Goal: Task Accomplishment & Management: Manage account settings

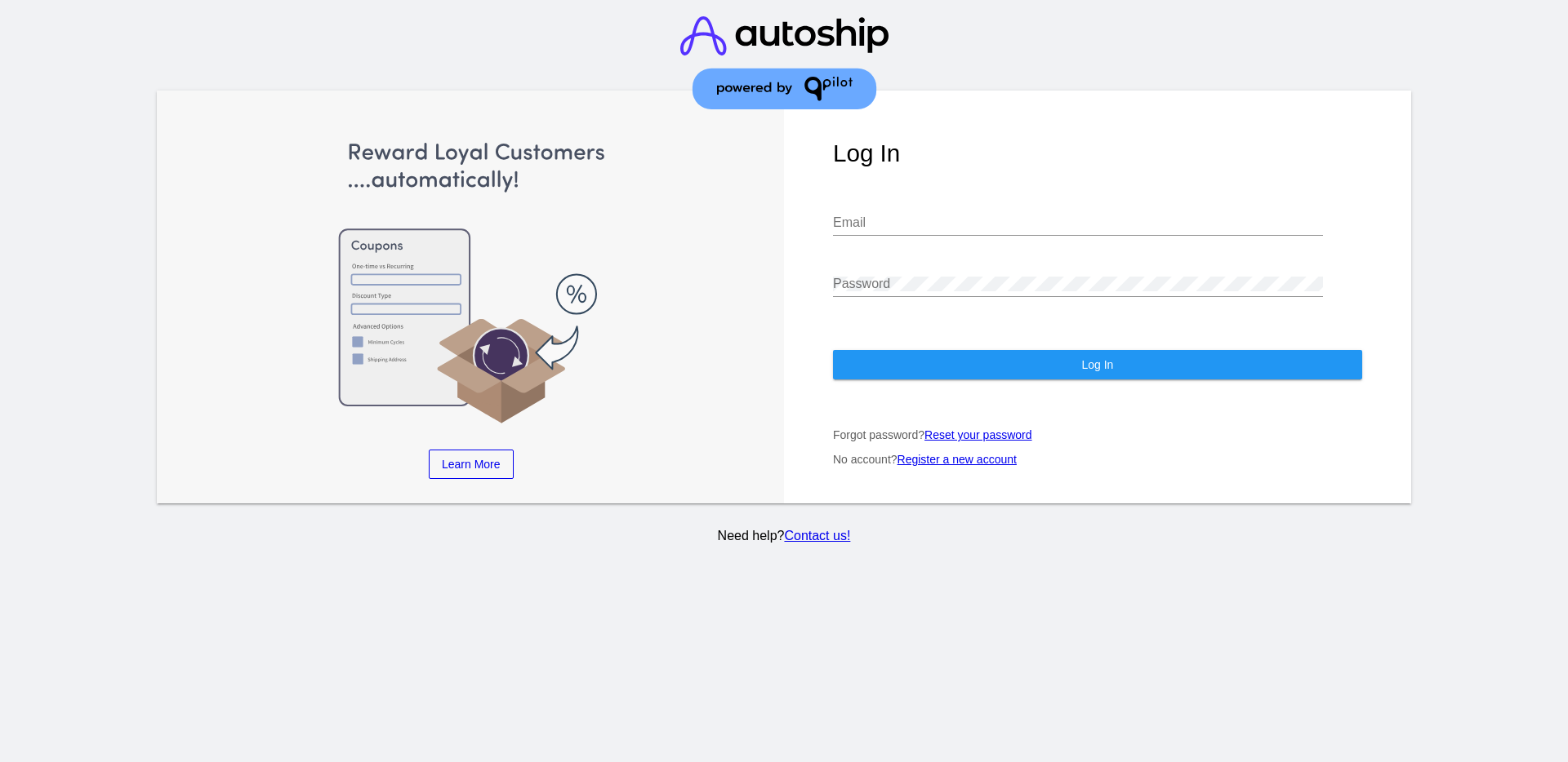
type input "aly@qpilot.cloud"
click at [1090, 361] on span "Log In" at bounding box center [1096, 365] width 32 height 13
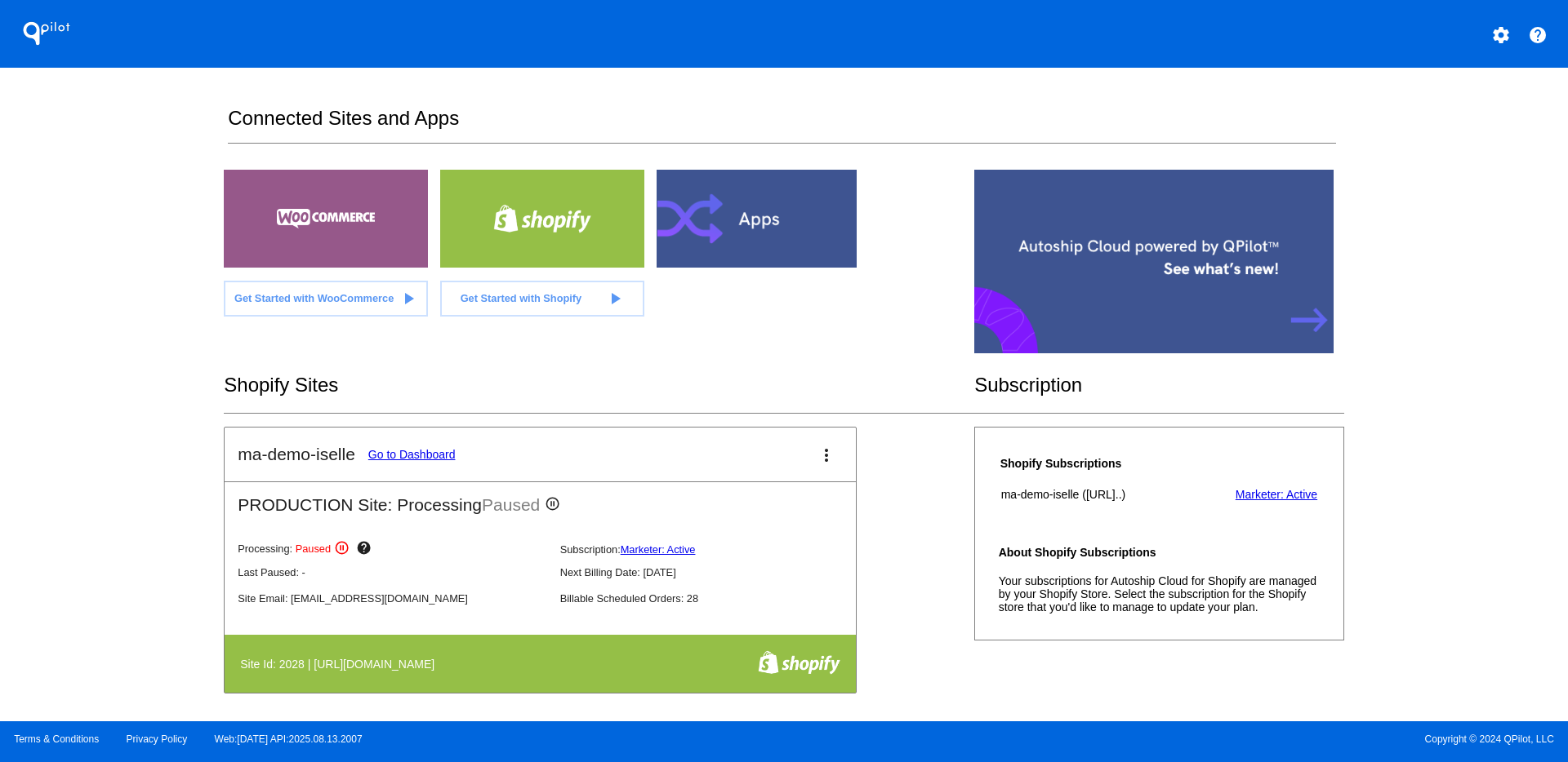
click at [404, 446] on mat-card-title "ma-demo-iselle Go to Dashboard" at bounding box center [346, 455] width 218 height 20
click at [415, 459] on link "Go to Dashboard" at bounding box center [412, 454] width 87 height 13
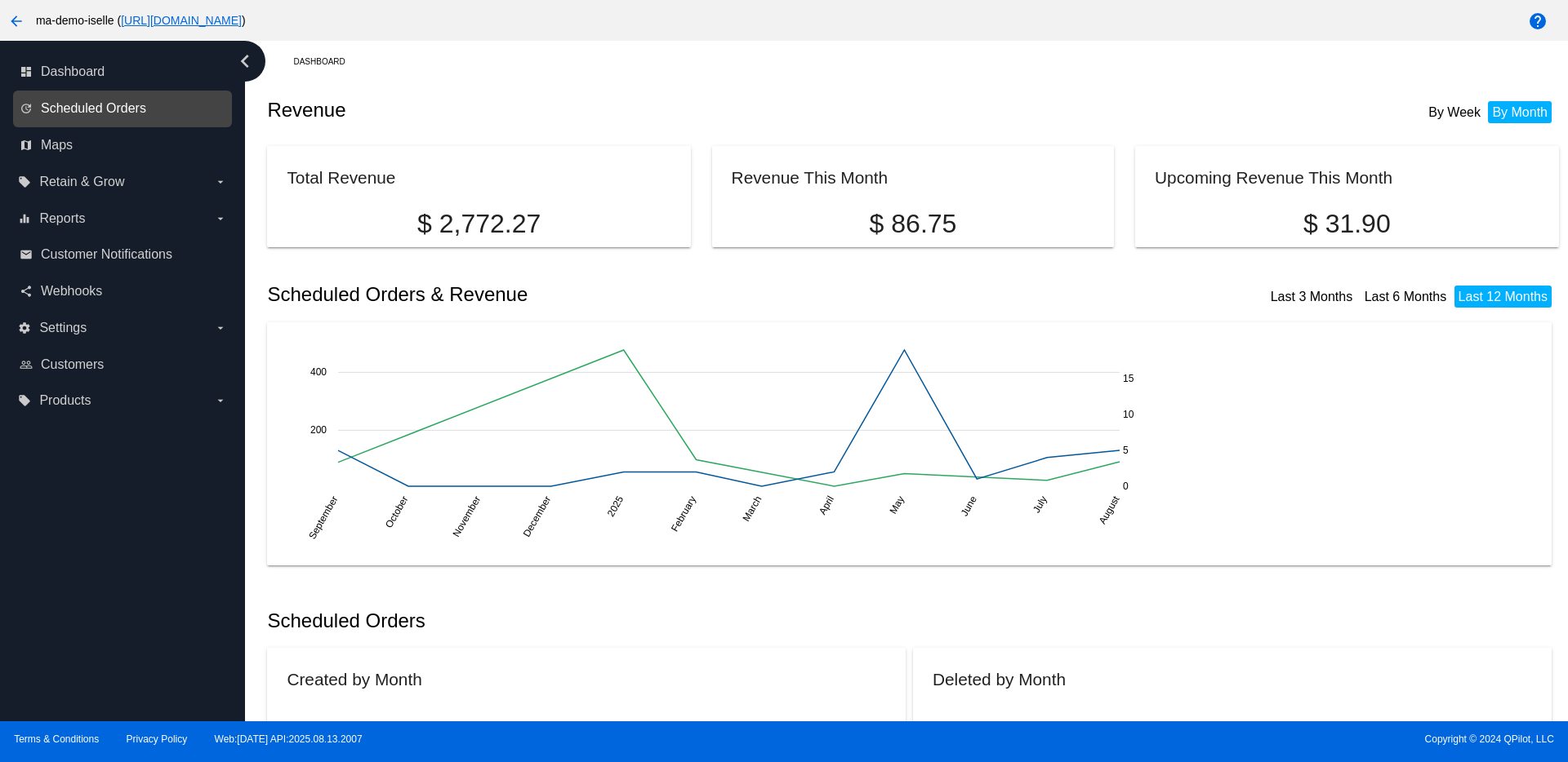
click at [95, 107] on span "Scheduled Orders" at bounding box center [94, 108] width 106 height 15
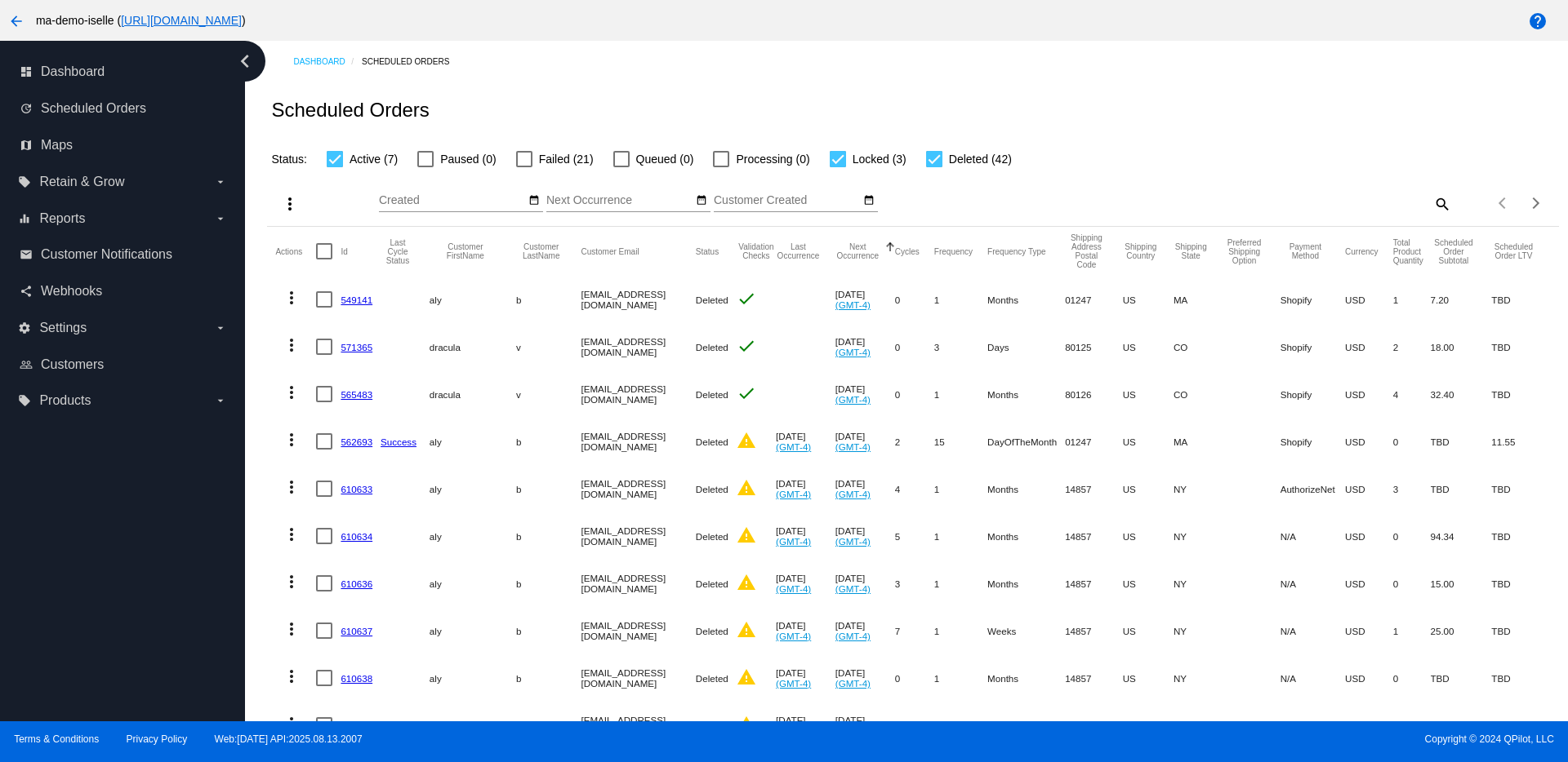
click at [1431, 203] on mat-icon "search" at bounding box center [1441, 204] width 20 height 25
click at [1423, 199] on input "Search" at bounding box center [1289, 200] width 321 height 13
type input "aly"
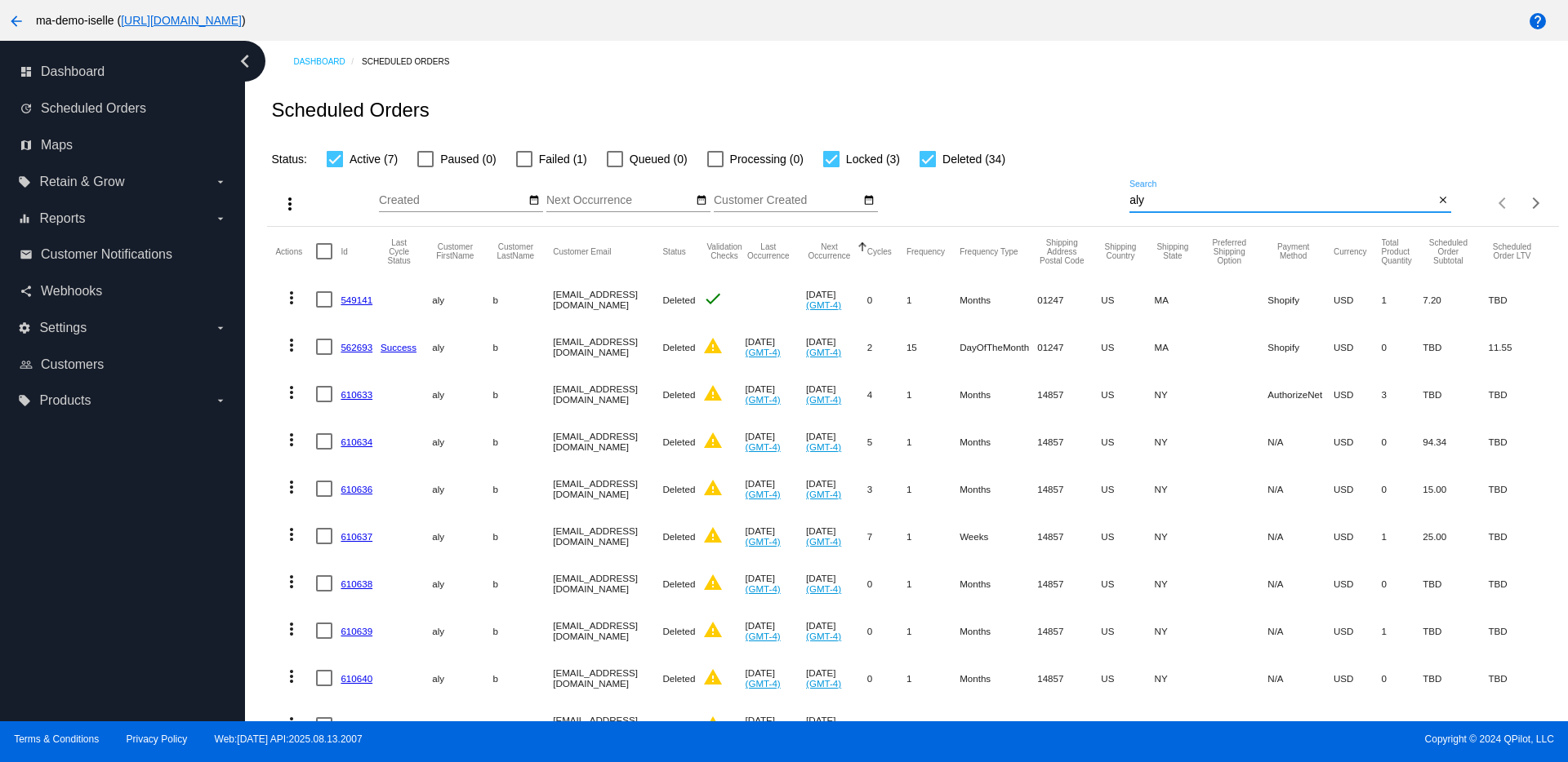
click at [854, 154] on span "Locked (3)" at bounding box center [872, 159] width 54 height 20
click at [831, 168] on input "Locked (3)" at bounding box center [830, 168] width 1 height 1
checkbox input "false"
click at [936, 157] on label "Deleted (34)" at bounding box center [962, 159] width 86 height 20
click at [928, 168] on input "Deleted (34)" at bounding box center [927, 168] width 1 height 1
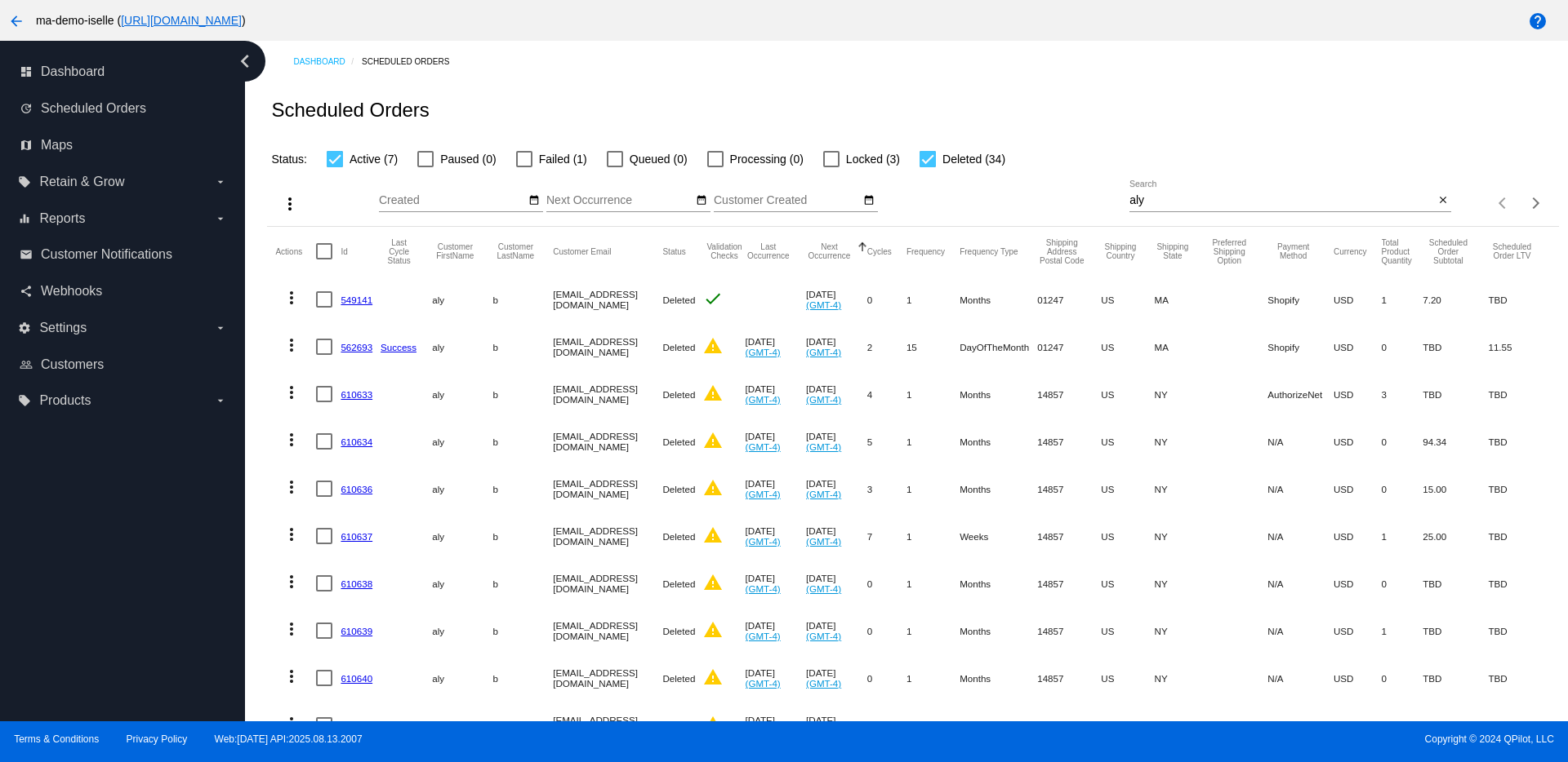
checkbox input "false"
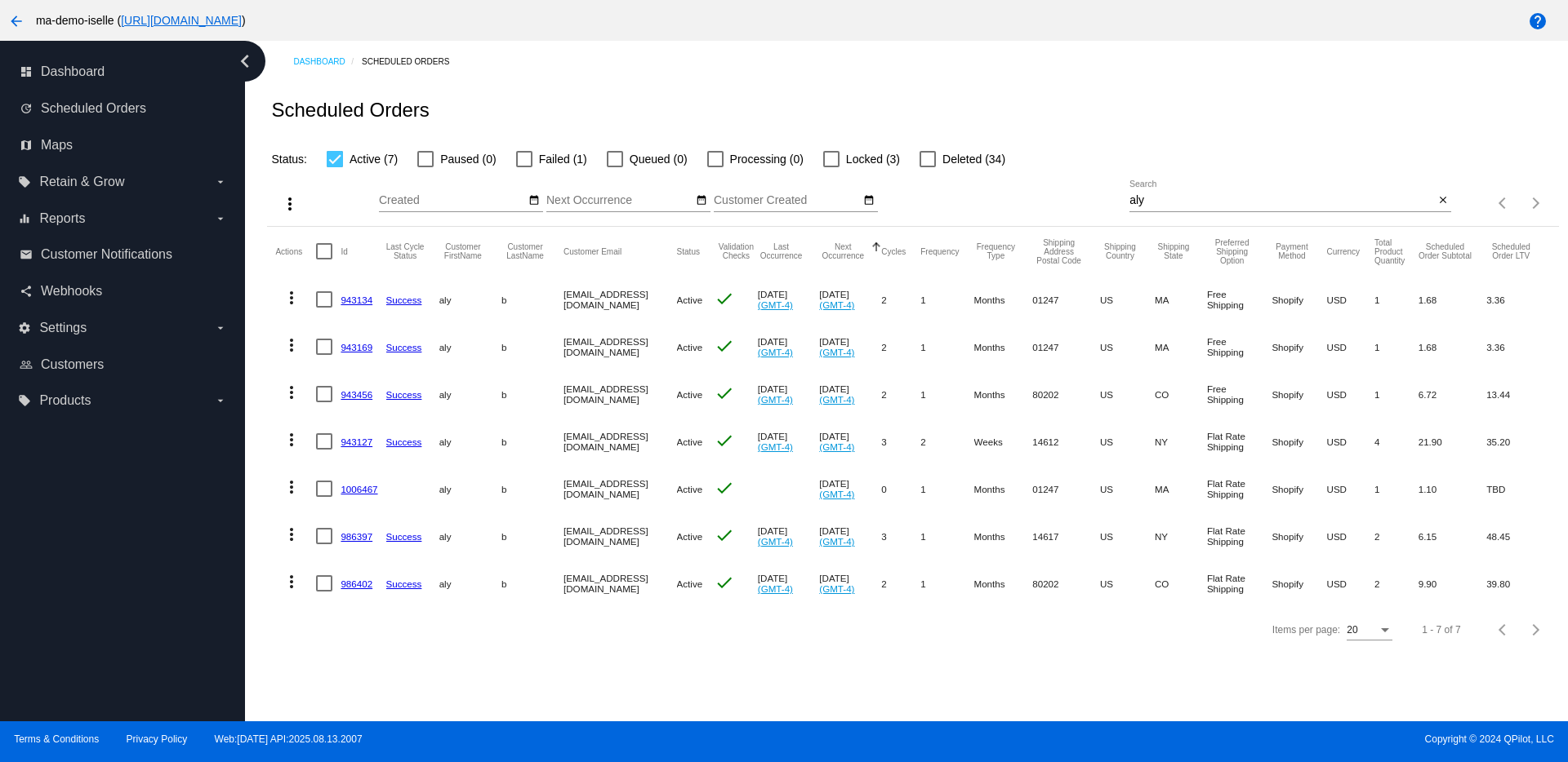
click at [345, 537] on link "986397" at bounding box center [356, 537] width 32 height 11
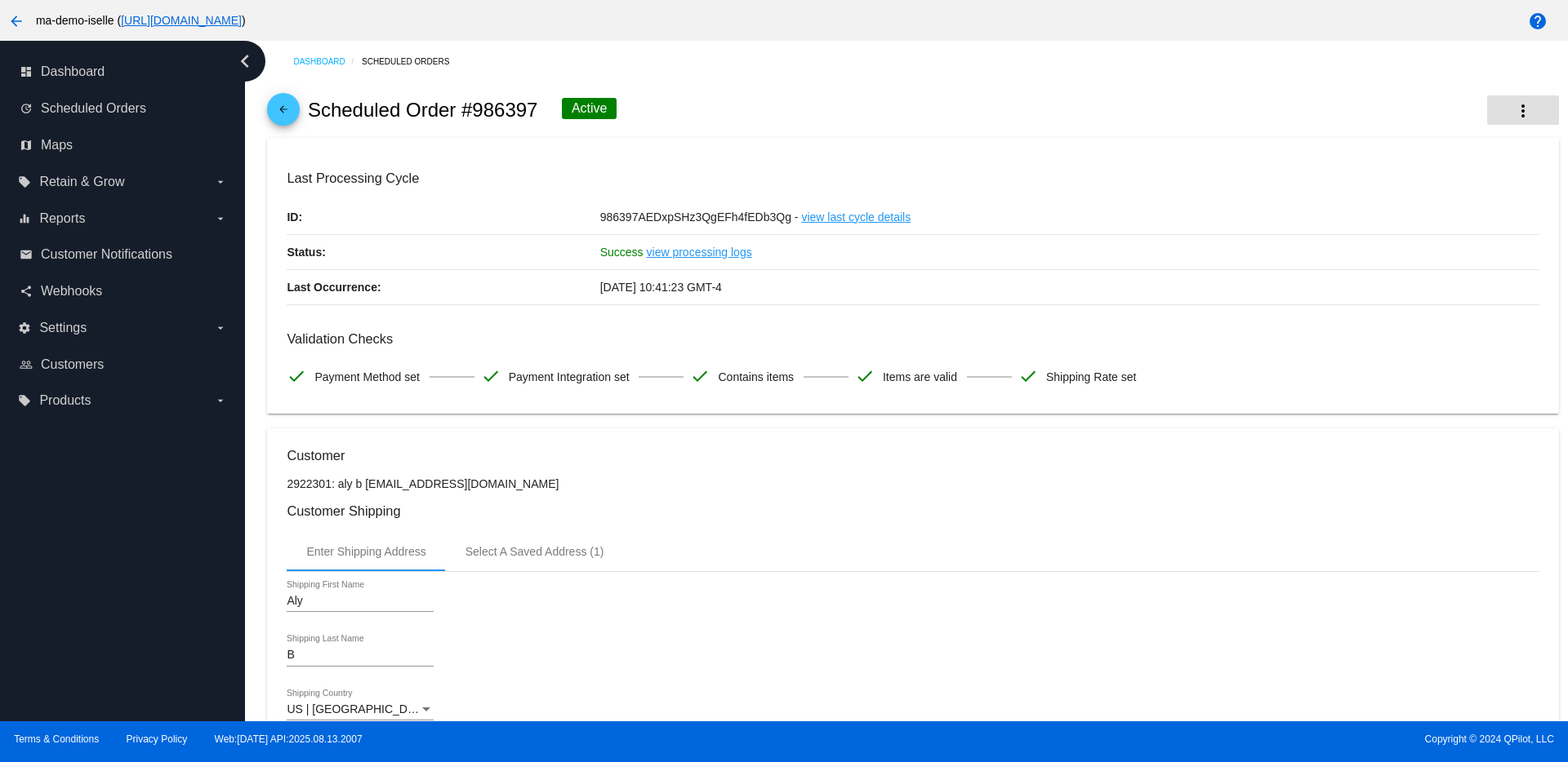
click at [1513, 107] on mat-icon "more_vert" at bounding box center [1523, 111] width 20 height 20
click at [1426, 114] on button "info View Event Logs" at bounding box center [1429, 121] width 229 height 39
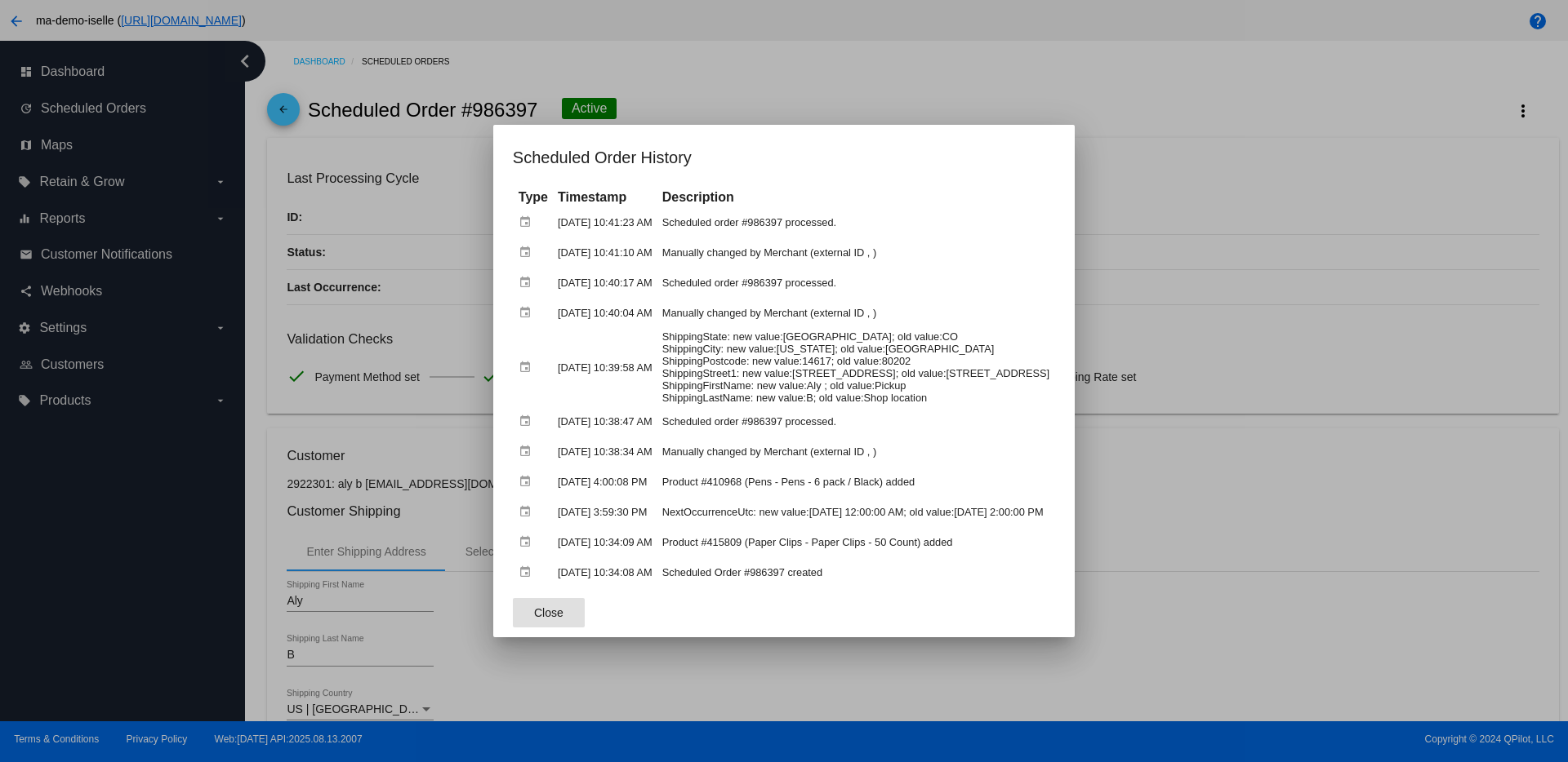
click at [535, 620] on button "Close" at bounding box center [548, 613] width 72 height 29
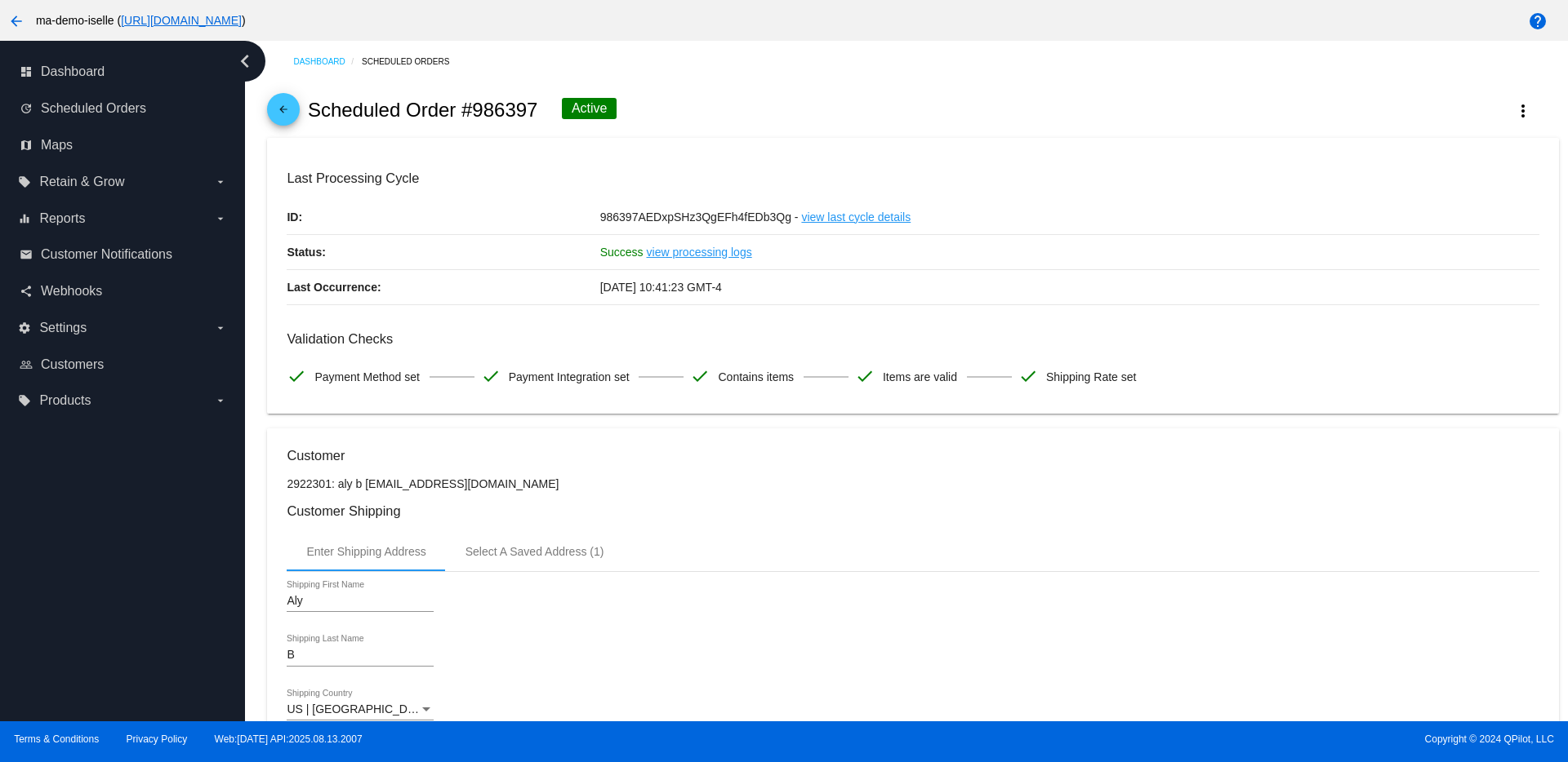
drag, startPoint x: 543, startPoint y: 103, endPoint x: 475, endPoint y: 107, distance: 68.1
click at [475, 107] on div "arrow_back Scheduled Order #986397 Active more_vert" at bounding box center [912, 110] width 1291 height 56
copy h2 "986397"
click at [1494, 116] on button "more_vert" at bounding box center [1522, 110] width 72 height 29
click at [1417, 130] on button "info View Event Logs" at bounding box center [1429, 121] width 229 height 39
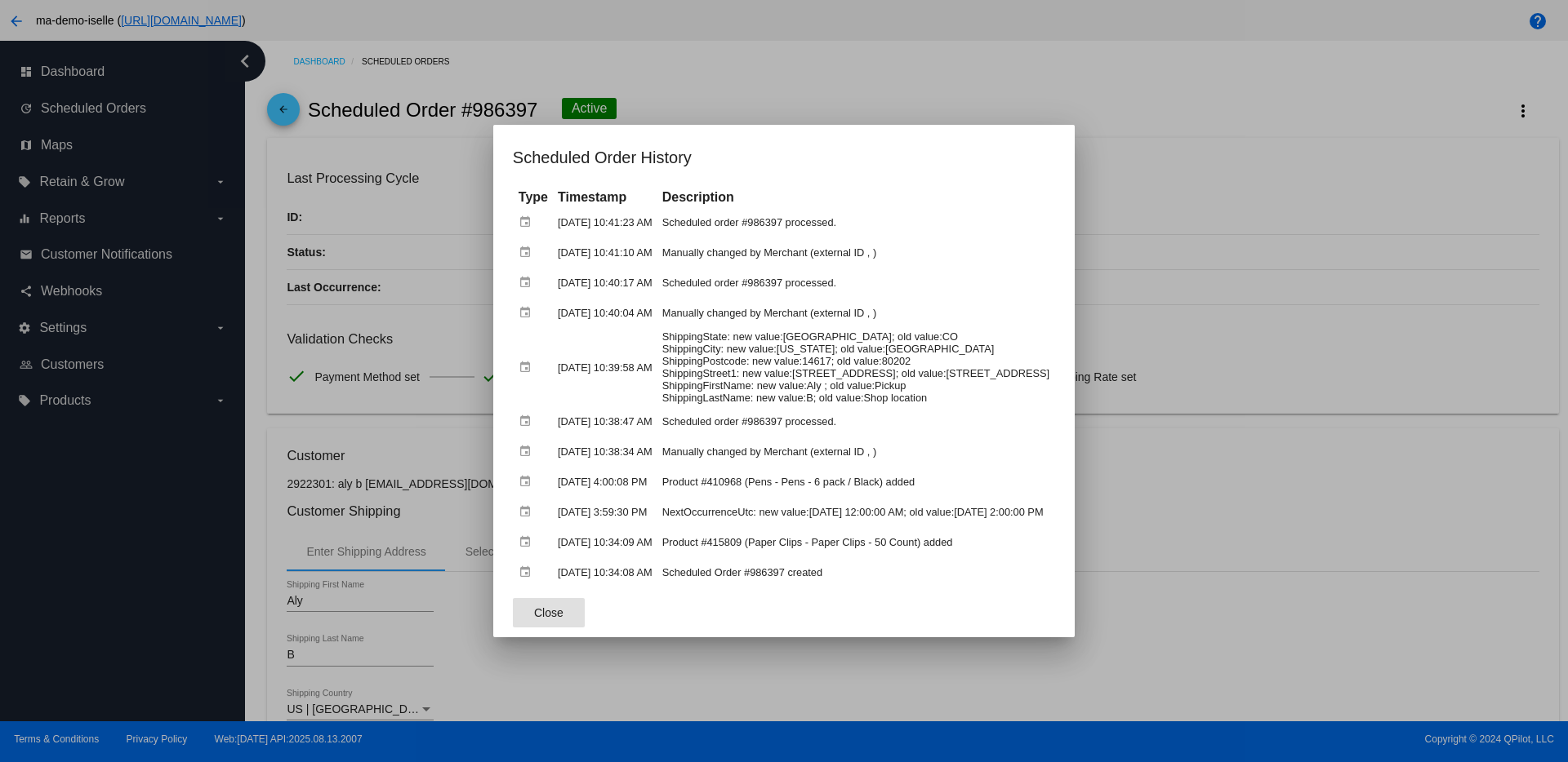
click at [559, 622] on mat-dialog-actions "Close" at bounding box center [783, 613] width 542 height 49
click at [1221, 158] on div at bounding box center [784, 381] width 1568 height 762
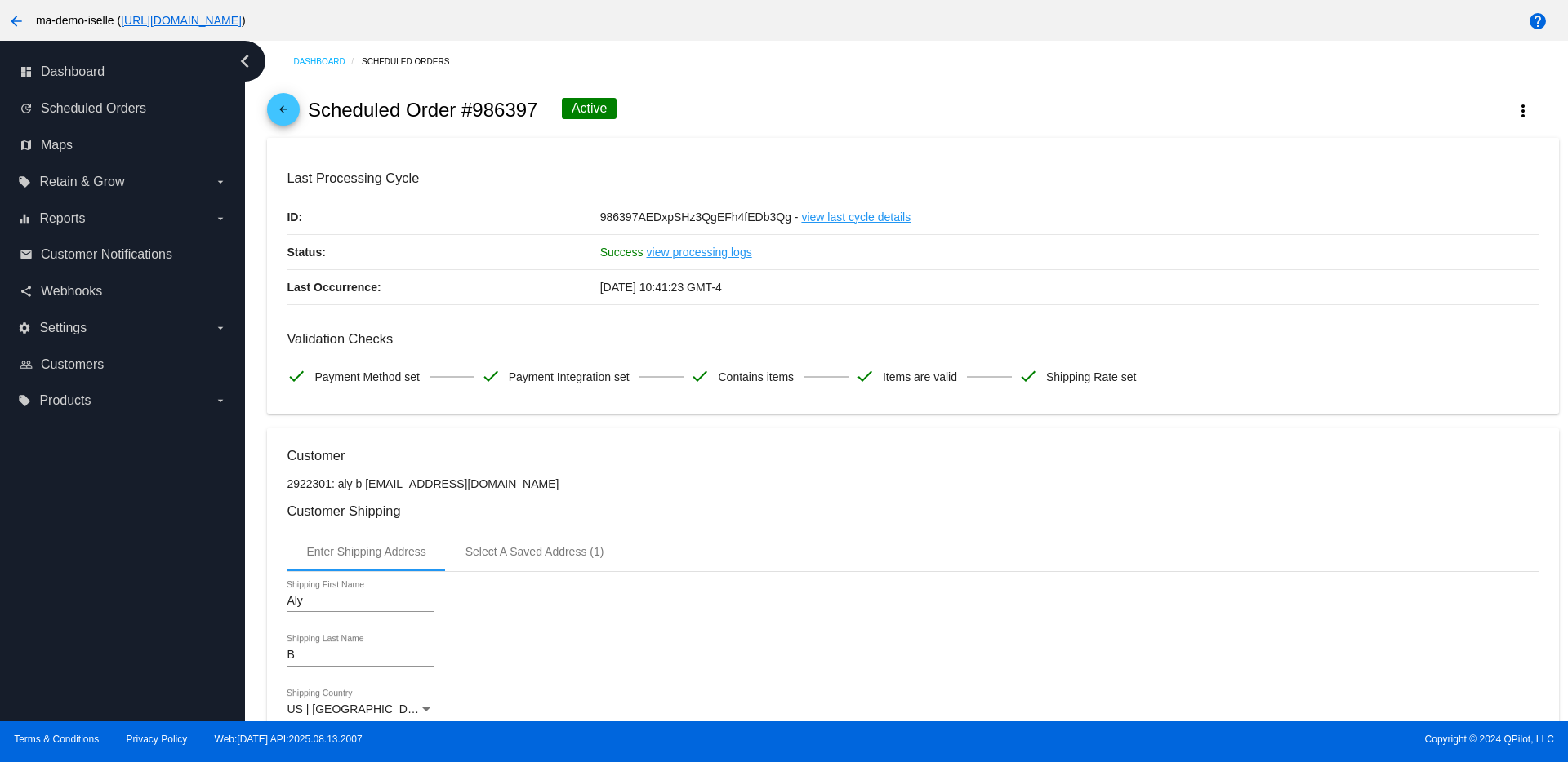
click at [247, 96] on div "Dashboard Scheduled Orders arrow_back Scheduled Order #986397 Active more_vert …" at bounding box center [906, 381] width 1323 height 681
click at [279, 105] on mat-icon "arrow_back" at bounding box center [283, 114] width 20 height 20
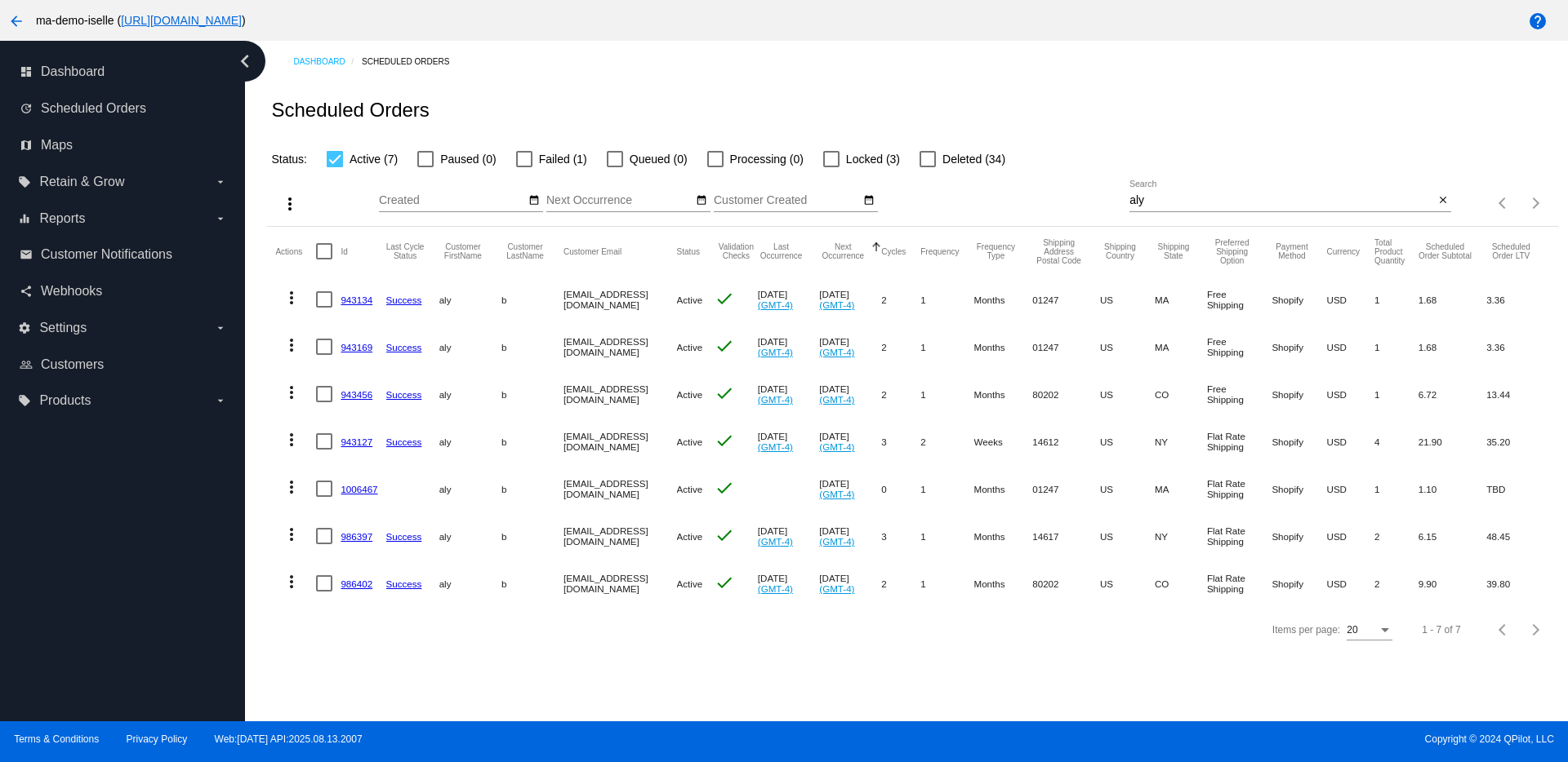
click at [356, 447] on mat-cell "943127" at bounding box center [362, 442] width 45 height 47
click at [360, 441] on link "943127" at bounding box center [356, 442] width 32 height 11
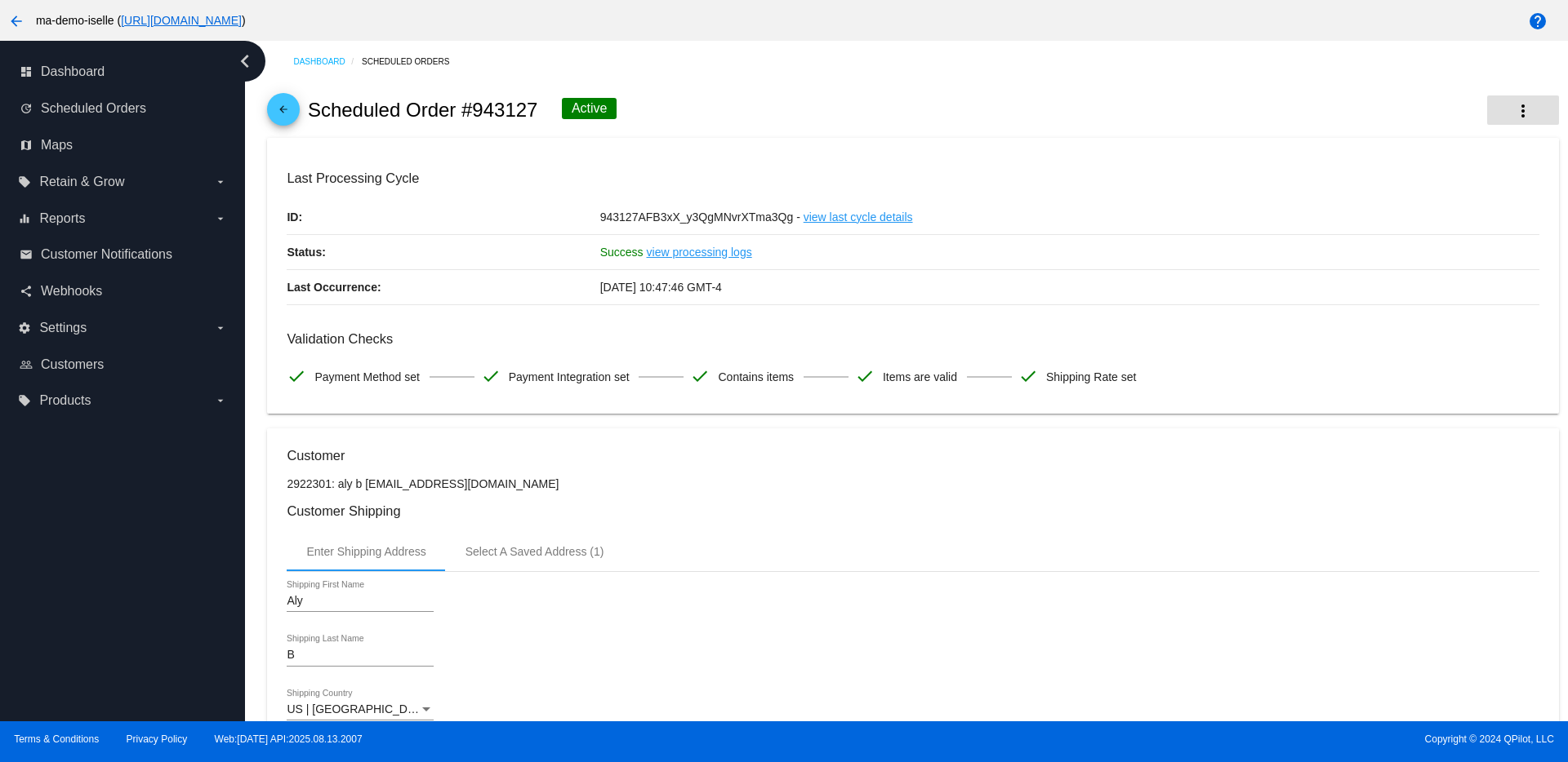
click at [1513, 116] on mat-icon "more_vert" at bounding box center [1523, 111] width 20 height 20
click at [1403, 131] on button "info View Event Logs" at bounding box center [1429, 121] width 229 height 39
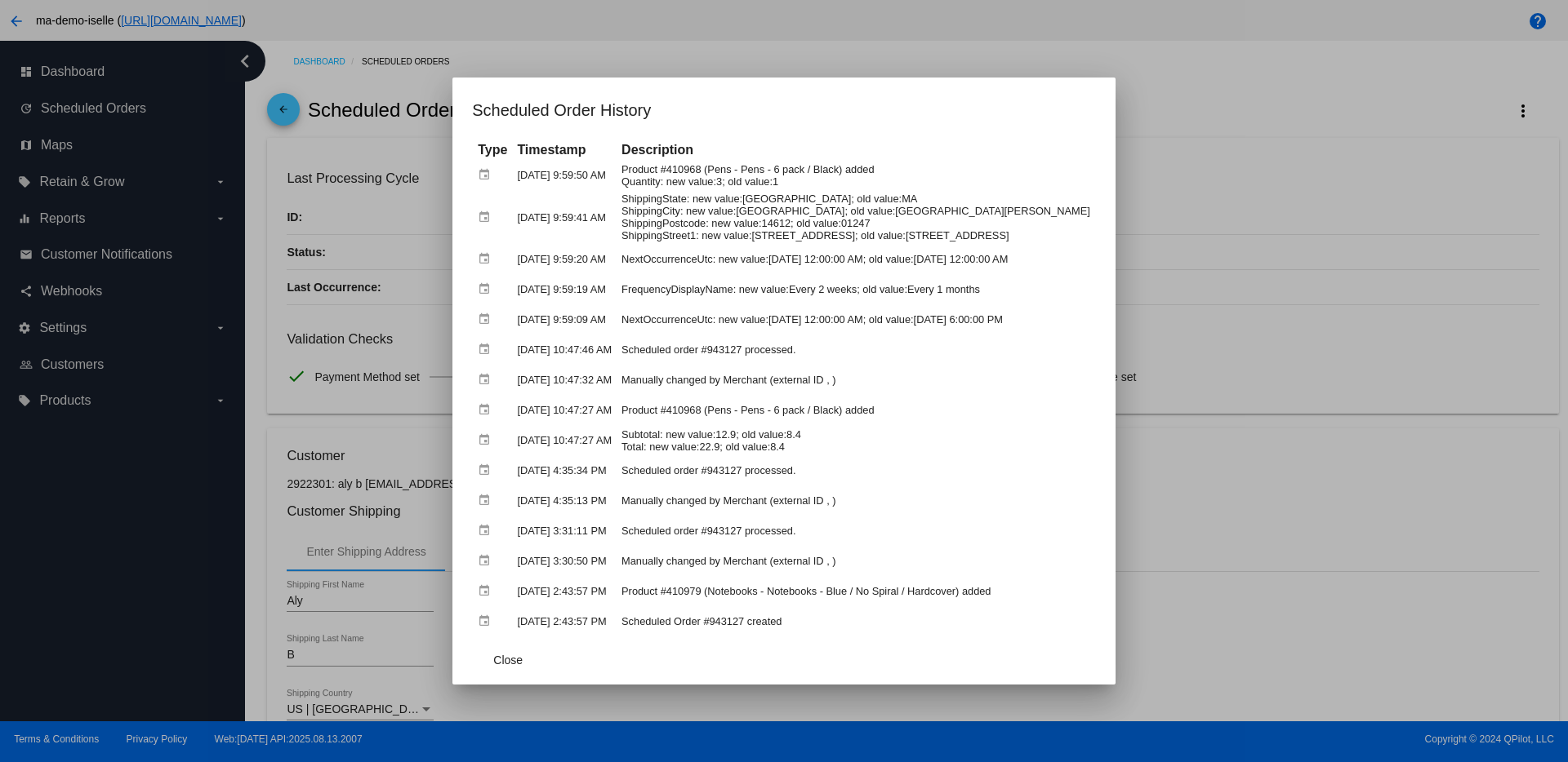
drag, startPoint x: 1000, startPoint y: 235, endPoint x: 518, endPoint y: 216, distance: 482.4
click at [518, 216] on table "Type Timestamp Description event Aug 15, 2025, 9:59:50 AM Product #410968 (Pens…" at bounding box center [783, 388] width 624 height 498
click at [778, 369] on td "Manually changed by Merchant (external ID , )" at bounding box center [856, 380] width 477 height 28
drag, startPoint x: 744, startPoint y: 348, endPoint x: 779, endPoint y: 348, distance: 35.0
click at [779, 348] on td "Scheduled order #943127 processed." at bounding box center [856, 350] width 477 height 28
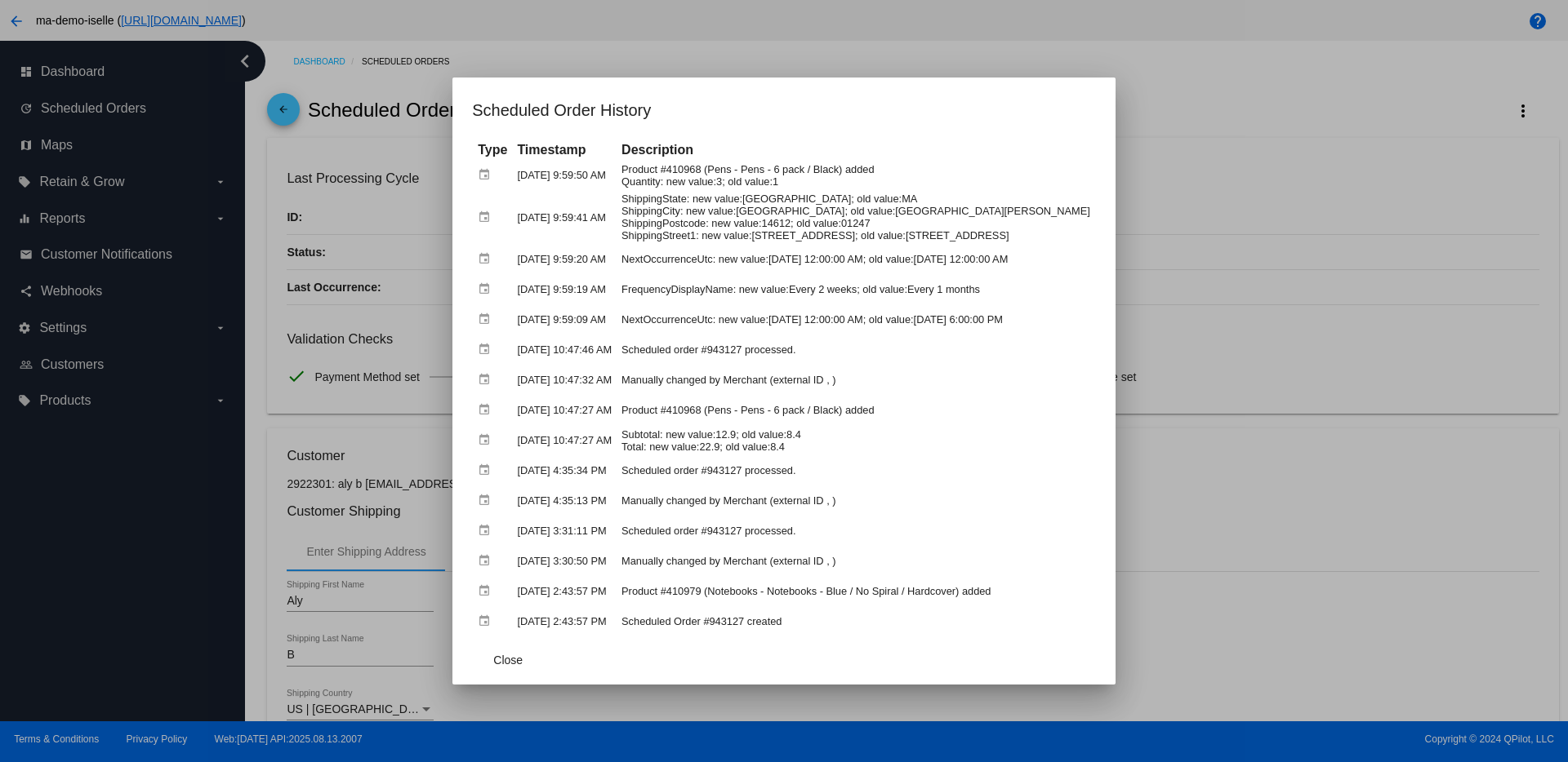
copy td "943127"
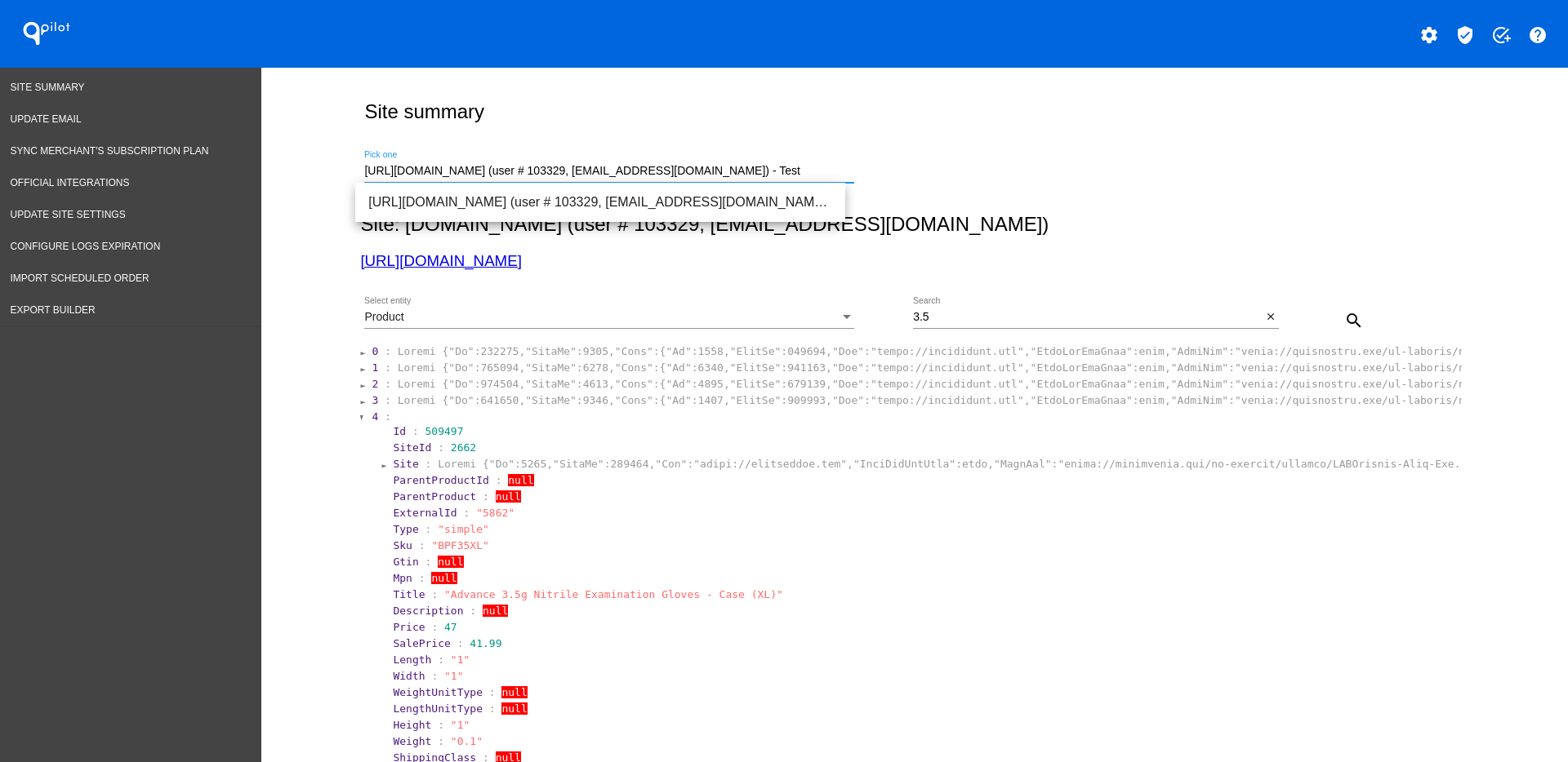
drag, startPoint x: 811, startPoint y: 168, endPoint x: 354, endPoint y: 163, distance: 457.0
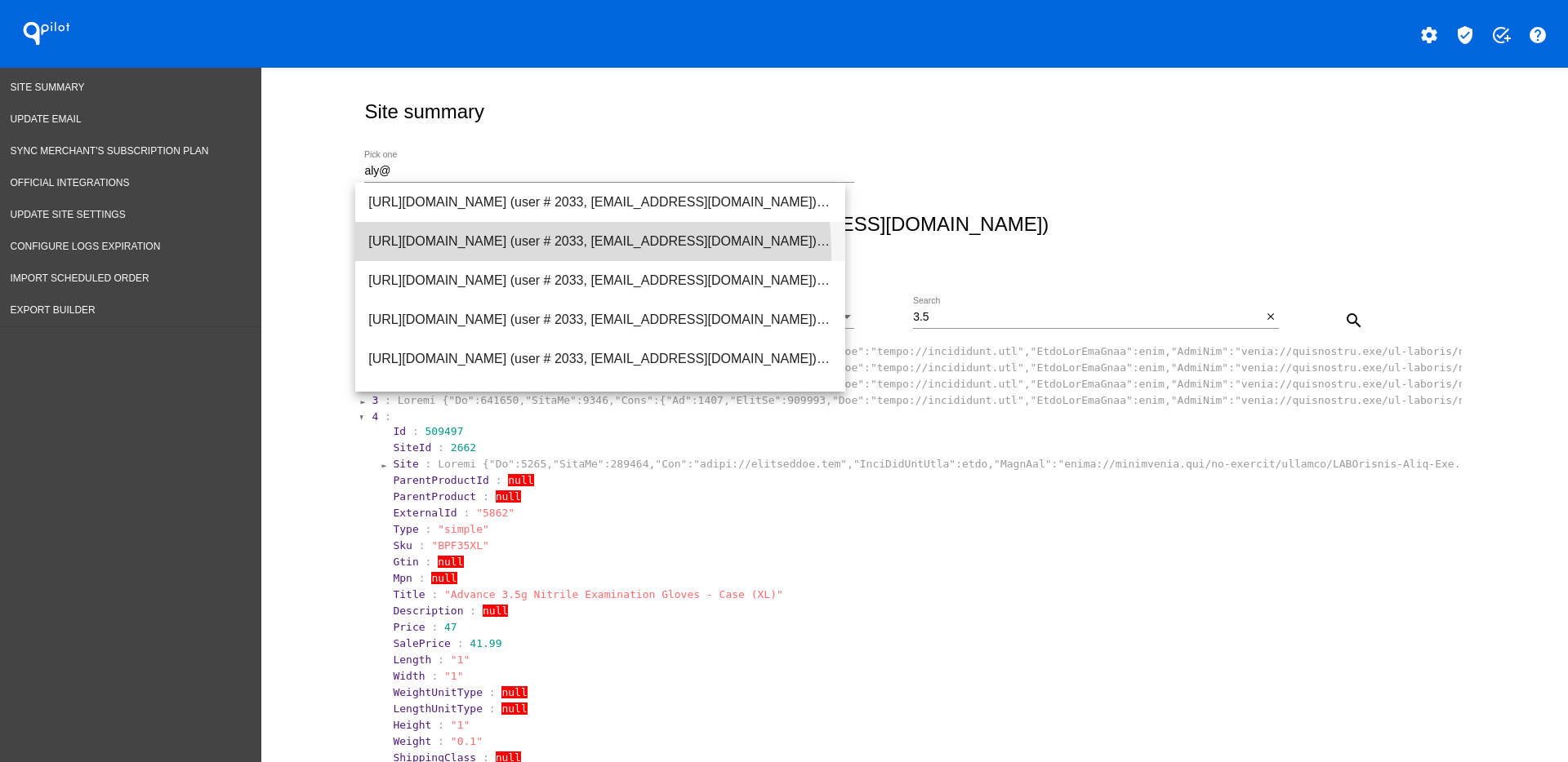
click at [524, 254] on span "https://ma-demo-iselle.myshopify.com (user # 2033, aly@qpilot.cloud) - Producti…" at bounding box center [599, 241] width 463 height 39
type input "https://ma-demo-iselle.myshopify.com (user # 2033, aly@qpilot.cloud) - Producti…"
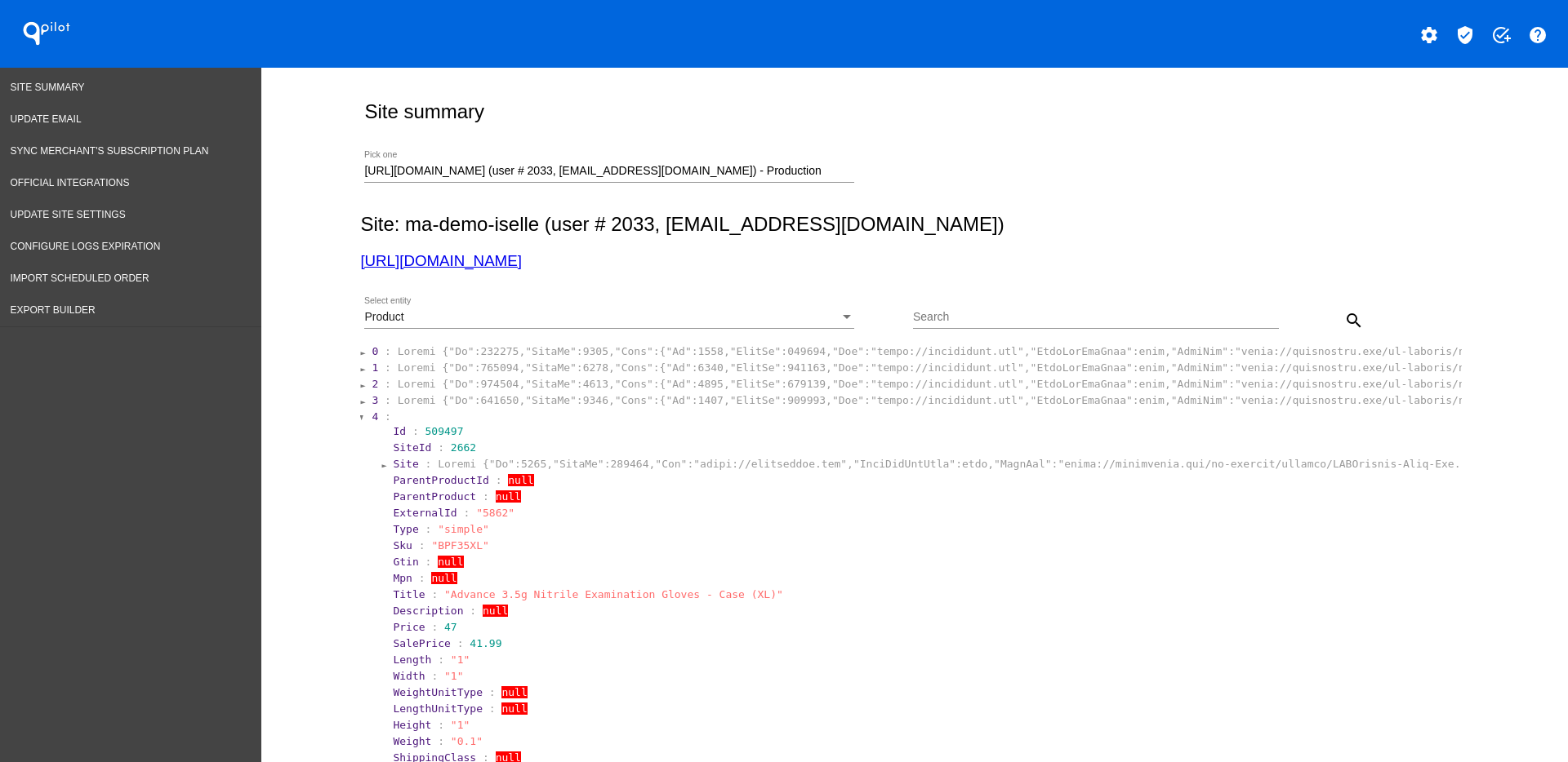
click at [692, 310] on div "Product Select entity" at bounding box center [609, 312] width 490 height 32
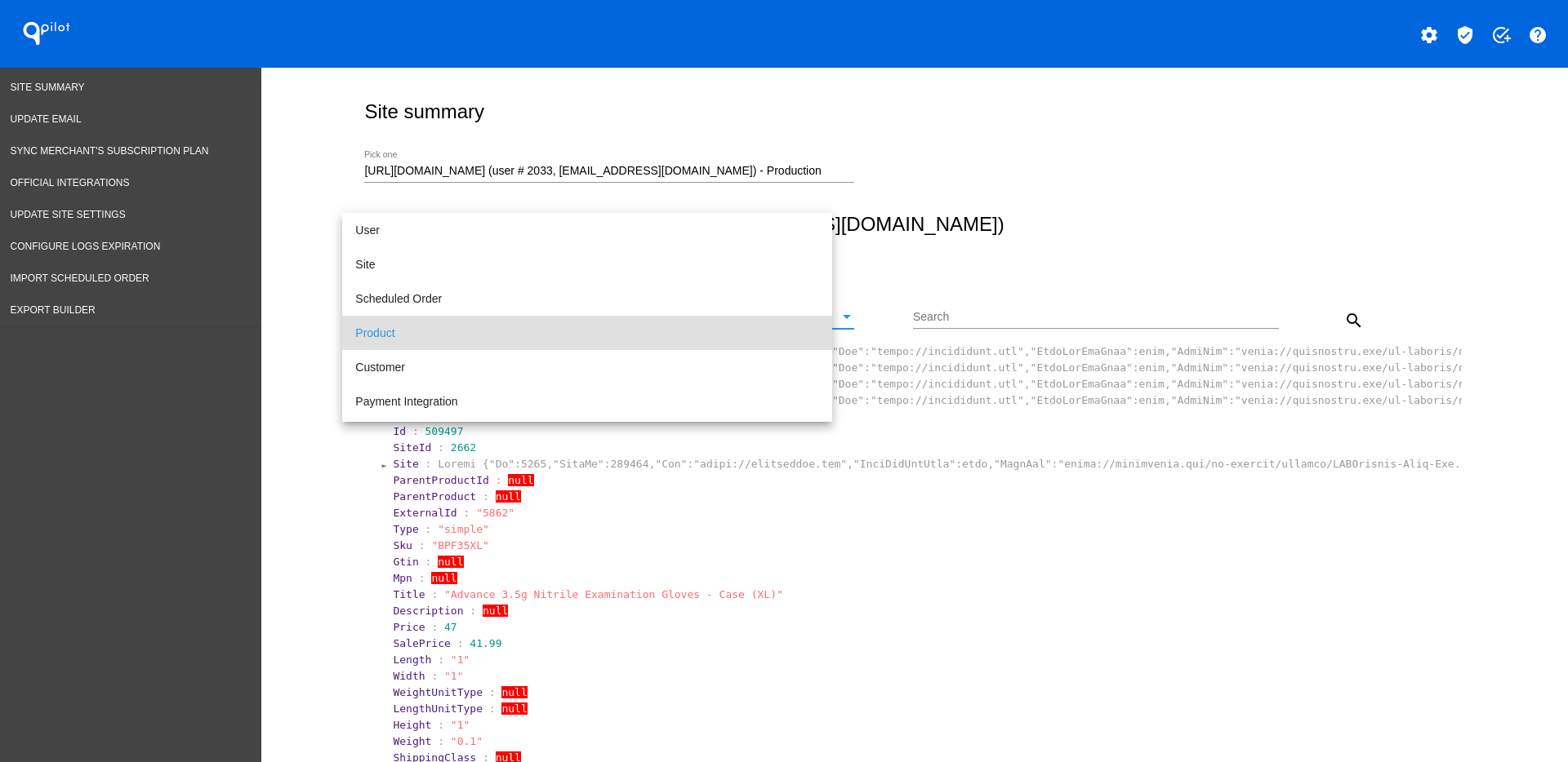
scroll to position [15, 0]
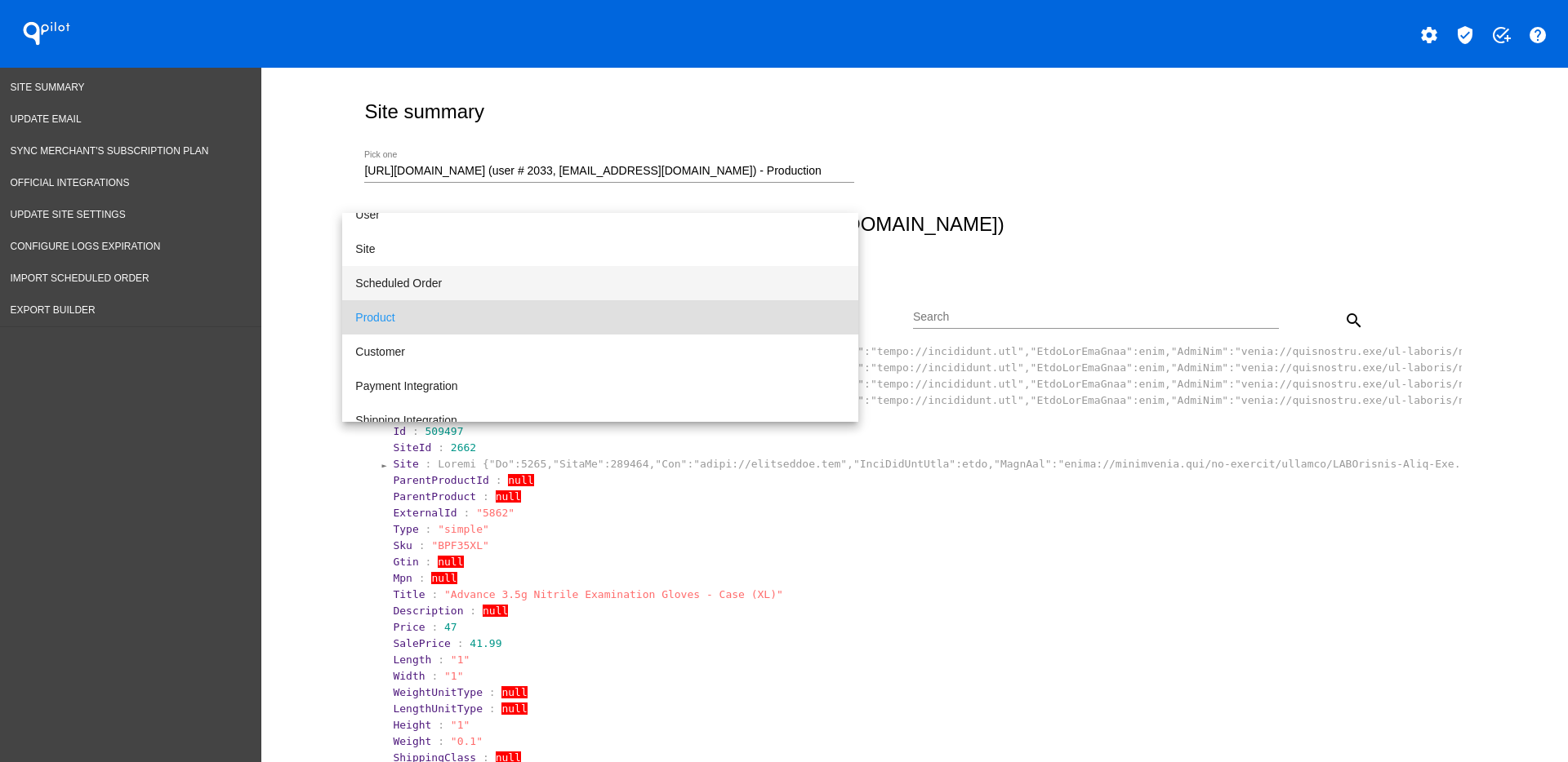
click at [639, 285] on span "Scheduled Order" at bounding box center [600, 283] width 490 height 35
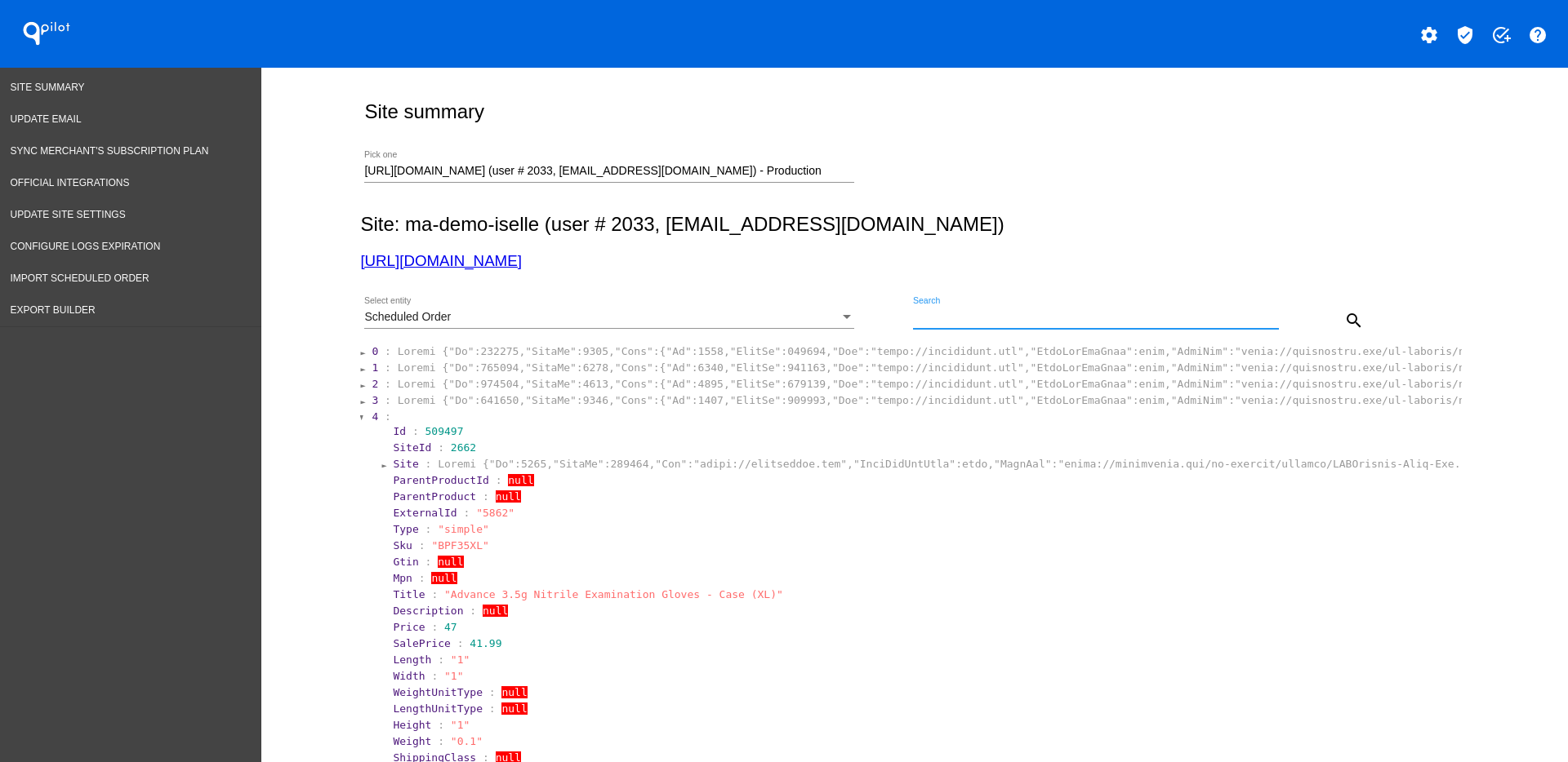
click at [1063, 320] on input "Search" at bounding box center [1095, 318] width 366 height 13
paste input "986397"
click at [1344, 312] on mat-icon "search" at bounding box center [1354, 321] width 20 height 20
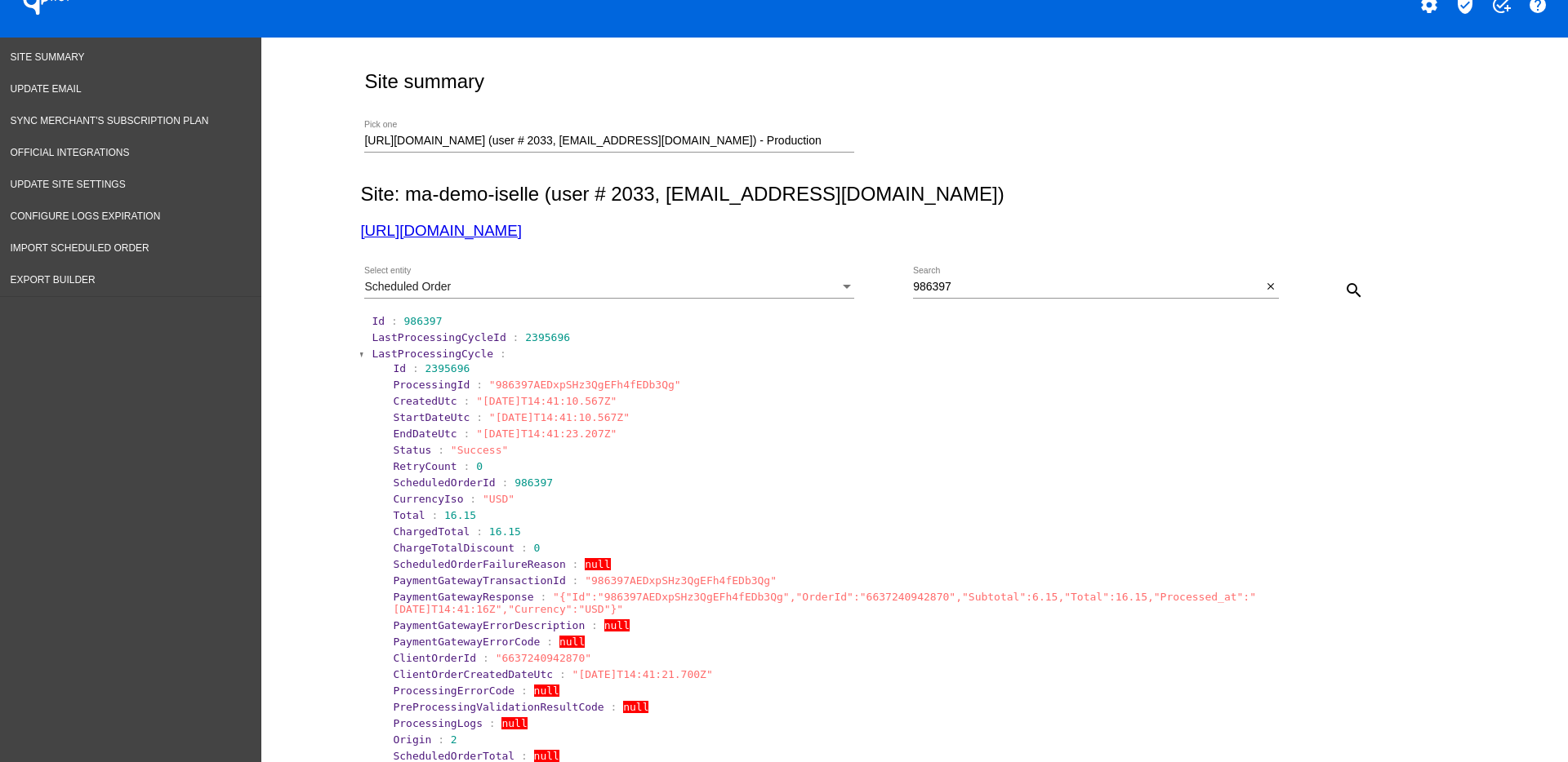
scroll to position [0, 0]
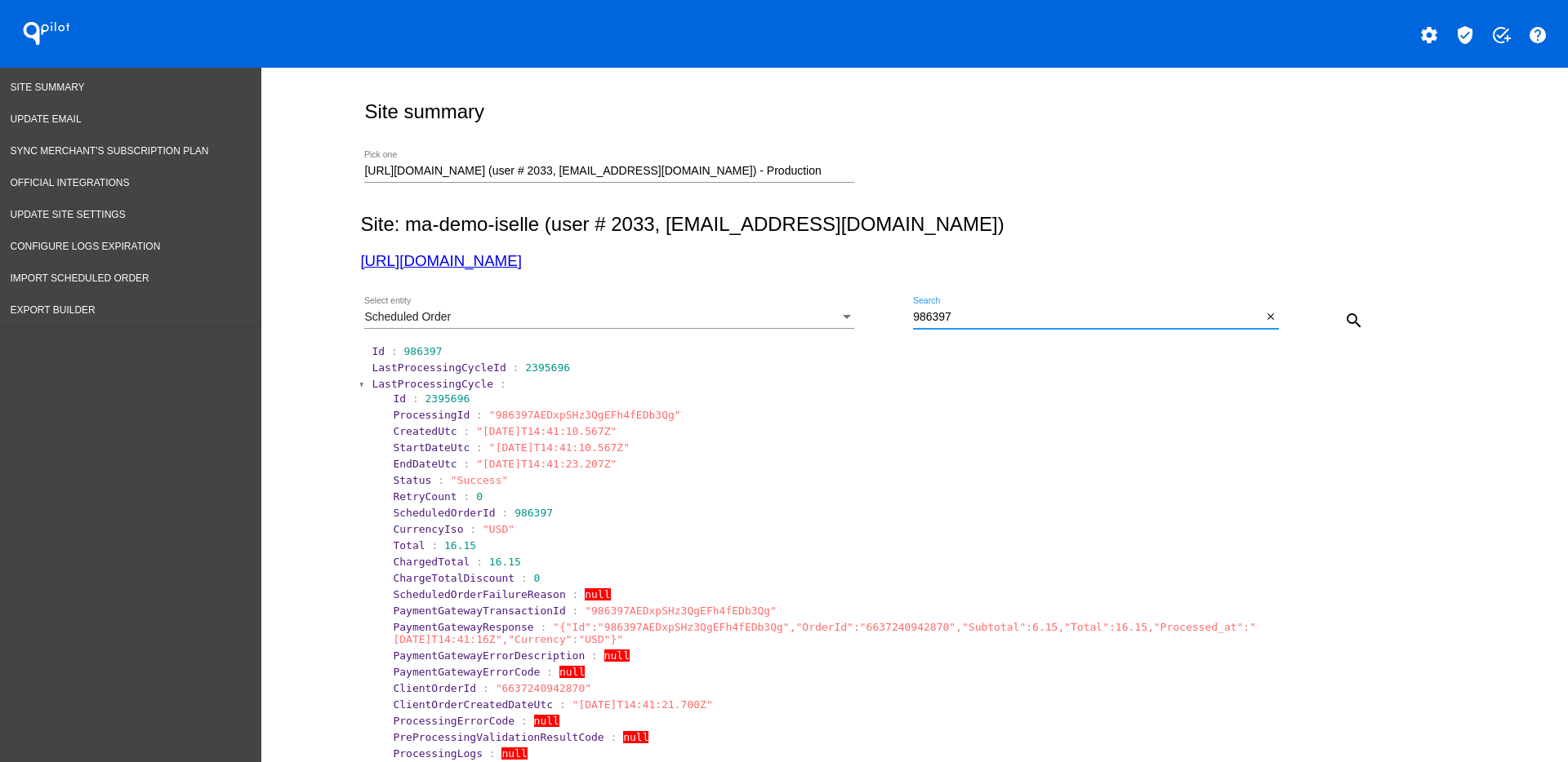
drag, startPoint x: 971, startPoint y: 322, endPoint x: 855, endPoint y: 320, distance: 116.0
click at [860, 320] on div "Scheduled Order Select entity 986397 Search close search" at bounding box center [911, 315] width 1102 height 58
paste input "4312"
type input "943127"
click at [429, 378] on span "LastProcessingCycle" at bounding box center [433, 383] width 122 height 12
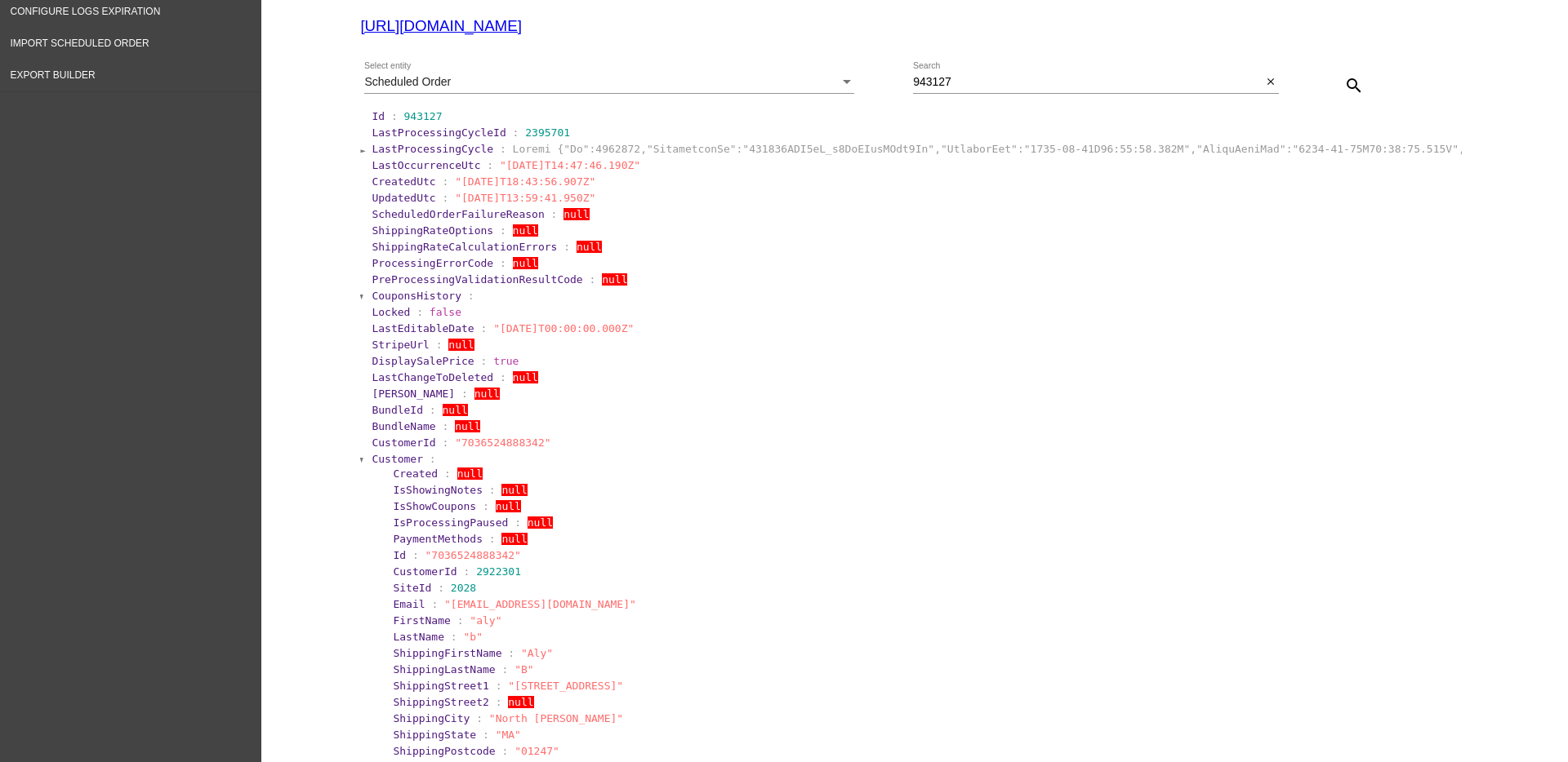
scroll to position [408, 0]
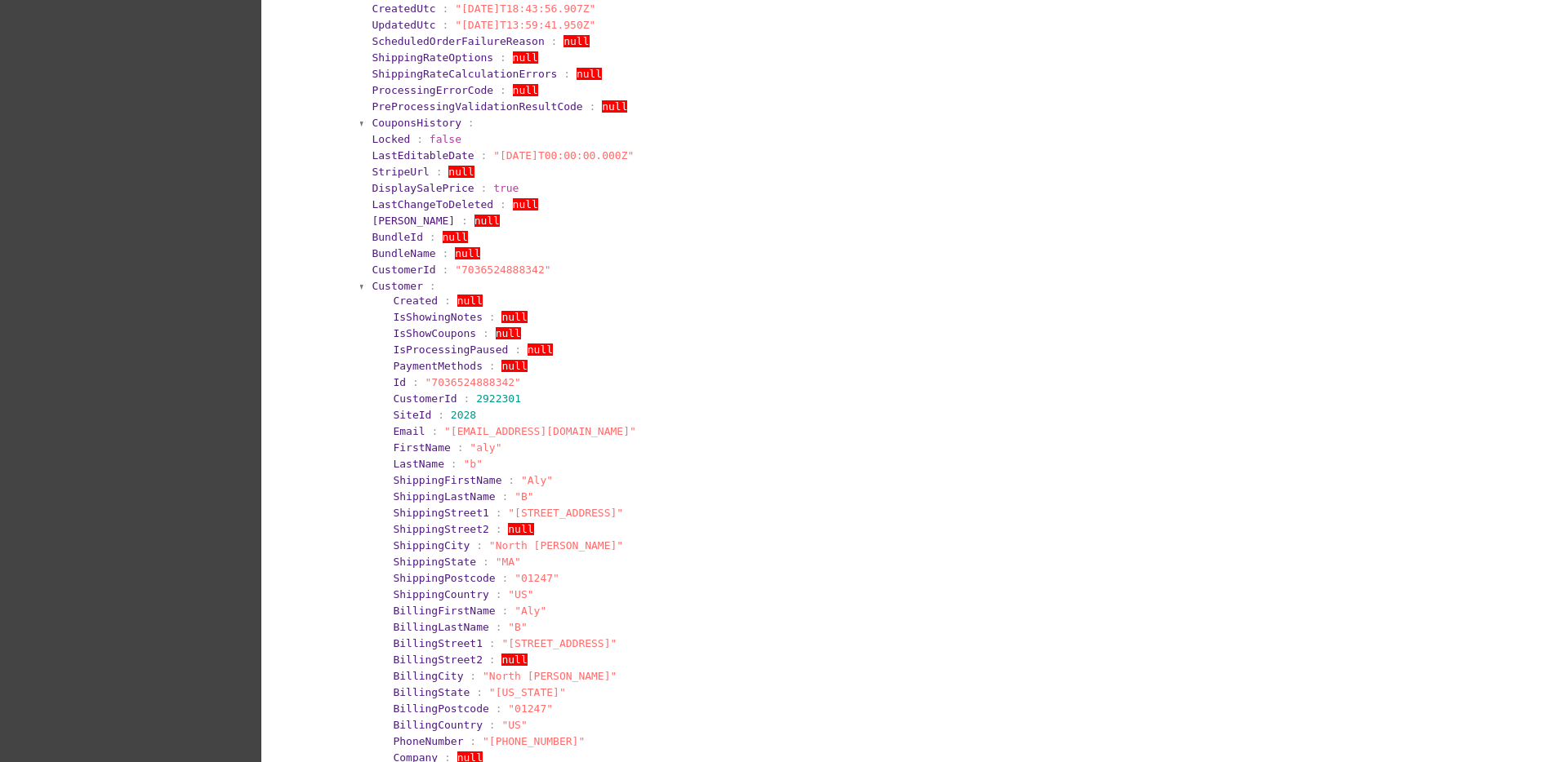
click at [406, 281] on span "Customer" at bounding box center [397, 286] width 51 height 12
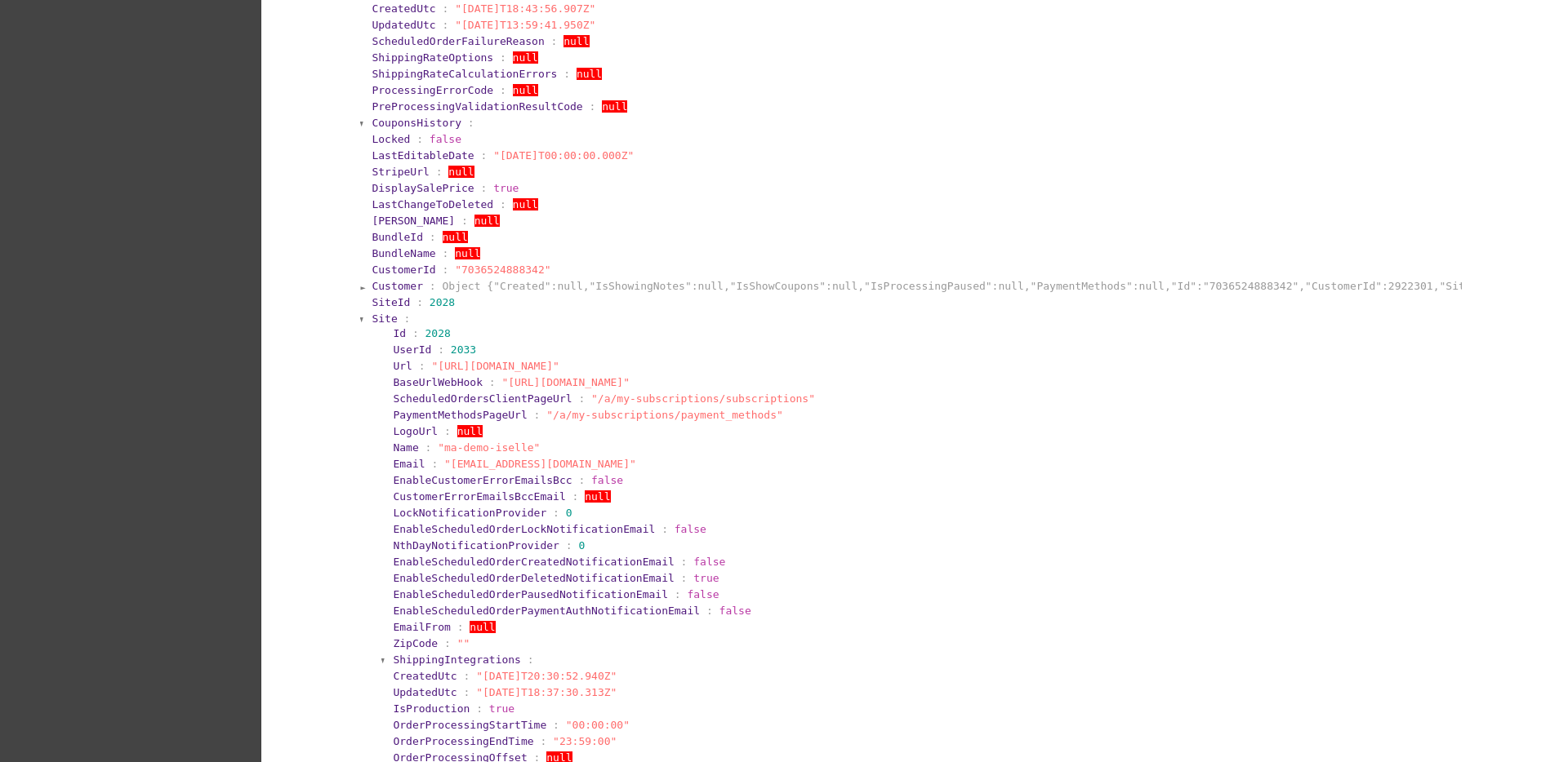
click at [375, 323] on span "Site" at bounding box center [384, 318] width 25 height 12
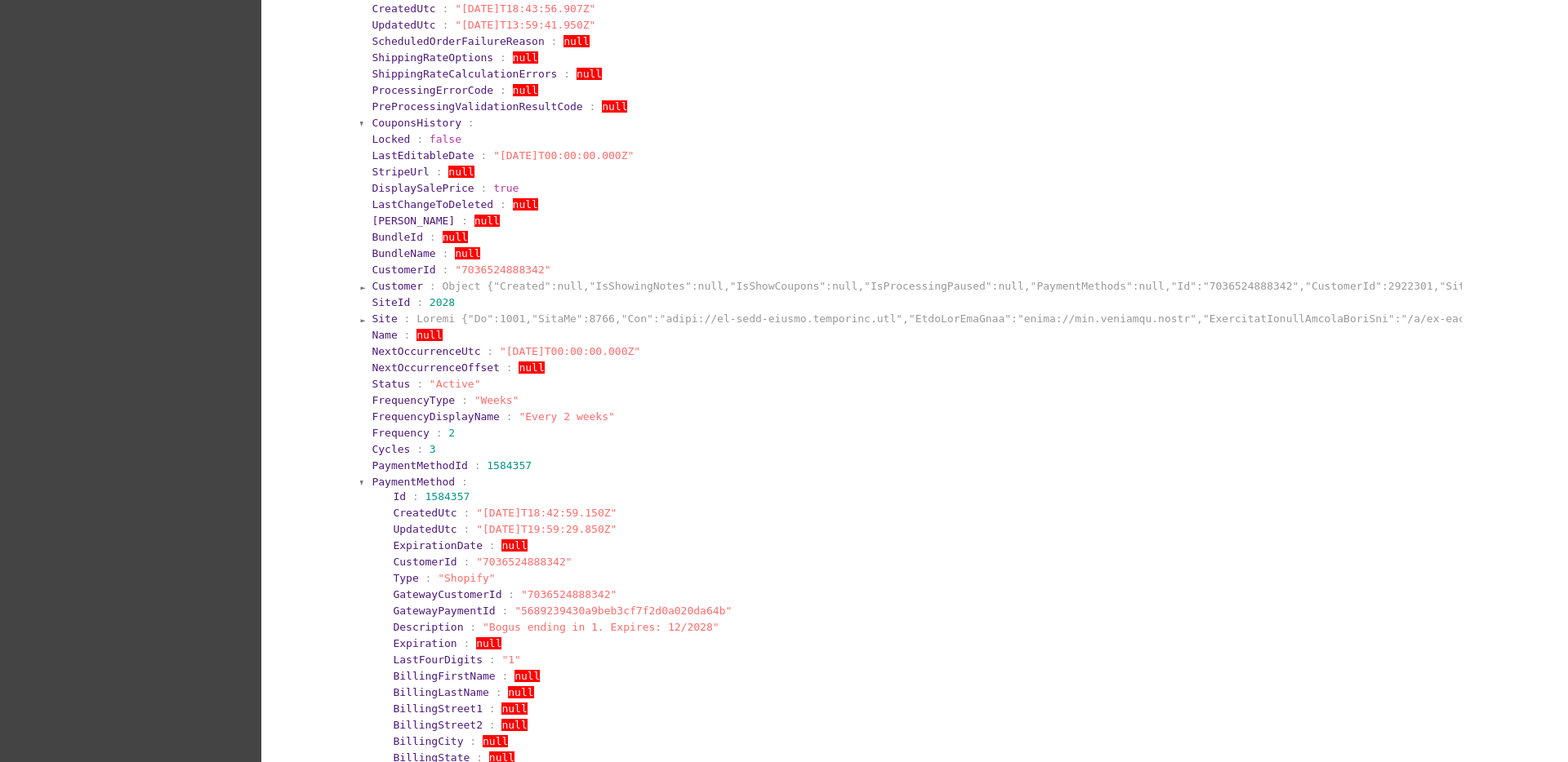
click at [377, 483] on span "PaymentMethod" at bounding box center [412, 482] width 83 height 12
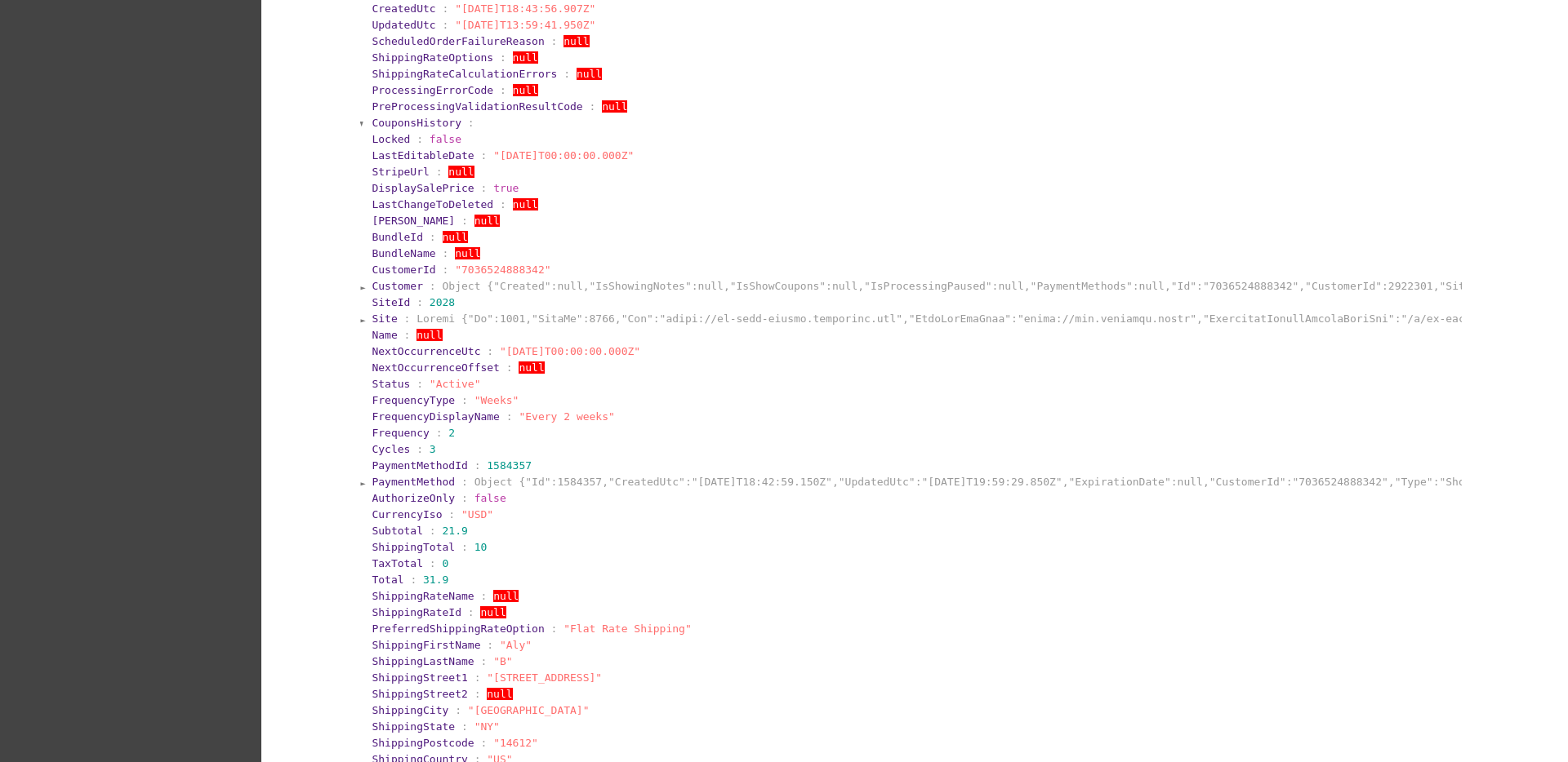
scroll to position [817, 0]
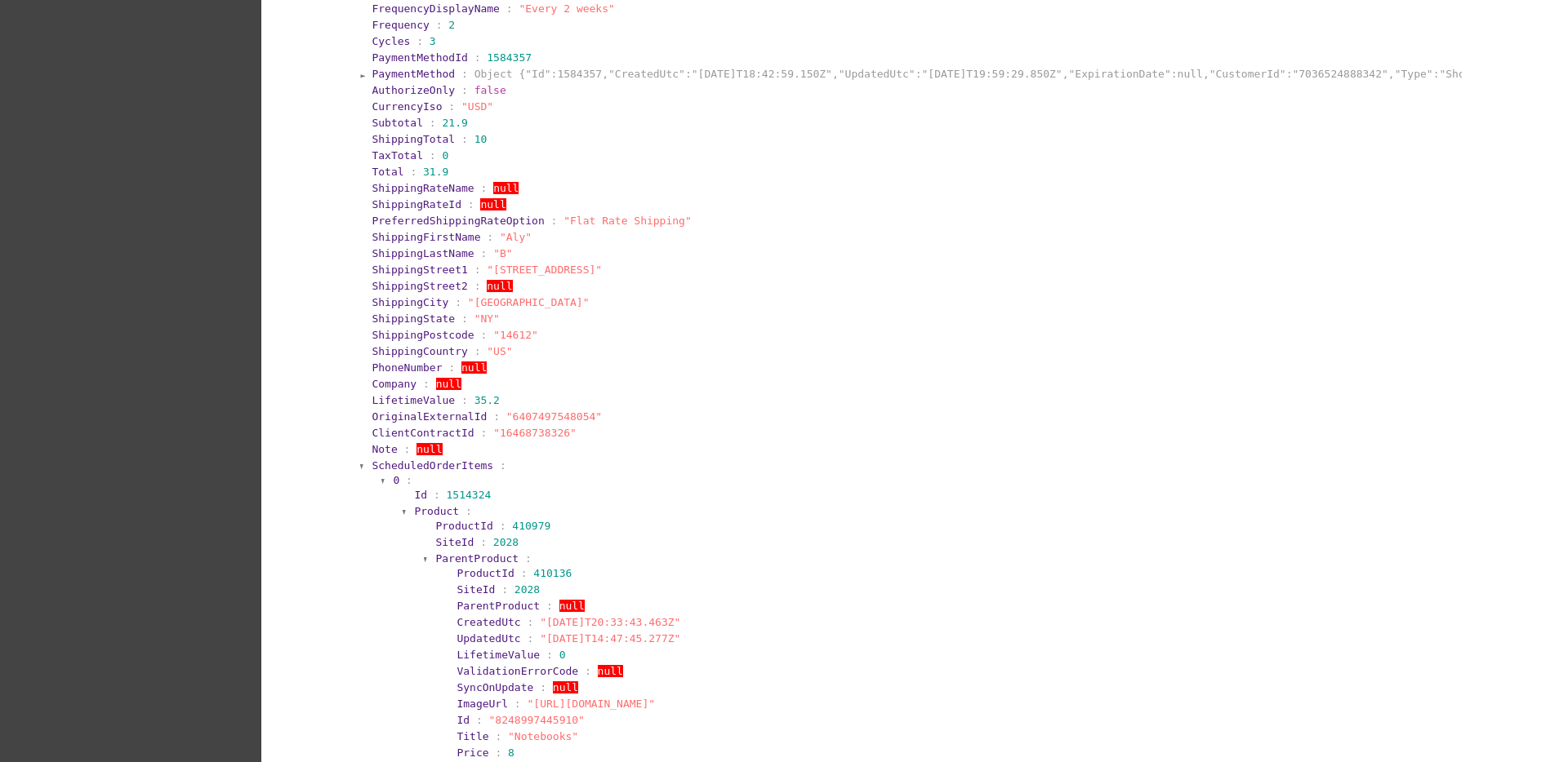
click at [383, 467] on span "ScheduledOrderItems" at bounding box center [433, 465] width 122 height 12
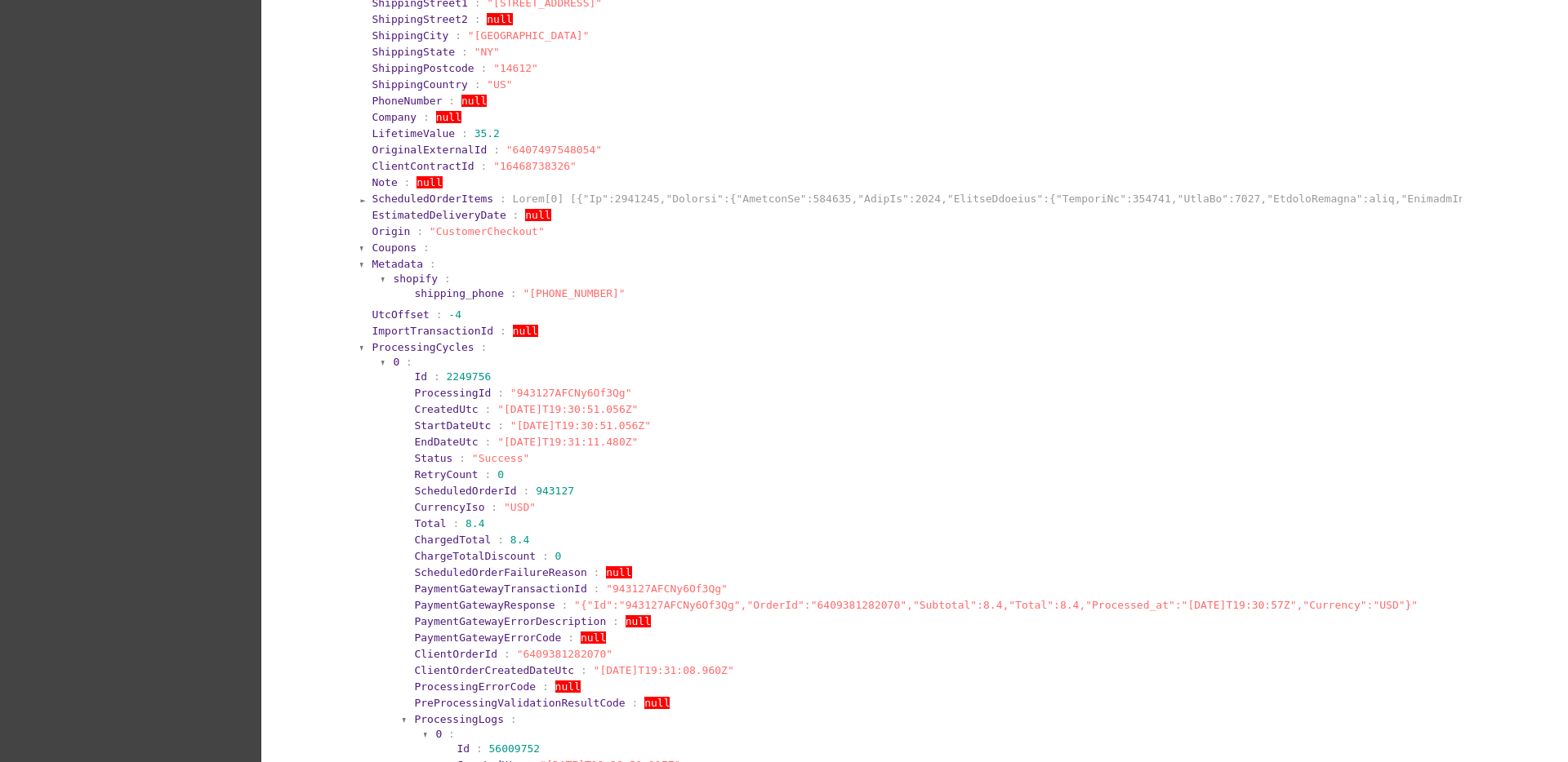
scroll to position [1123, 0]
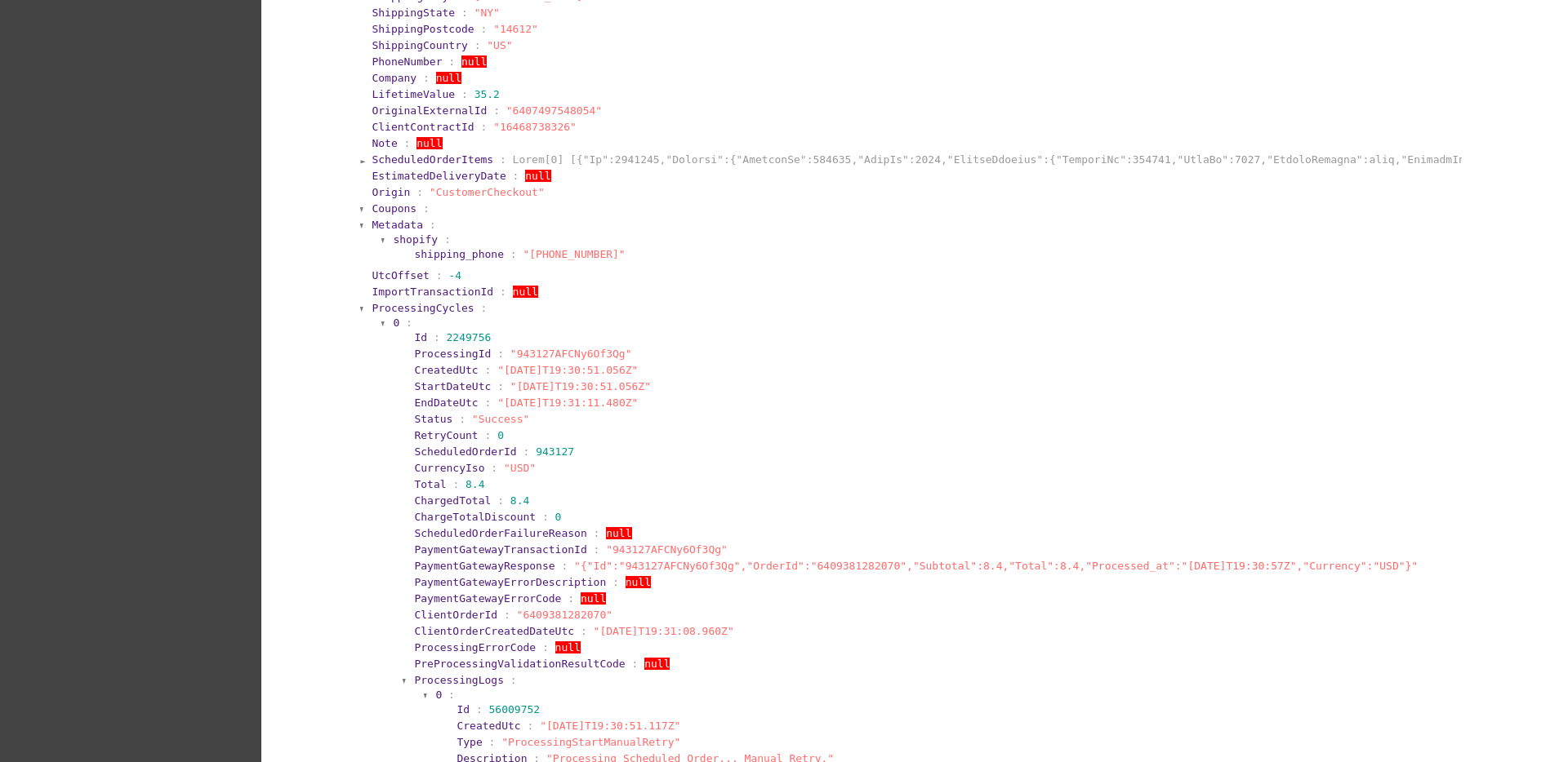
click at [415, 311] on span "ProcessingCycles" at bounding box center [423, 308] width 102 height 12
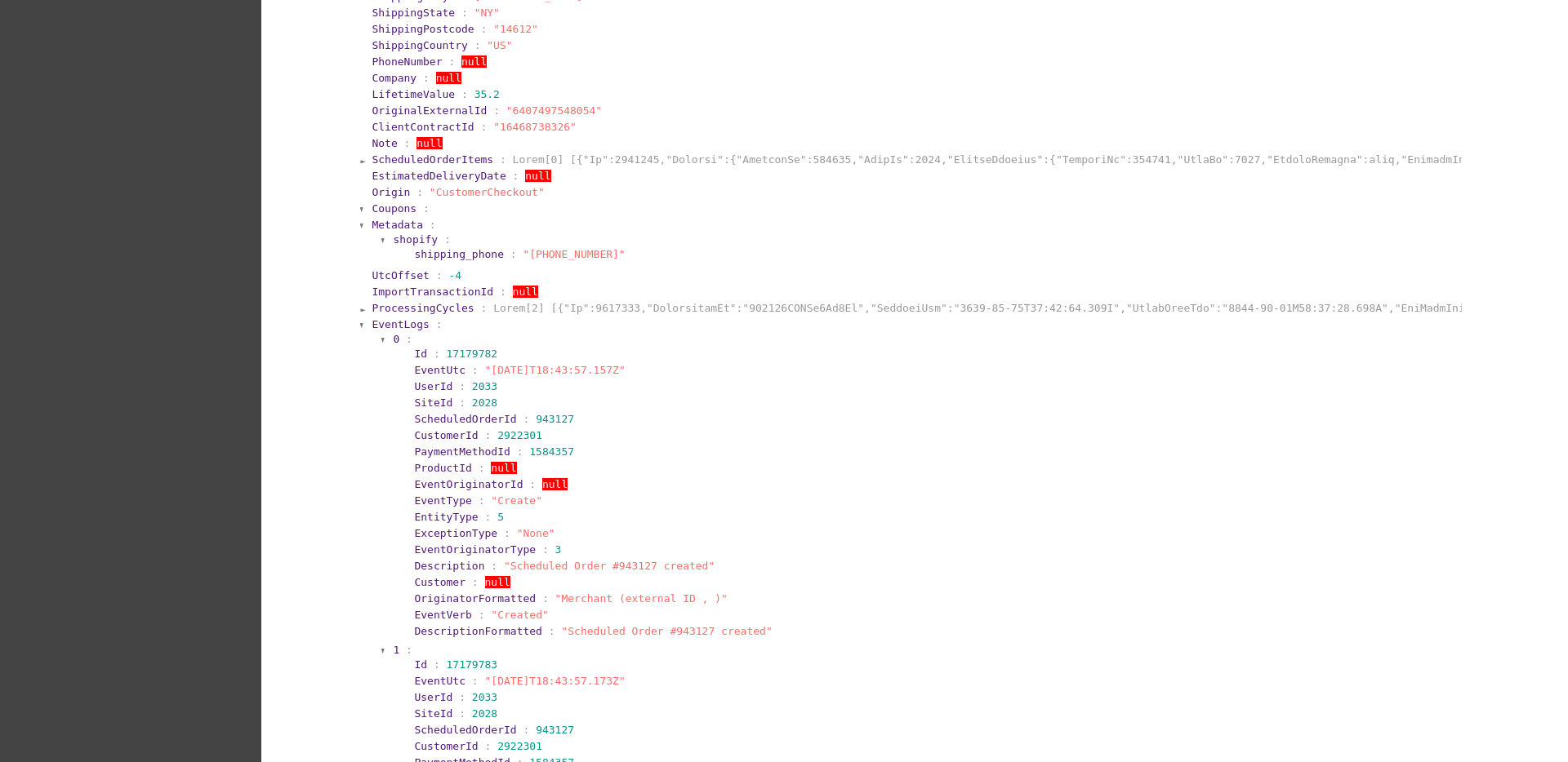
click at [392, 333] on section "0 :" at bounding box center [924, 339] width 1064 height 12
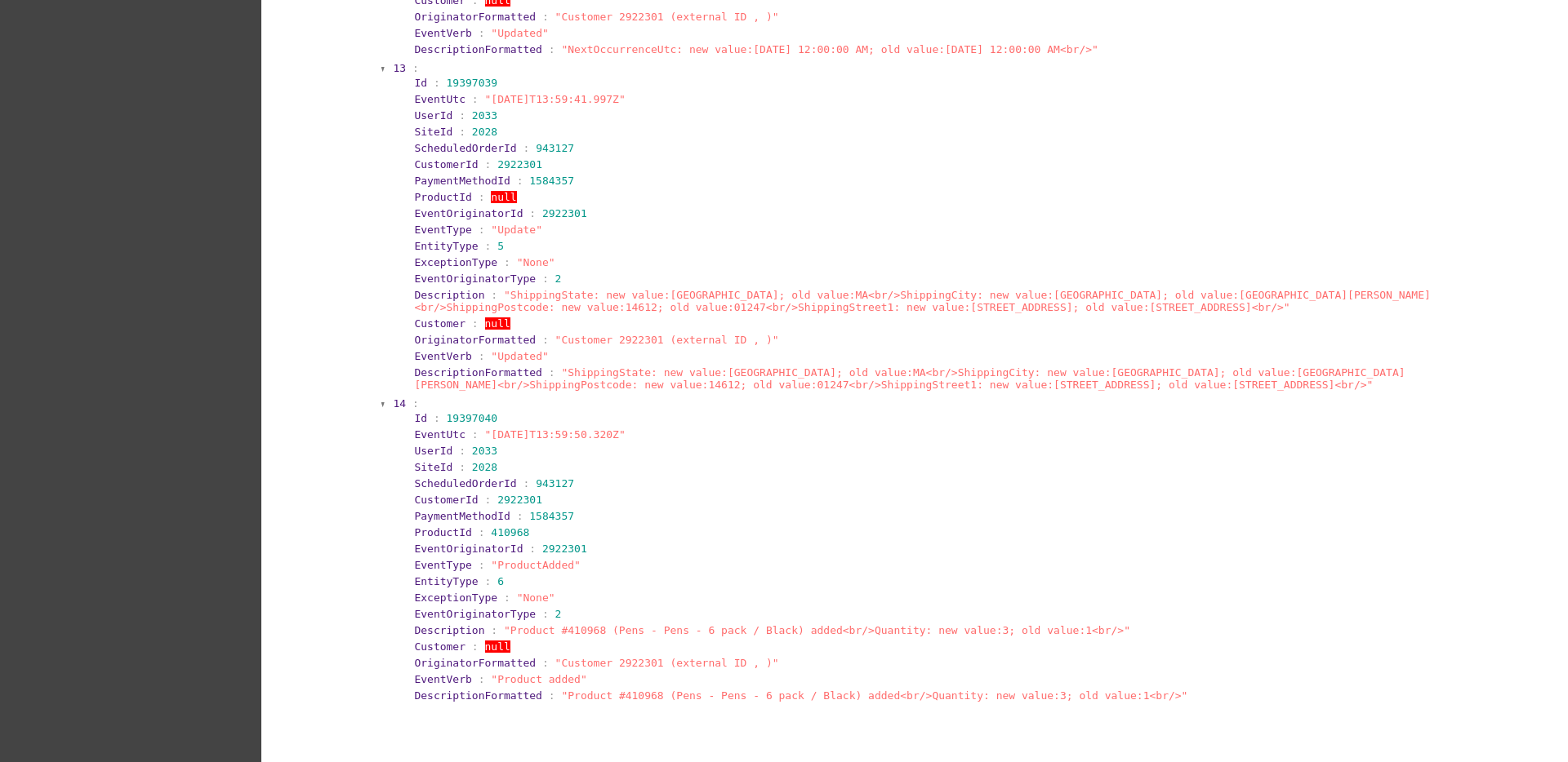
scroll to position [5032, 0]
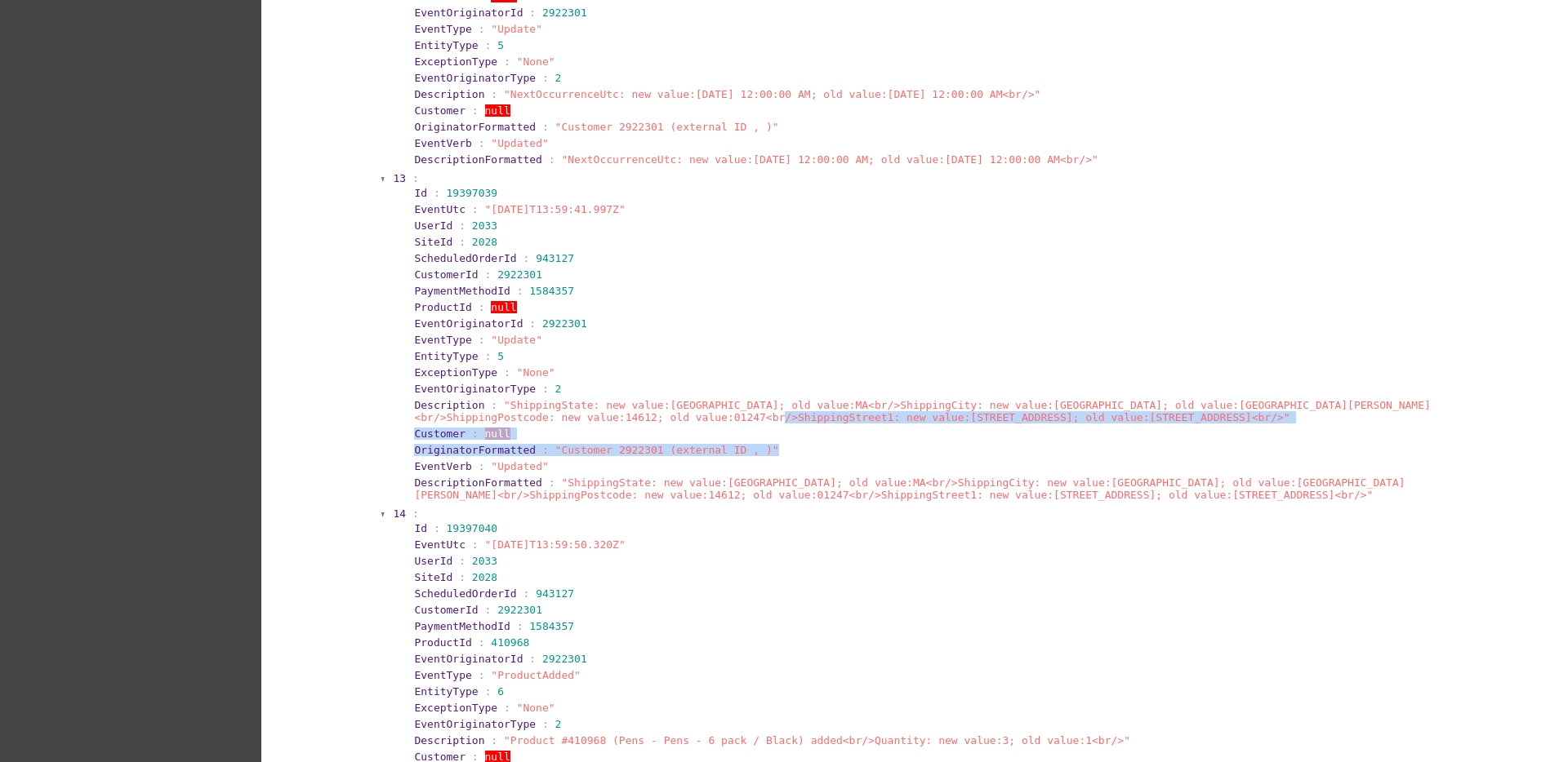
drag, startPoint x: 728, startPoint y: 422, endPoint x: 1008, endPoint y: 452, distance: 281.6
click at [1008, 452] on section "Id : 19397039 EventUtc : "2025-08-15T13:59:41.997Z" UserId : 2033 SiteId : 2028…" at bounding box center [930, 344] width 1054 height 320
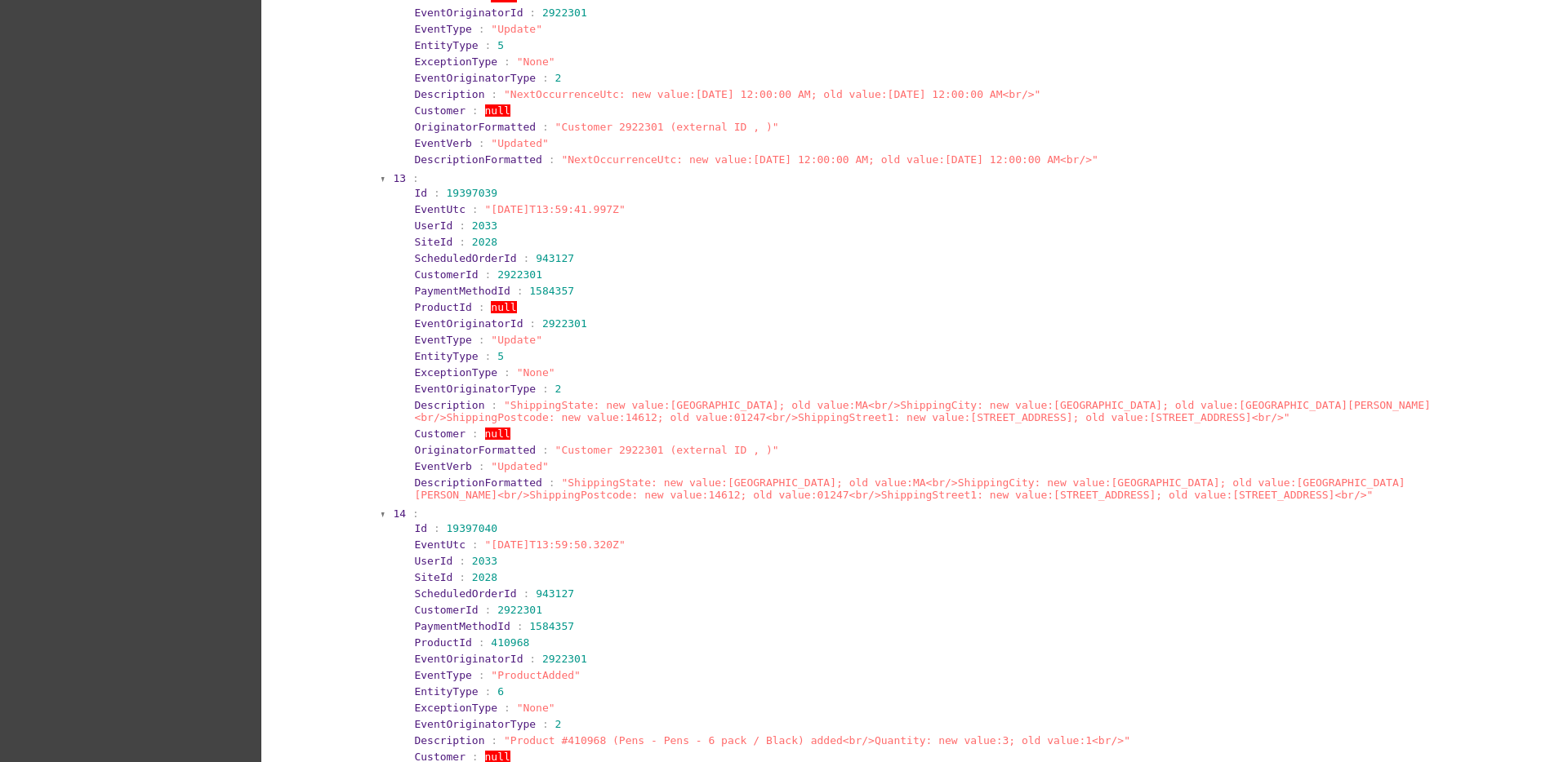
click at [1020, 497] on section "DescriptionFormatted : "ShippingState: new value:NY; old value:MA<br/>ShippingC…" at bounding box center [934, 489] width 1040 height 25
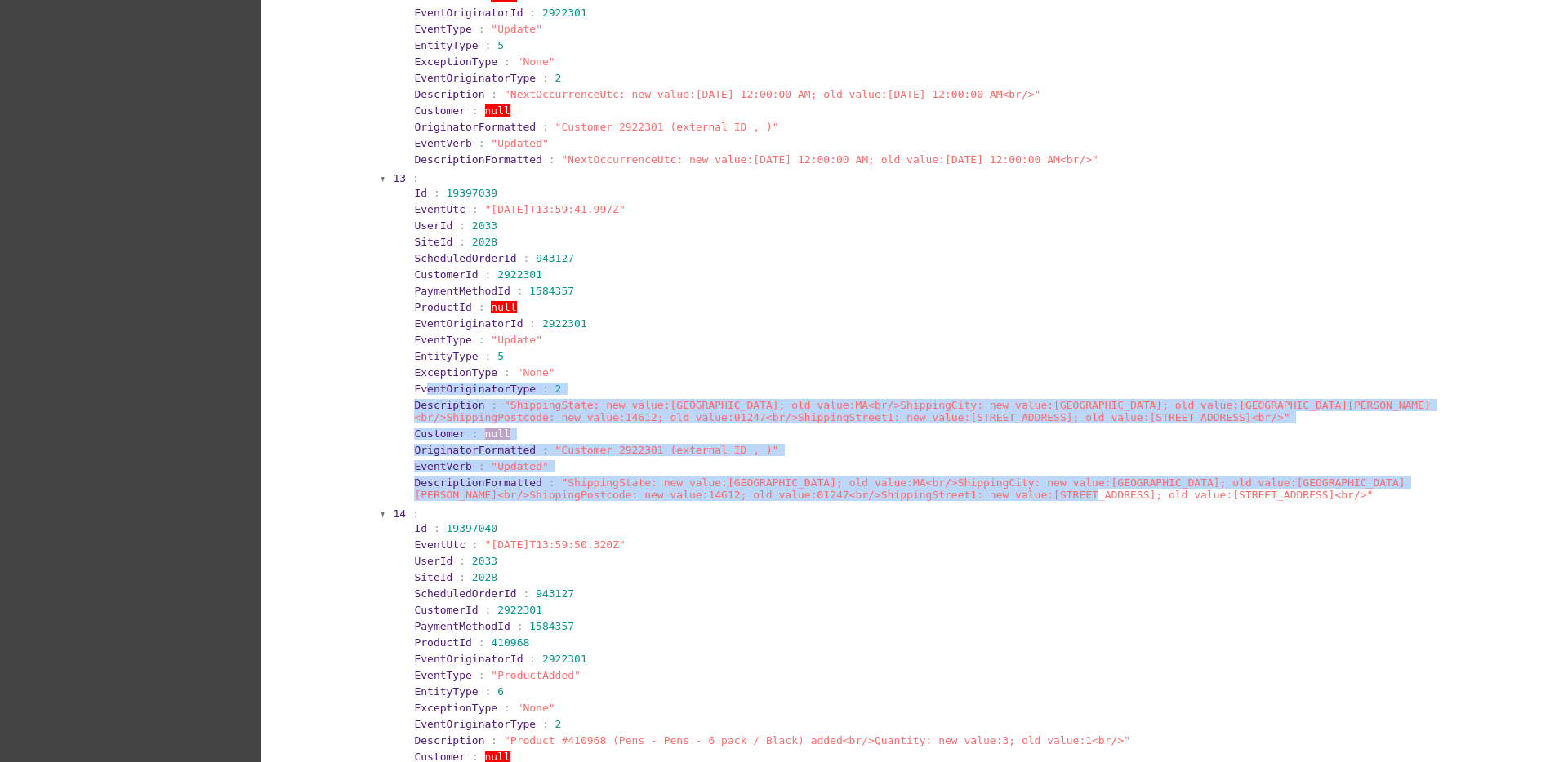
drag, startPoint x: 1041, startPoint y: 500, endPoint x: 419, endPoint y: 390, distance: 631.7
click at [419, 390] on section "Id : 19397039 EventUtc : "2025-08-15T13:59:41.997Z" UserId : 2033 SiteId : 2028…" at bounding box center [930, 344] width 1054 height 320
click at [812, 381] on section "EventOriginatorType : 2" at bounding box center [934, 389] width 1044 height 15
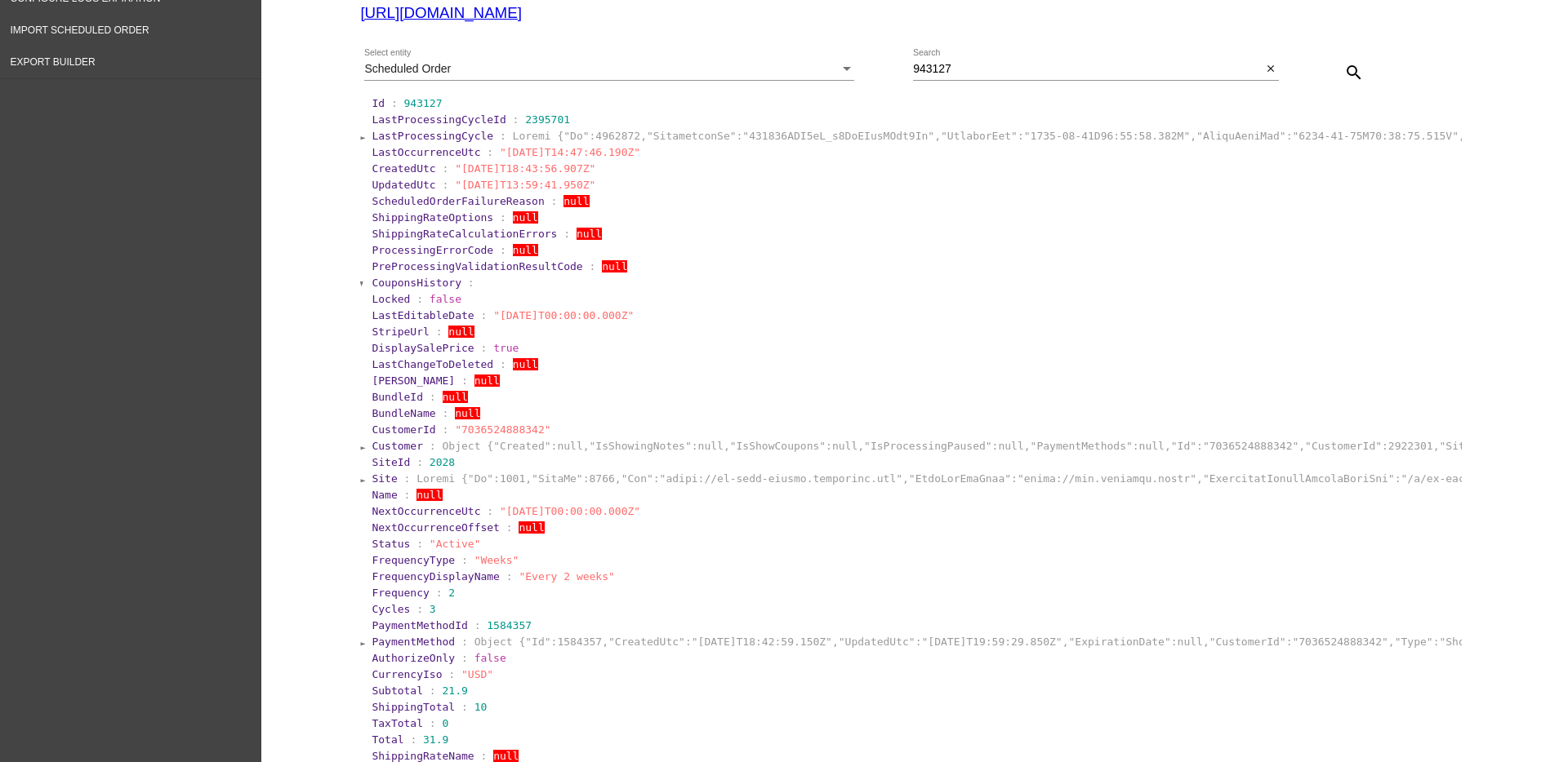
scroll to position [0, 0]
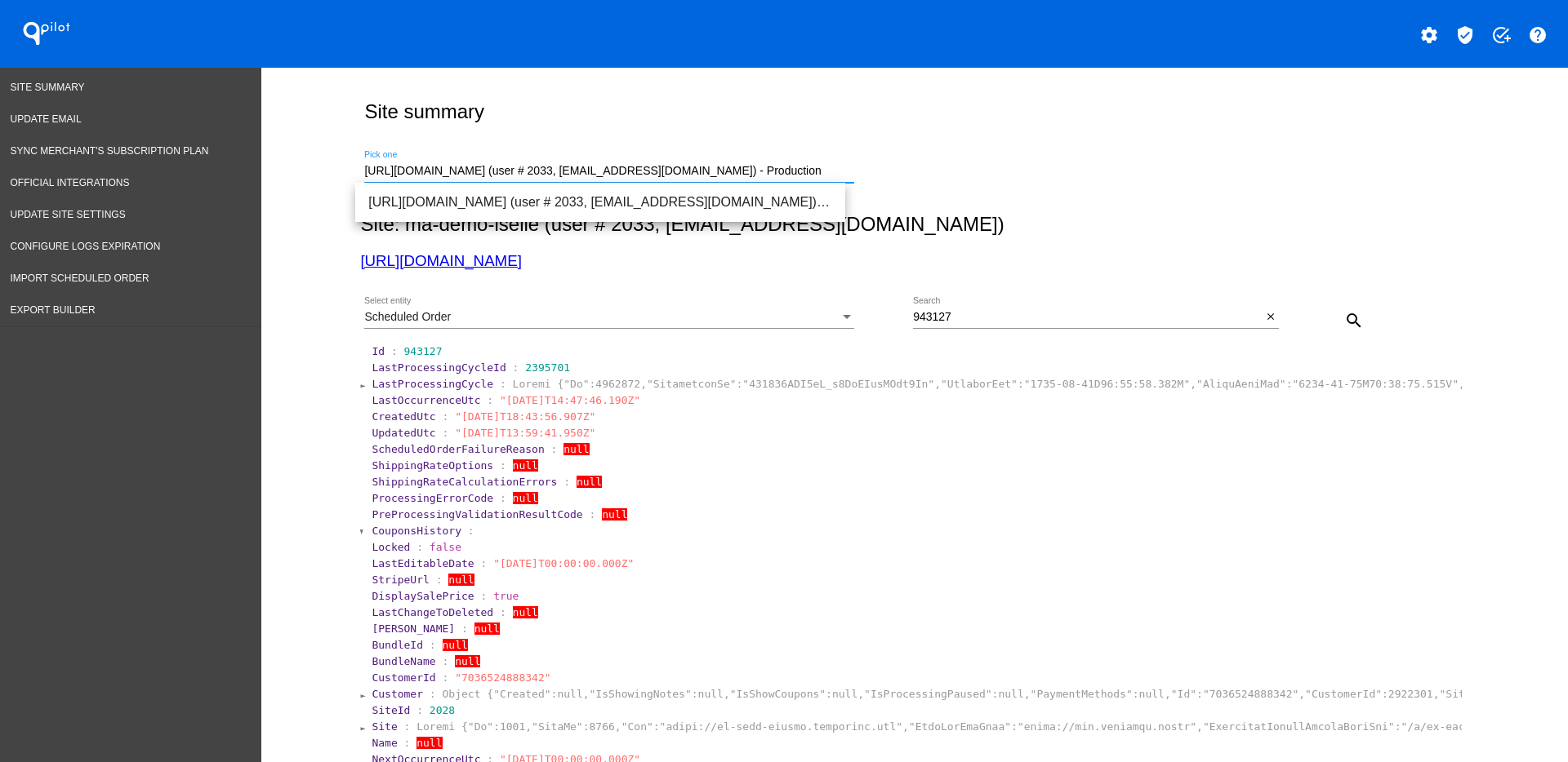
drag, startPoint x: 802, startPoint y: 165, endPoint x: 331, endPoint y: 186, distance: 471.5
click at [519, 187] on span "https://hygainfeeds.com (user # 92771, carolynne@equiluxe.com) - Production" at bounding box center [599, 202] width 463 height 39
type input "https://hygainfeeds.com (user # 92771, carolynne@equiluxe.com) - Production"
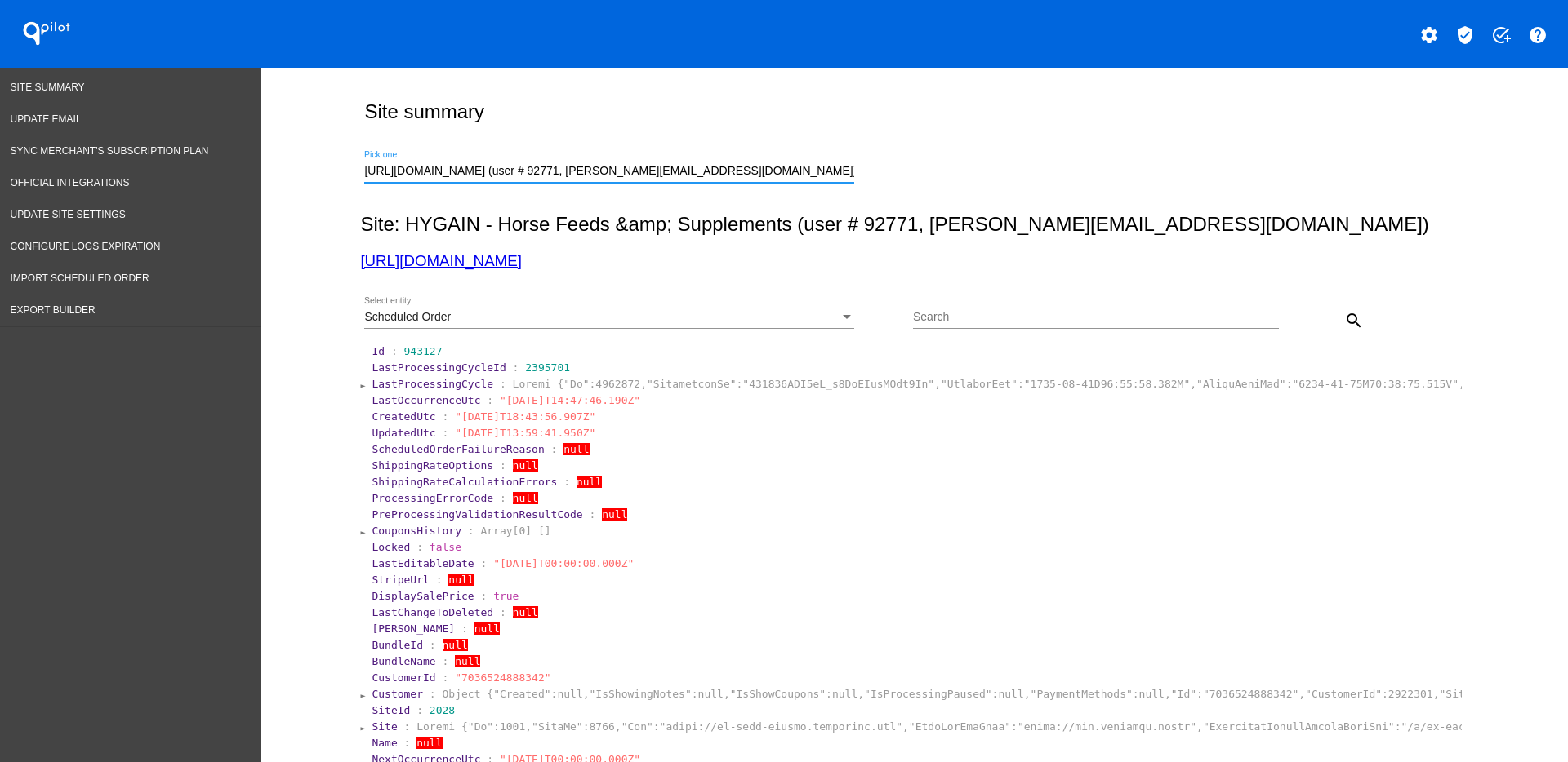
click at [761, 323] on div "Scheduled Order" at bounding box center [602, 318] width 475 height 13
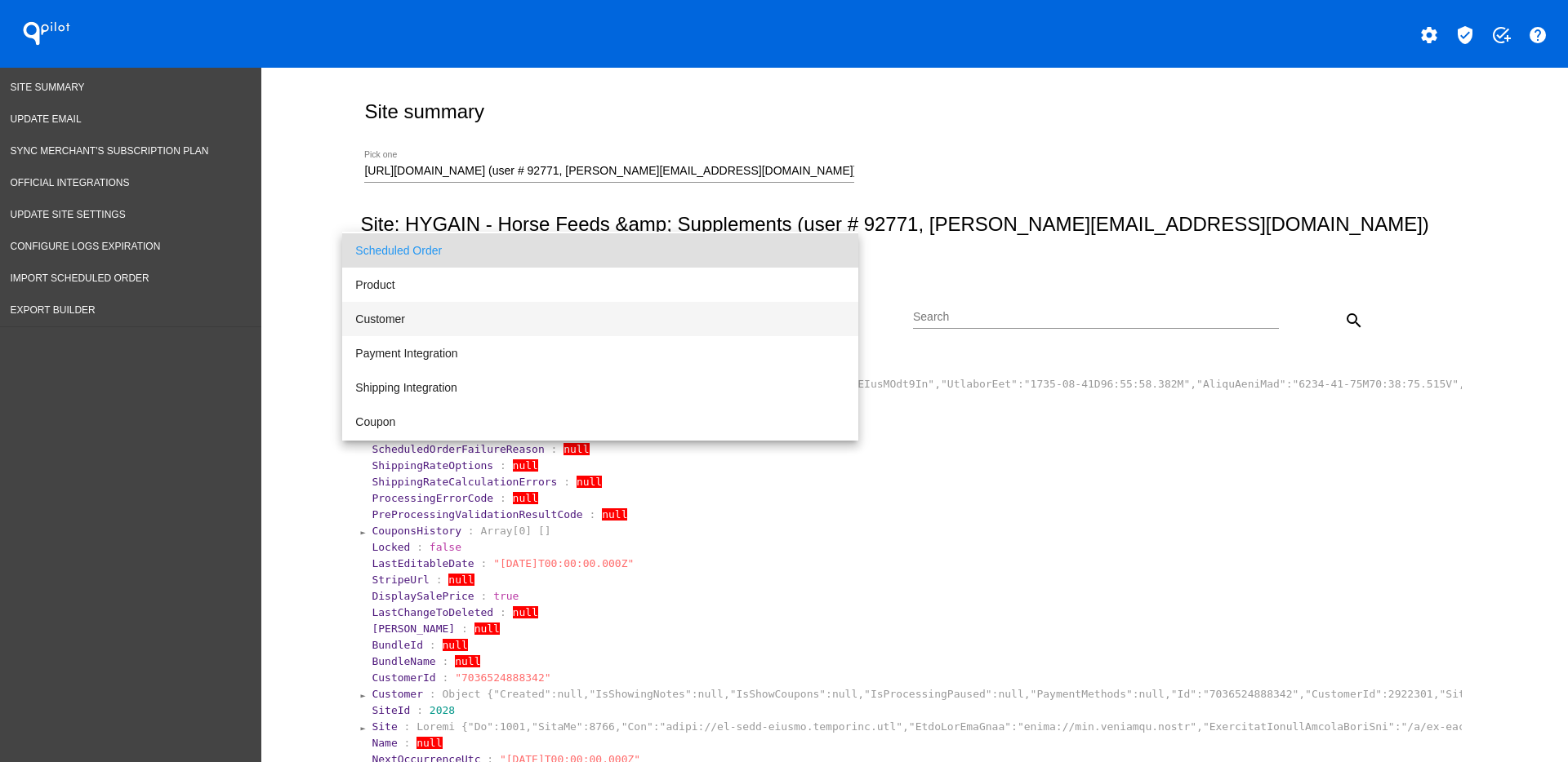
scroll to position [102, 0]
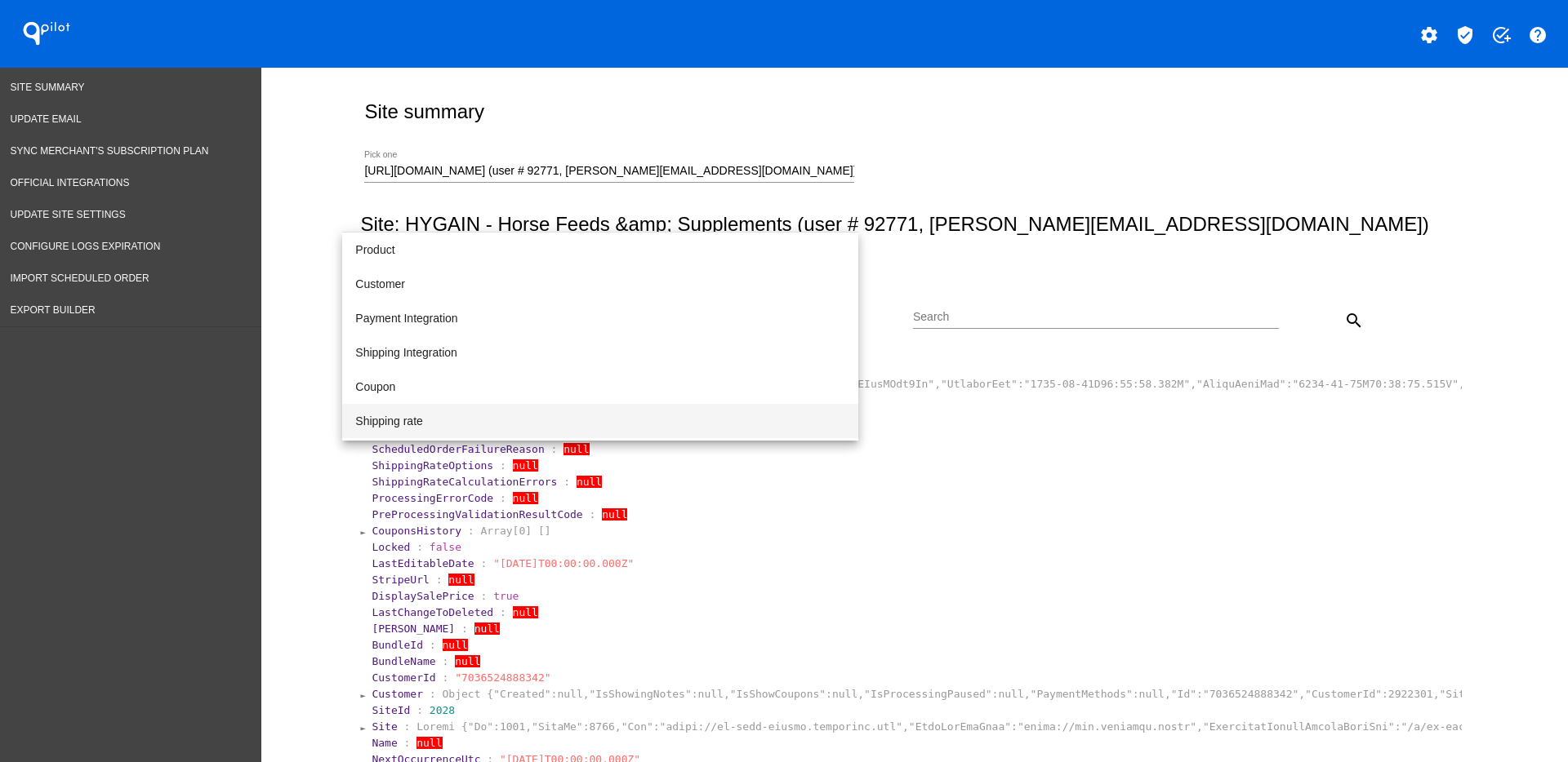
click at [645, 412] on span "Shipping rate" at bounding box center [600, 422] width 490 height 35
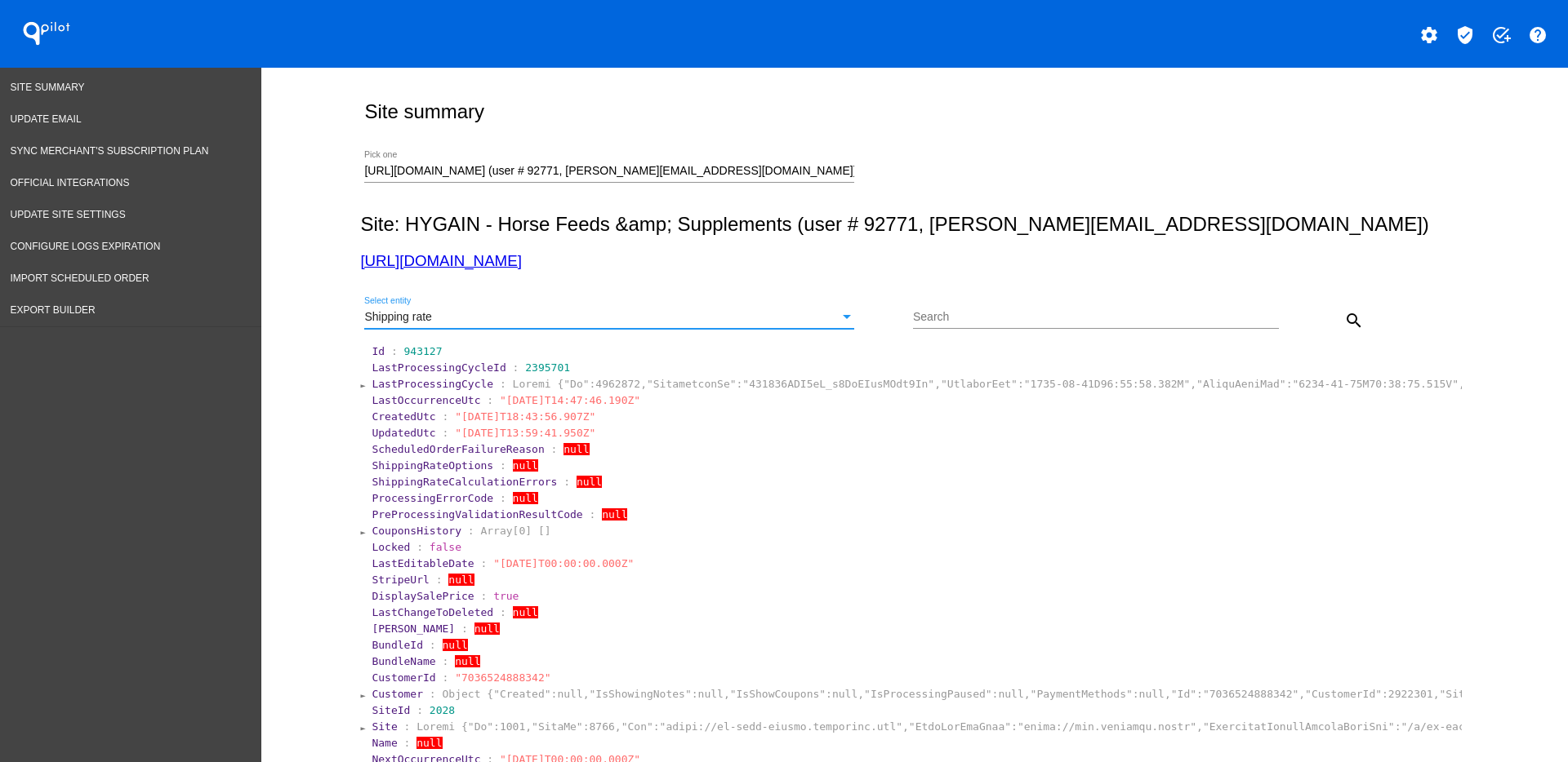
click at [1355, 307] on button "search" at bounding box center [1354, 320] width 33 height 33
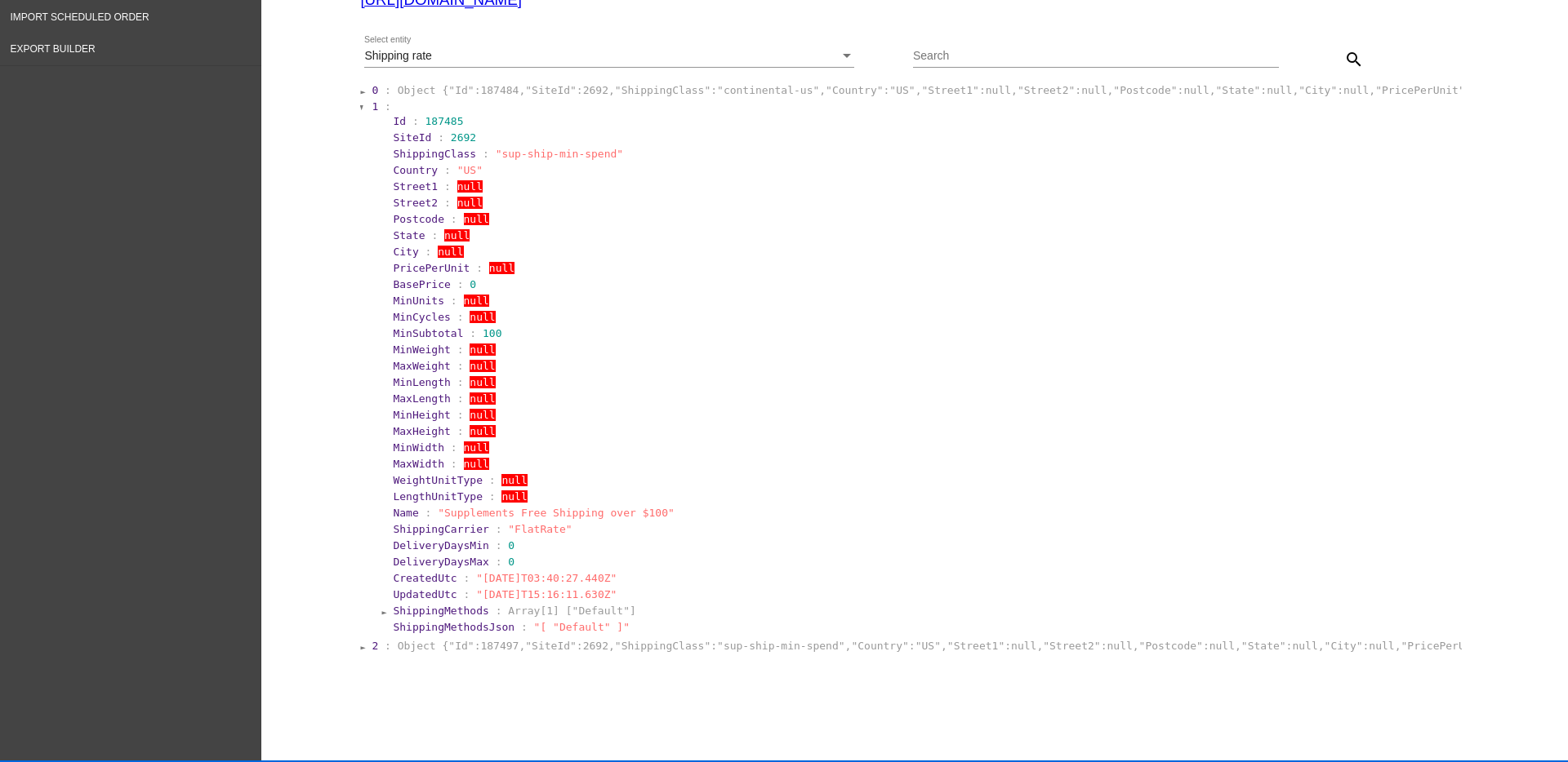
scroll to position [300, 0]
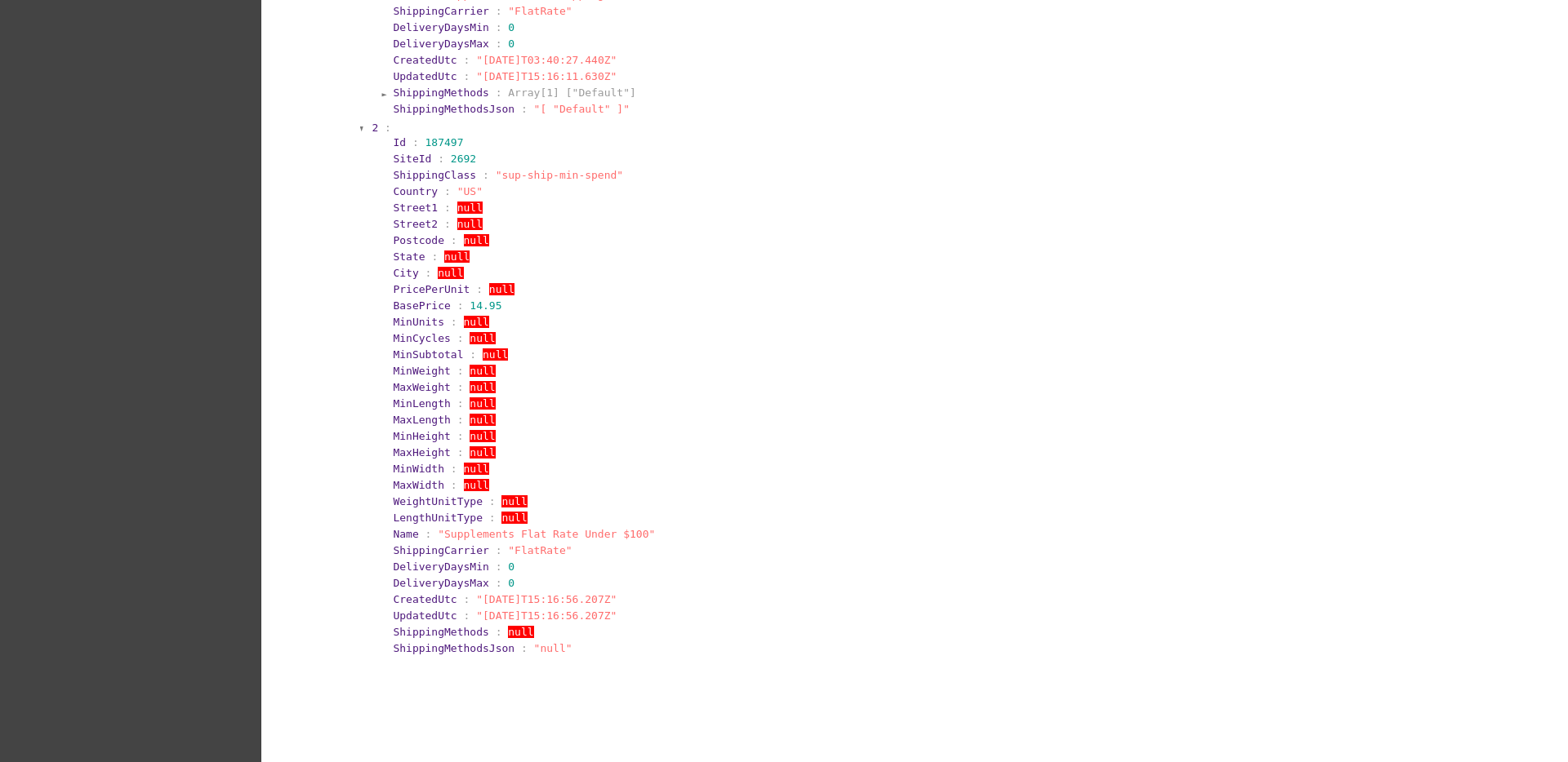
scroll to position [810, 0]
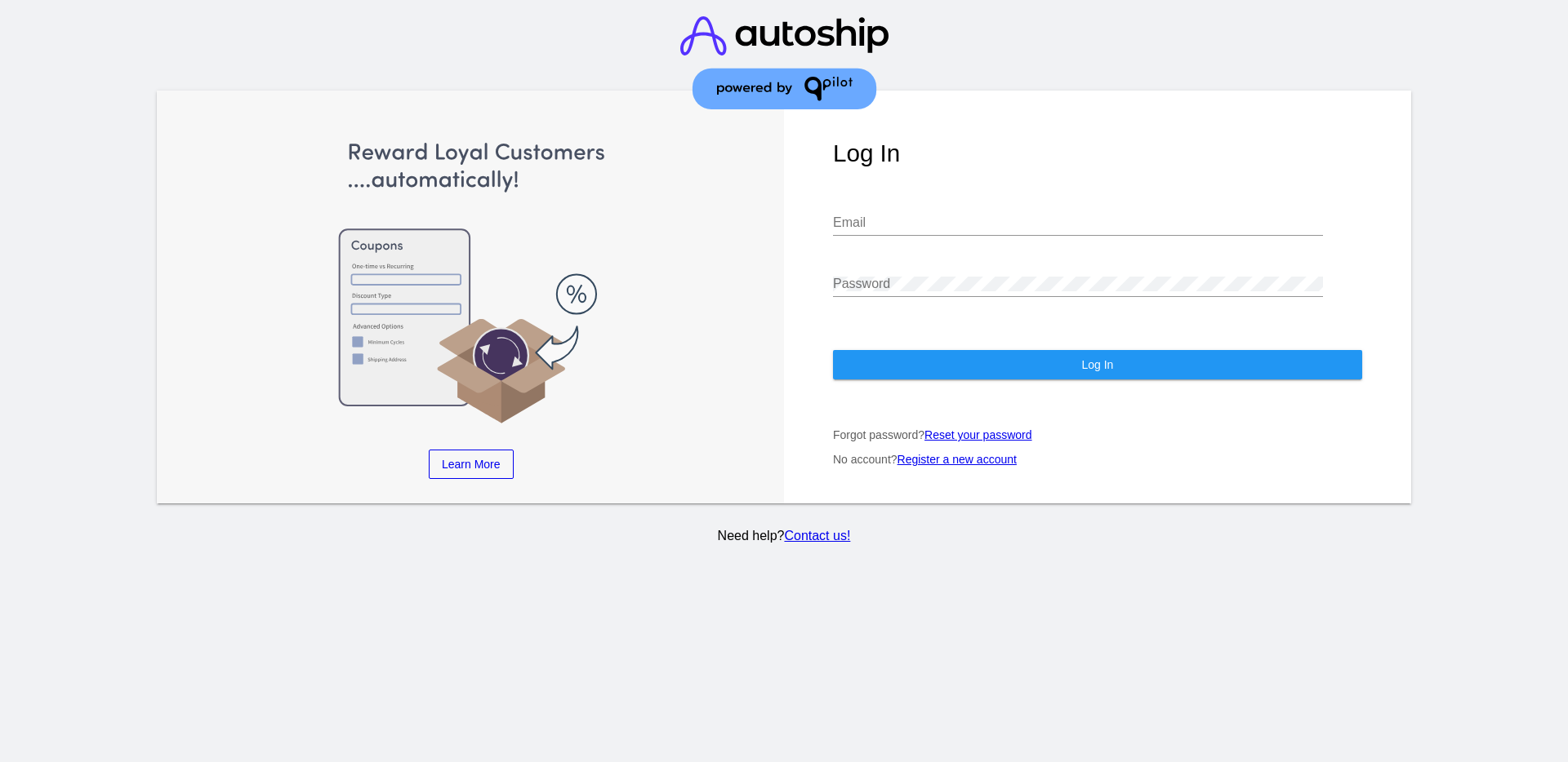
type input "aly@qpilot.cloud"
click at [1141, 360] on button "Log In" at bounding box center [1097, 365] width 529 height 29
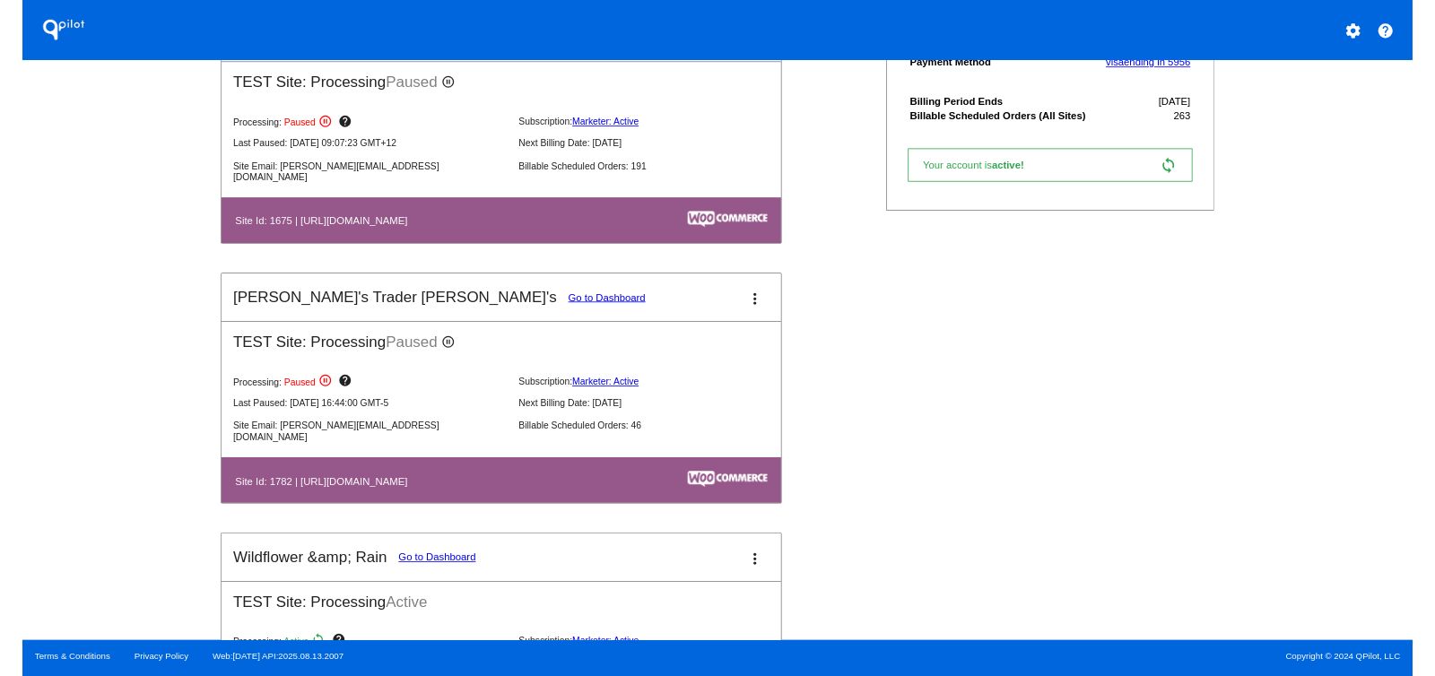
scroll to position [897, 0]
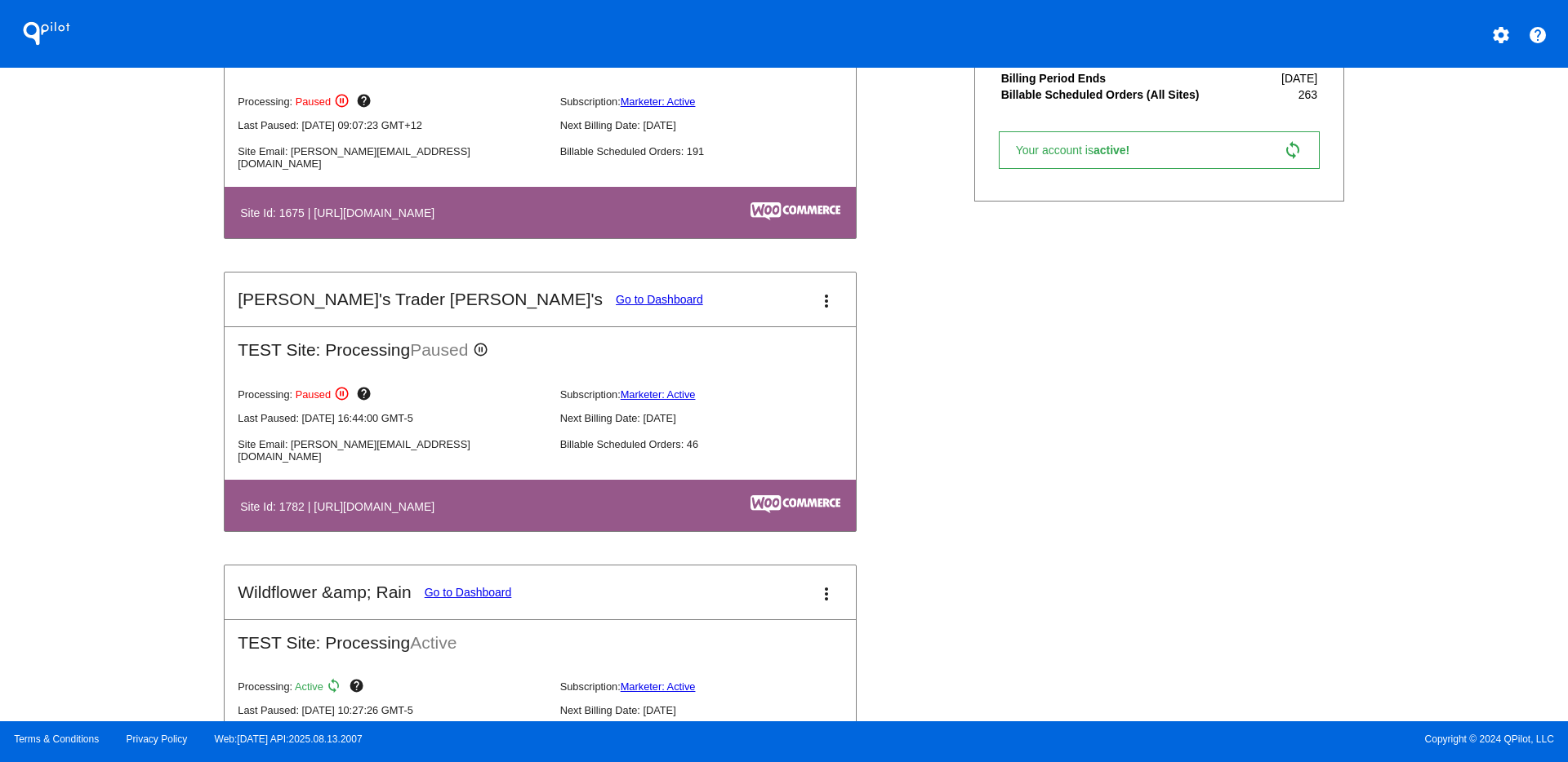
click at [616, 294] on link "Go to Dashboard" at bounding box center [659, 300] width 87 height 13
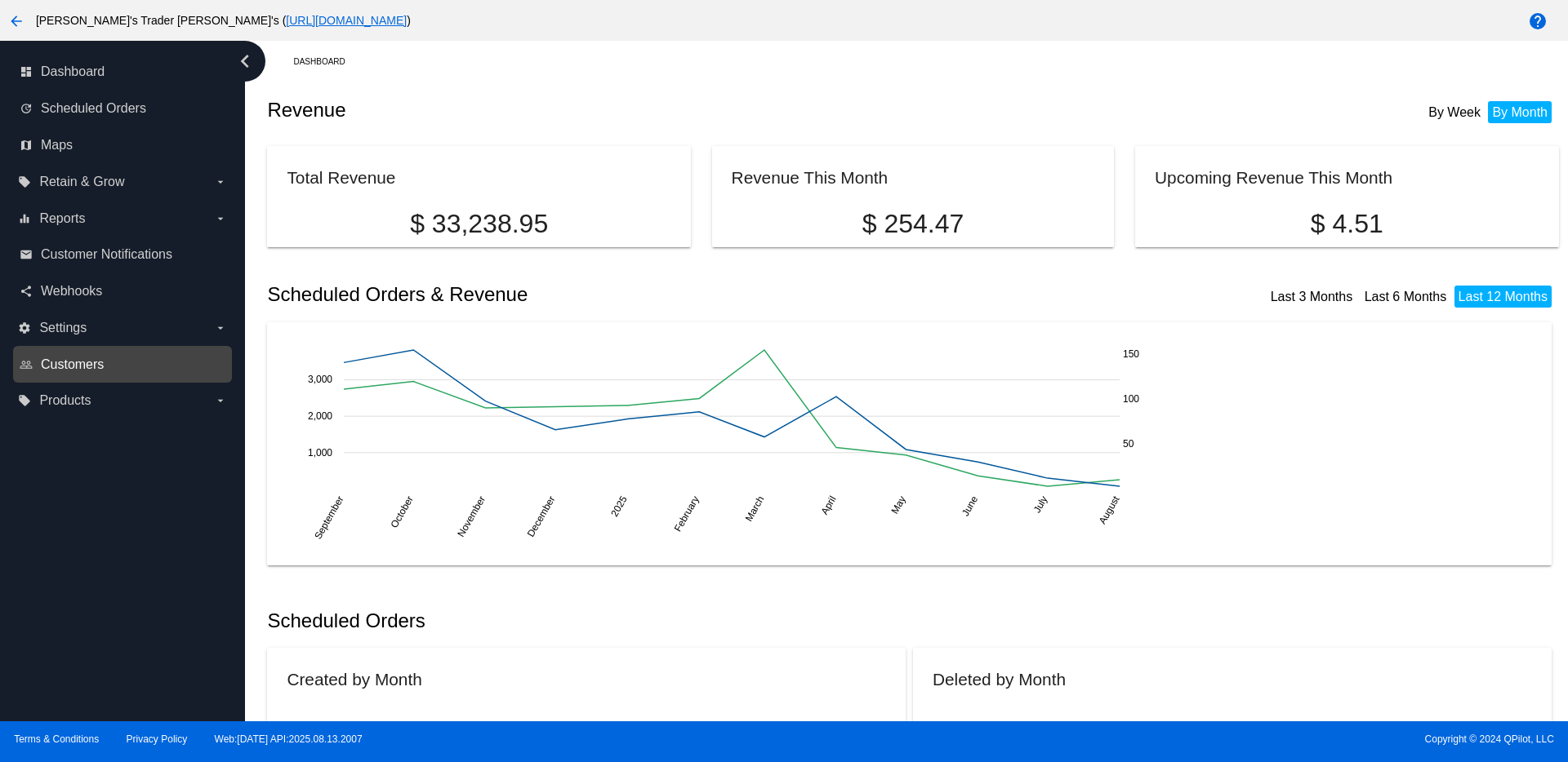
click at [79, 363] on span "Customers" at bounding box center [72, 365] width 63 height 15
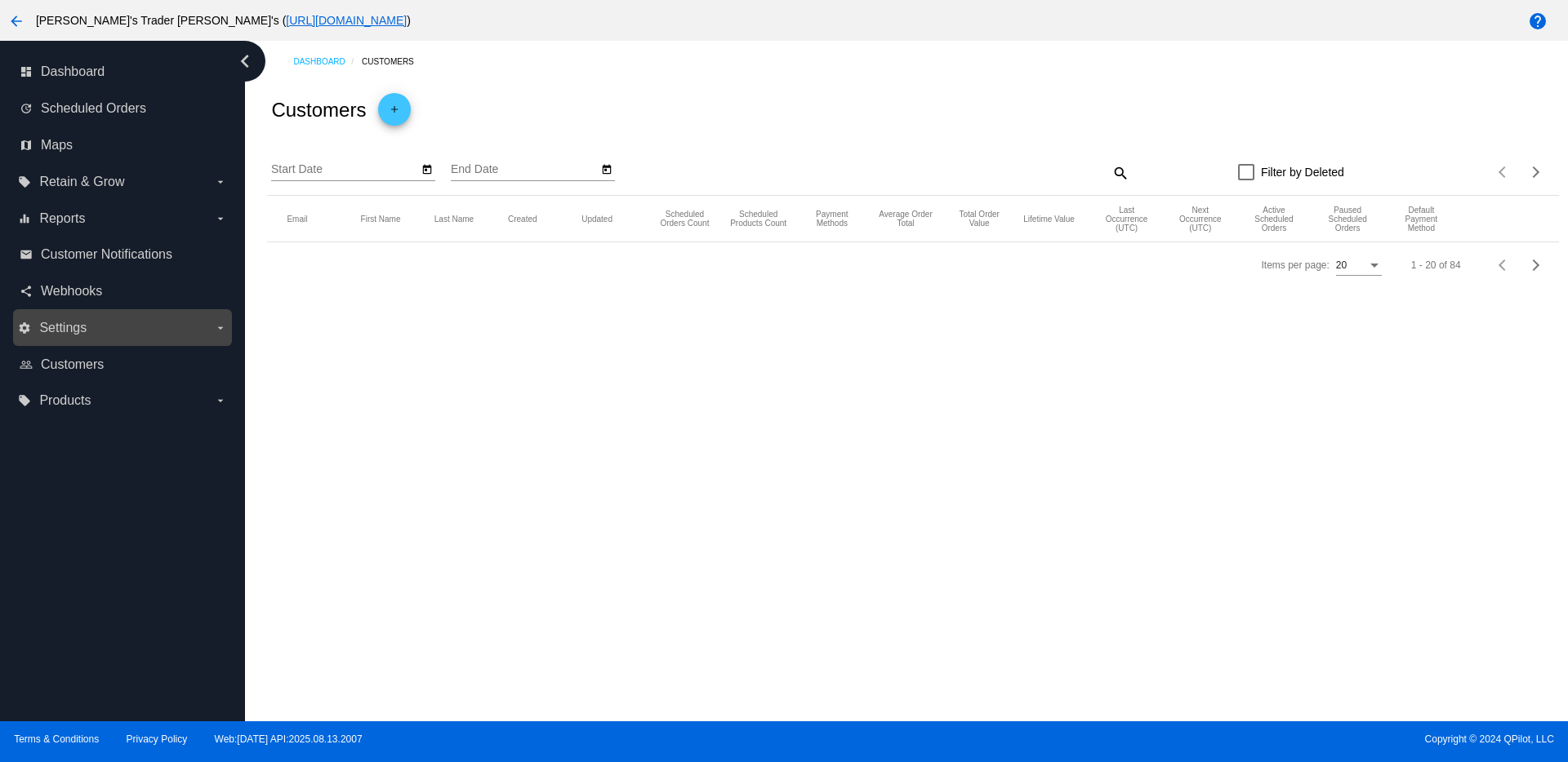
click at [72, 330] on span "Settings" at bounding box center [63, 328] width 47 height 15
click at [0, 0] on input "settings Settings arrow_drop_down" at bounding box center [0, 0] width 0 height 0
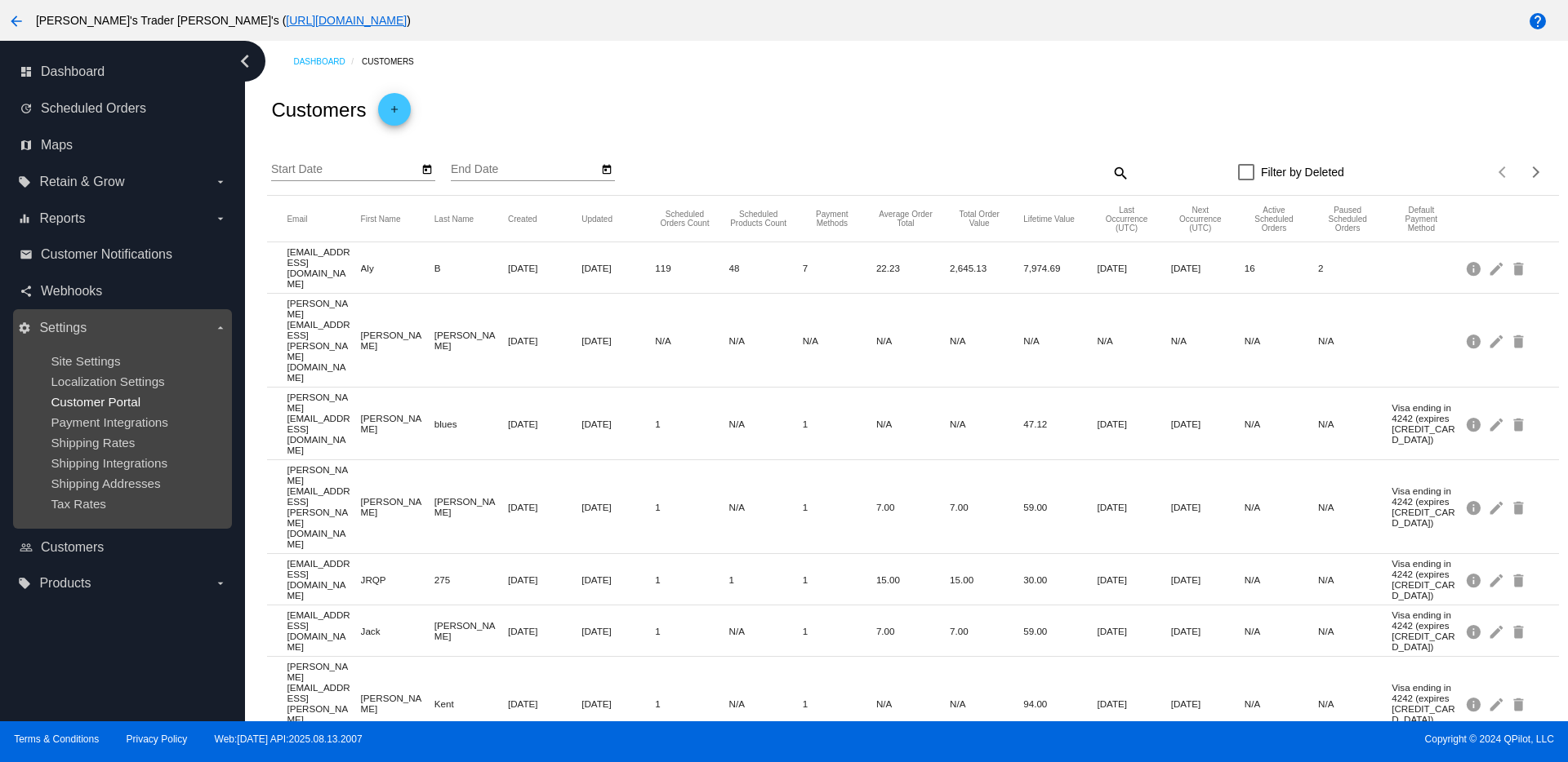
click at [97, 406] on span "Customer Portal" at bounding box center [96, 401] width 90 height 14
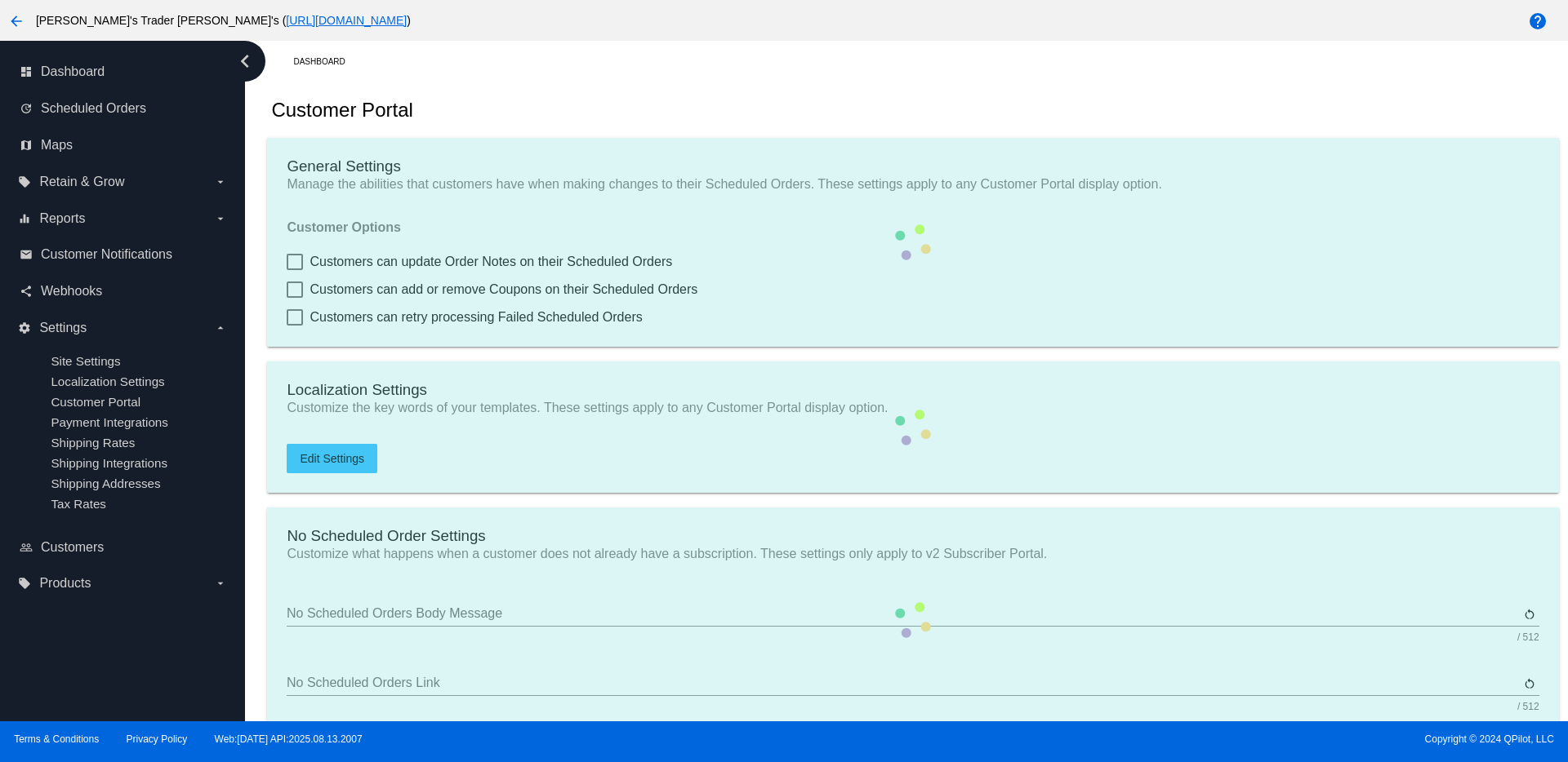
checkbox input "true"
type input "Create a Subscription"
type input "https://woocommerce-753422-3000549.cloudwaysapps.com//my-account/scheduled-orde…"
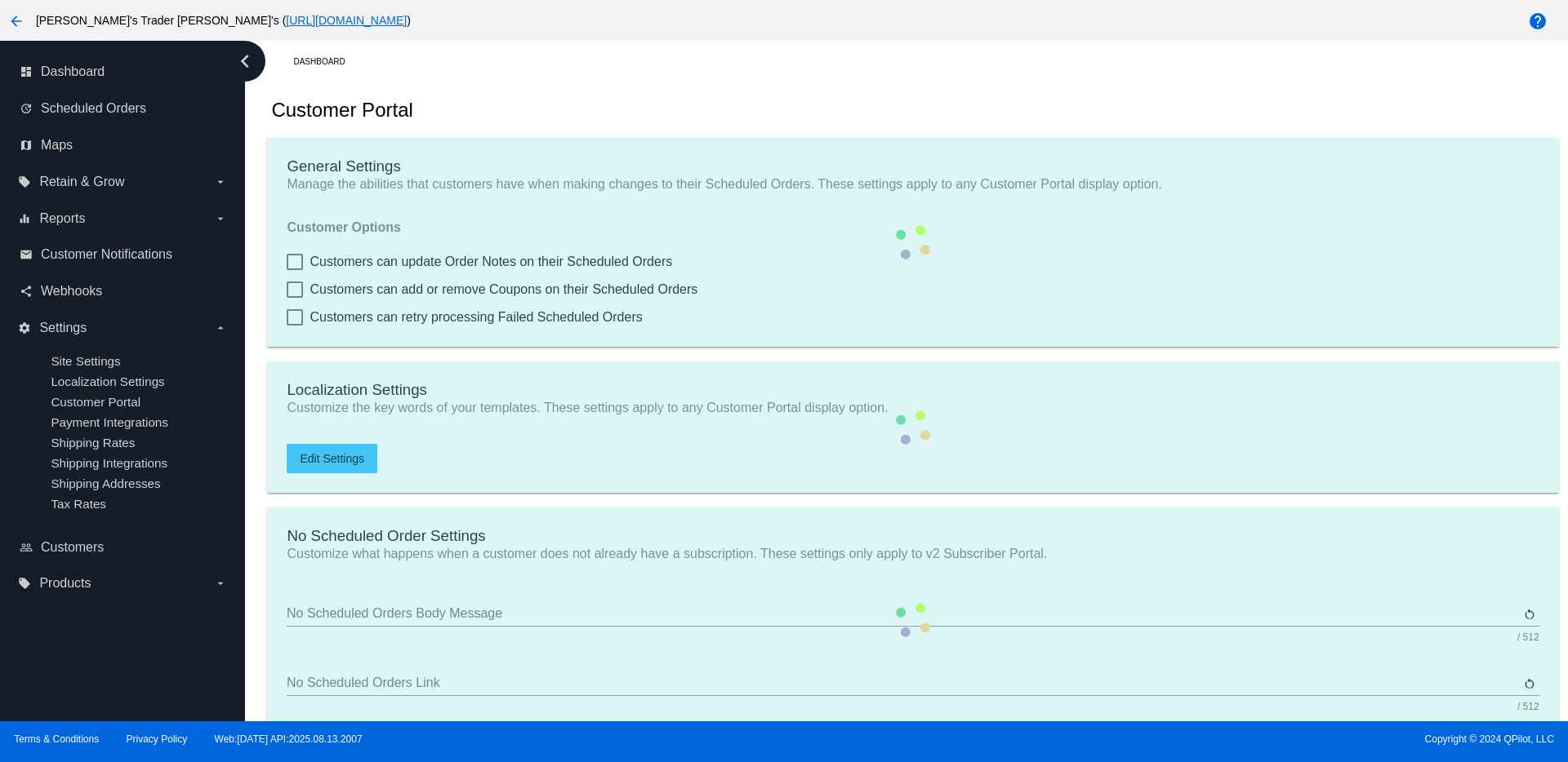
checkbox input "true"
type input "1"
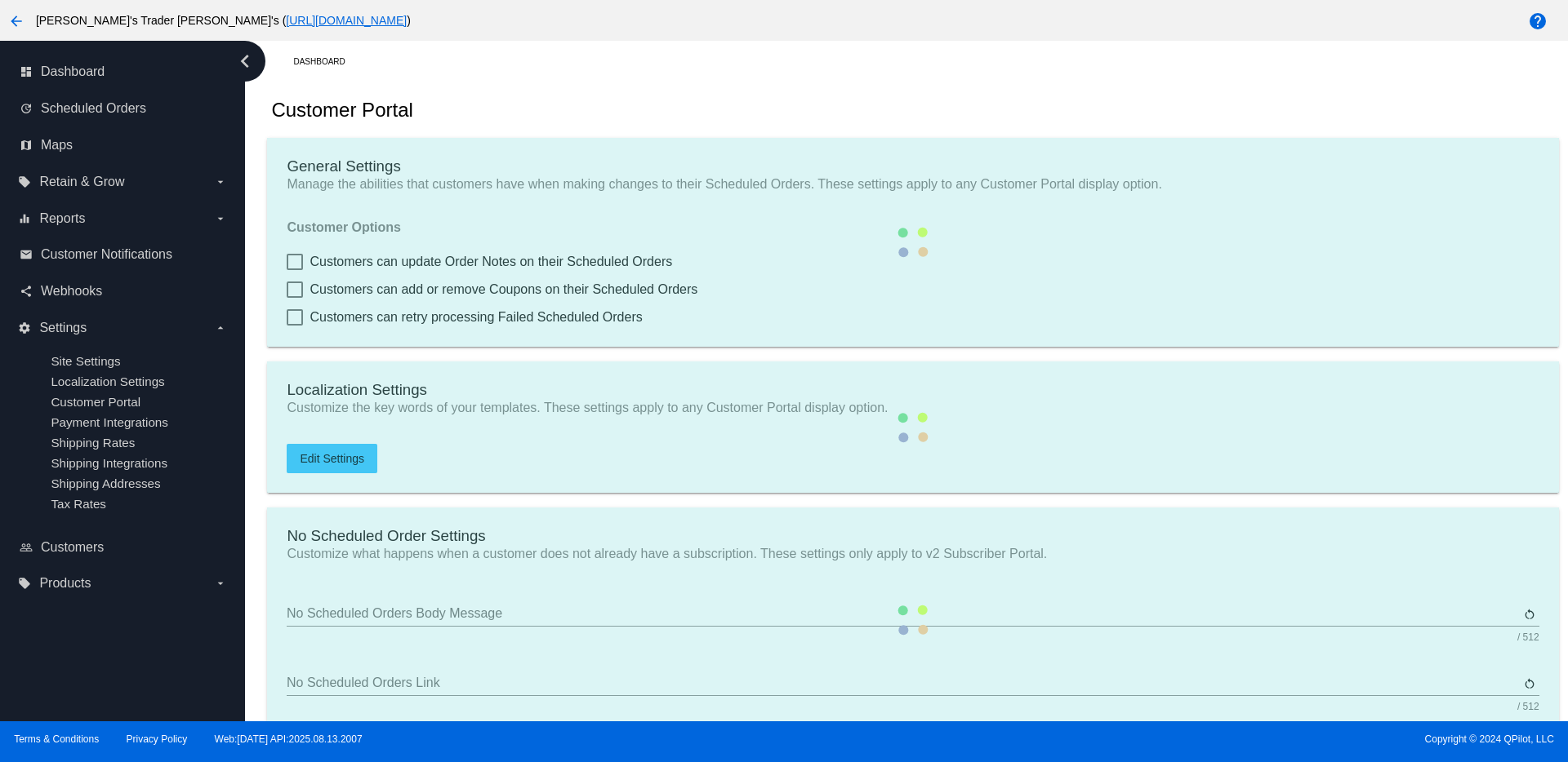
type input "20"
type input "500"
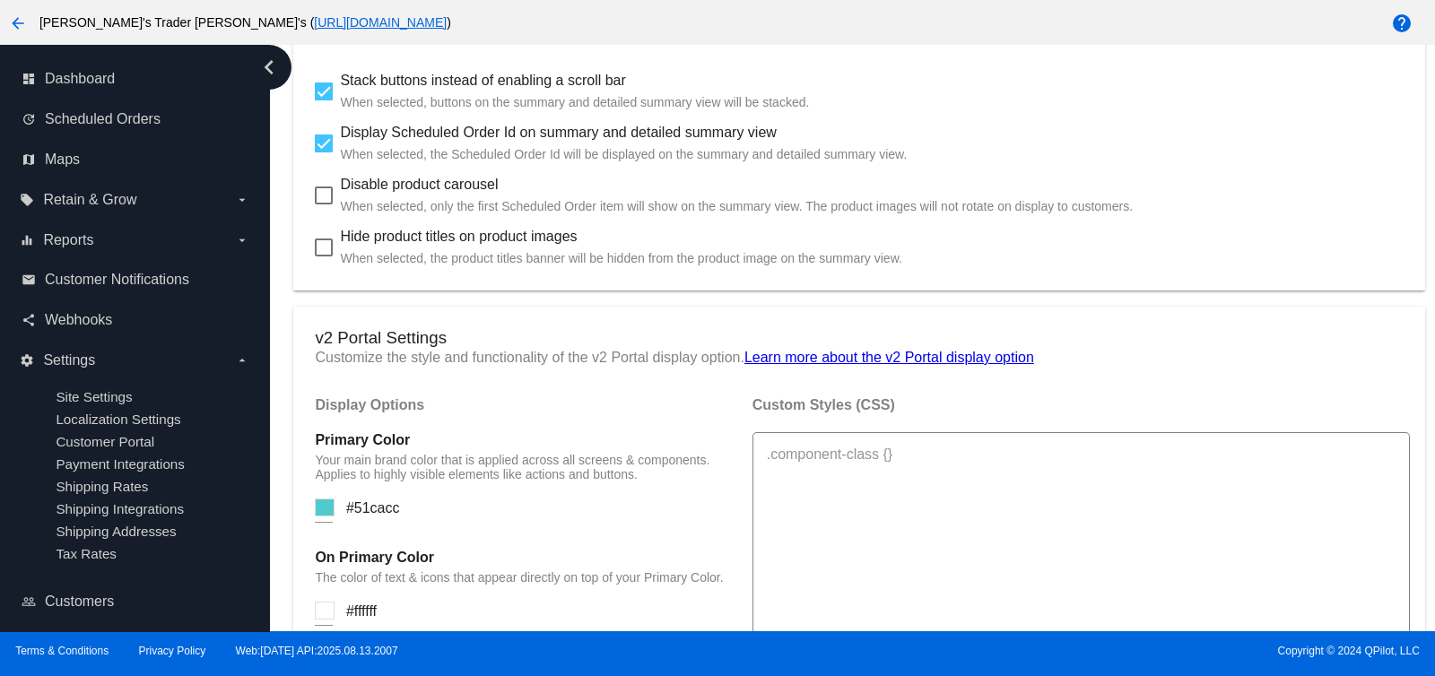
scroll to position [1133, 0]
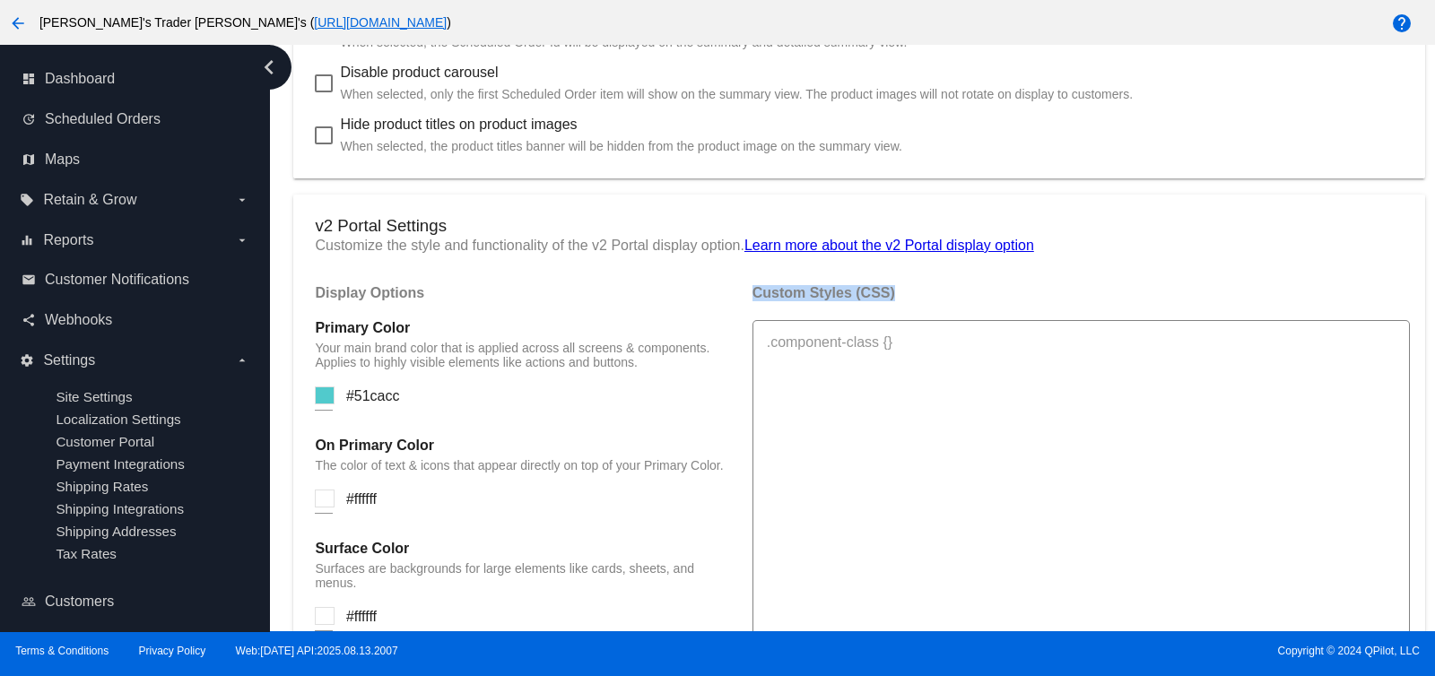
drag, startPoint x: 902, startPoint y: 291, endPoint x: 742, endPoint y: 282, distance: 160.7
copy h4 "Custom Styles (CSS)"
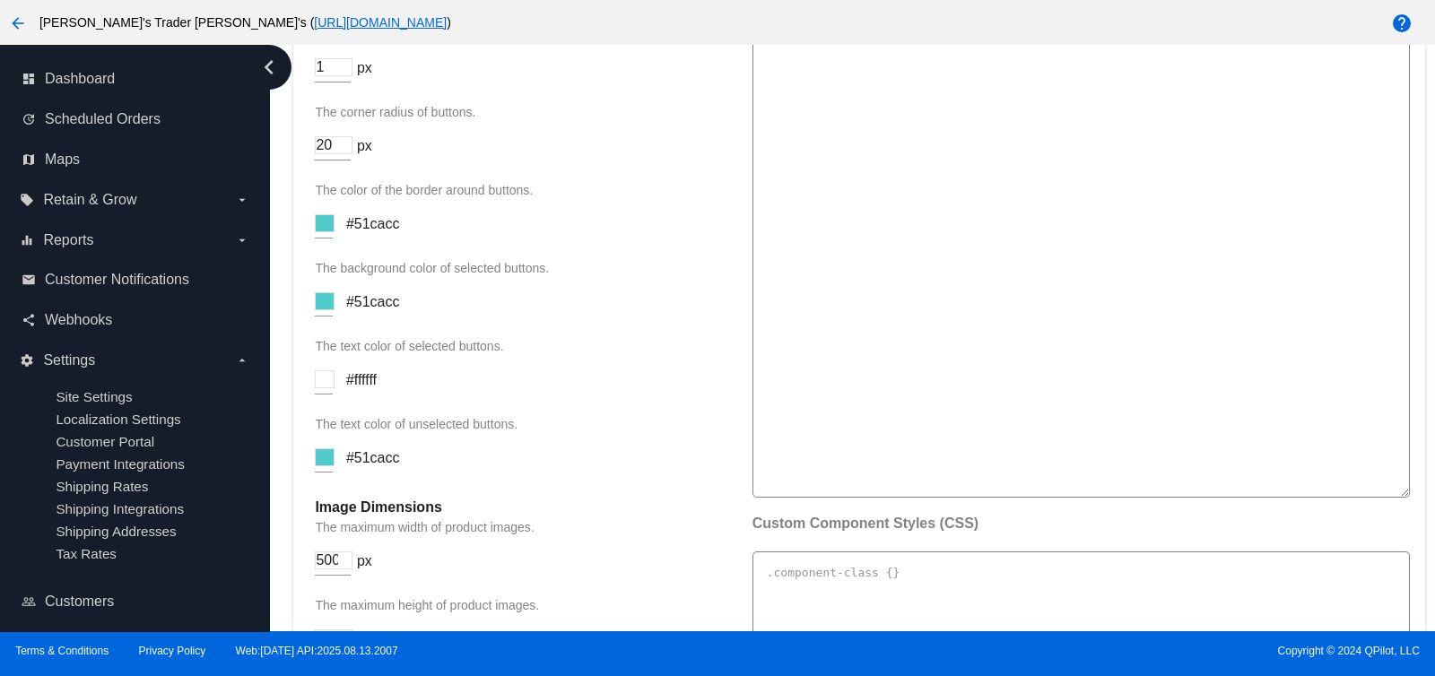
scroll to position [2478, 0]
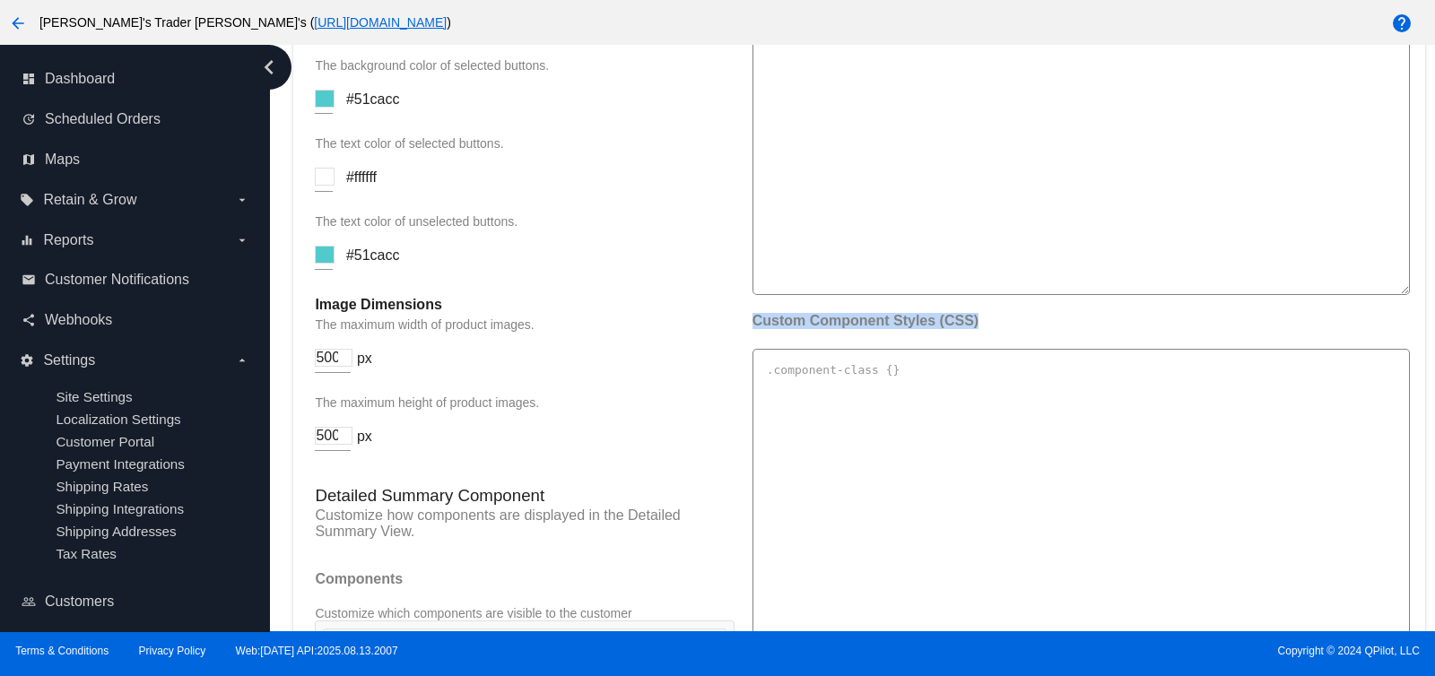
drag, startPoint x: 1004, startPoint y: 353, endPoint x: 746, endPoint y: 347, distance: 258.3
click at [752, 329] on h4 "Custom Component Styles (CSS)" at bounding box center [1066, 321] width 629 height 16
copy h4 "Custom Component Styles (CSS)"
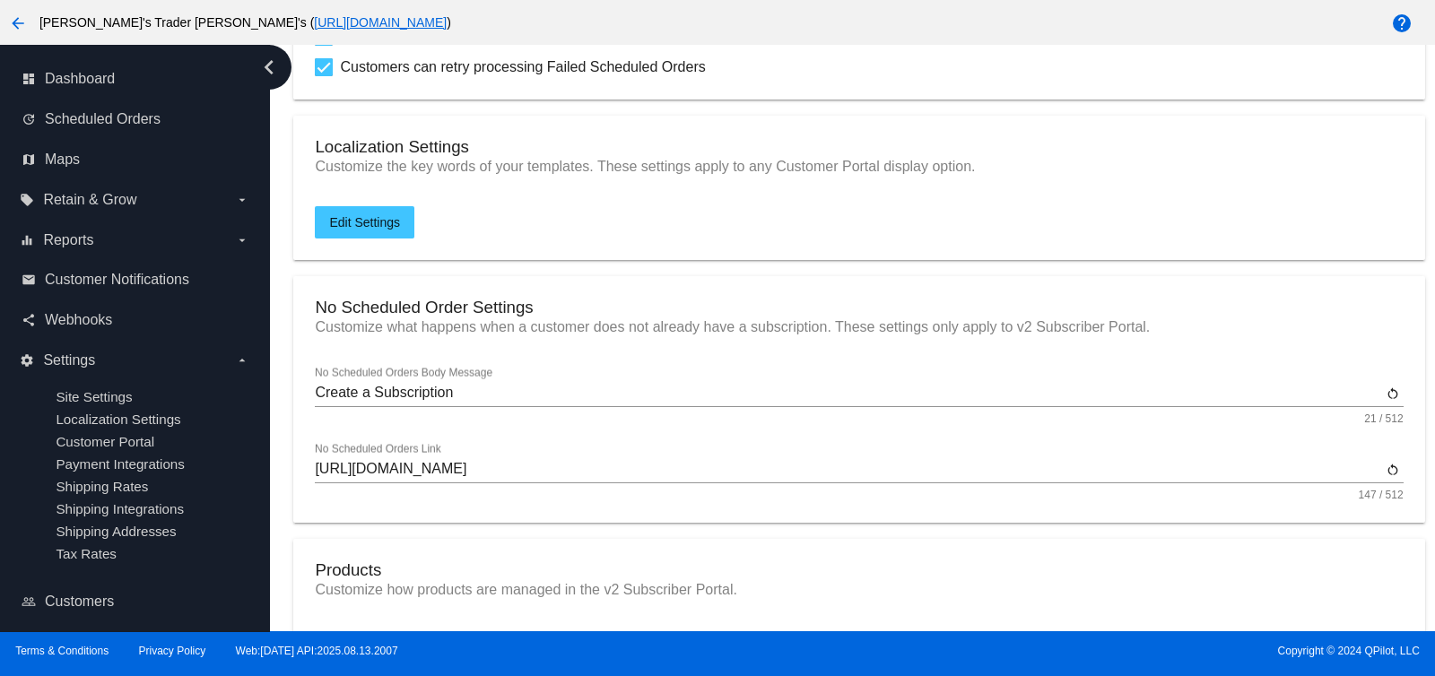
scroll to position [0, 0]
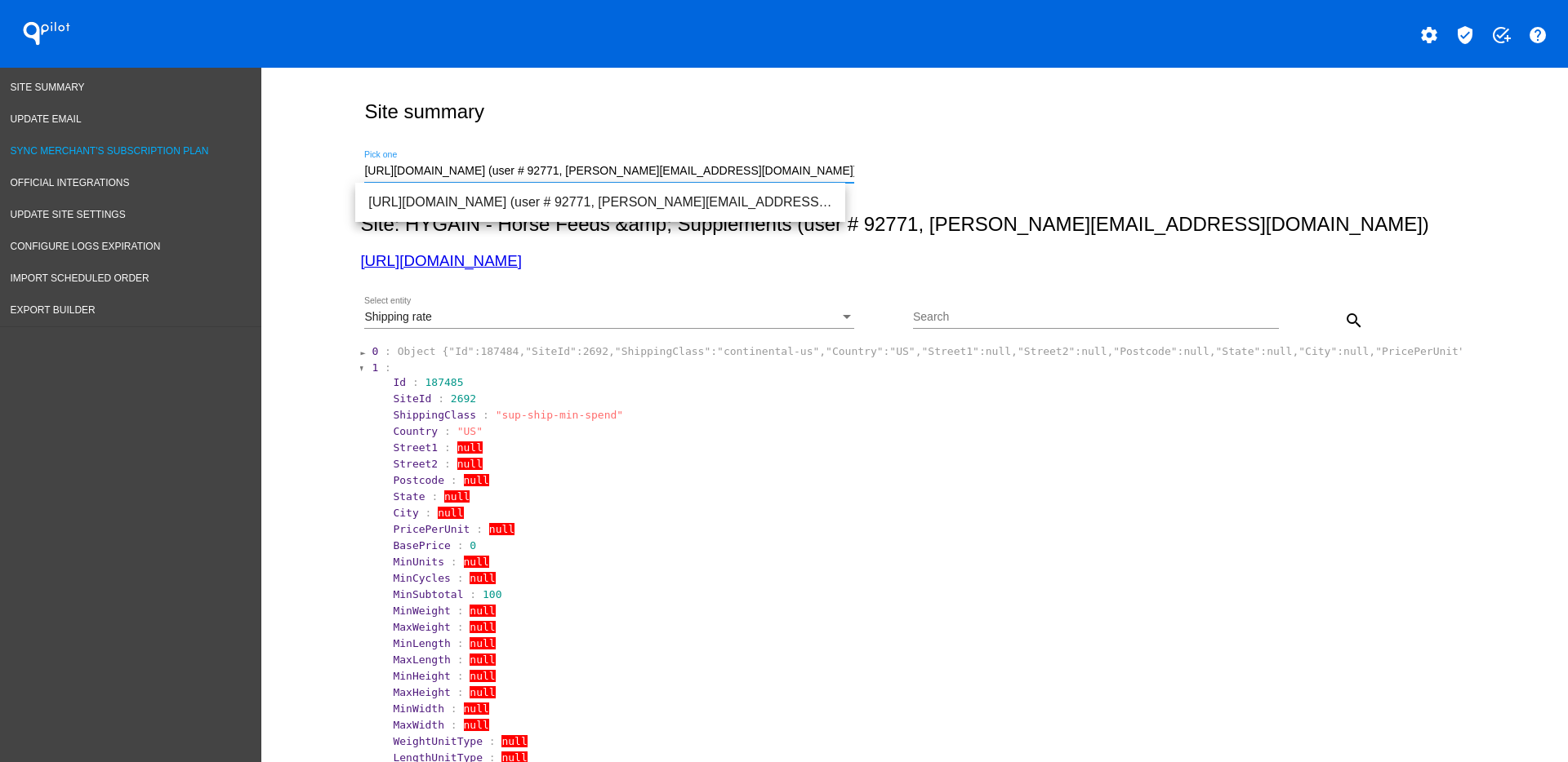
drag, startPoint x: 781, startPoint y: 175, endPoint x: 204, endPoint y: 159, distance: 577.2
click at [448, 190] on span "[URL][DOMAIN_NAME] (user # 89490, [EMAIL_ADDRESS][DOMAIN_NAME]) - Test" at bounding box center [599, 202] width 463 height 39
type input "[URL][DOMAIN_NAME] (user # 89490, [EMAIL_ADDRESS][DOMAIN_NAME]) - Test"
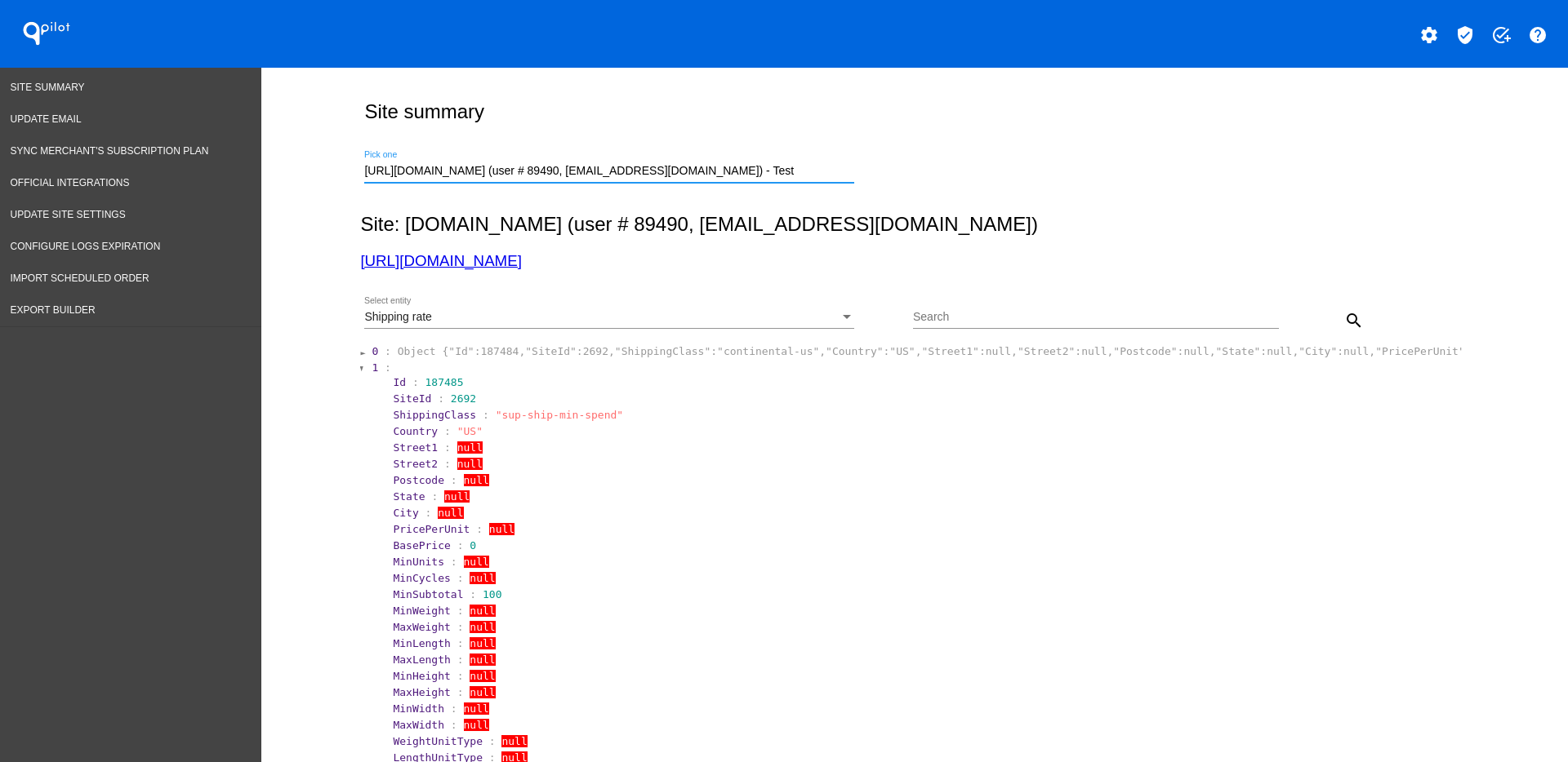
click at [619, 319] on div "Shipping rate" at bounding box center [602, 318] width 475 height 13
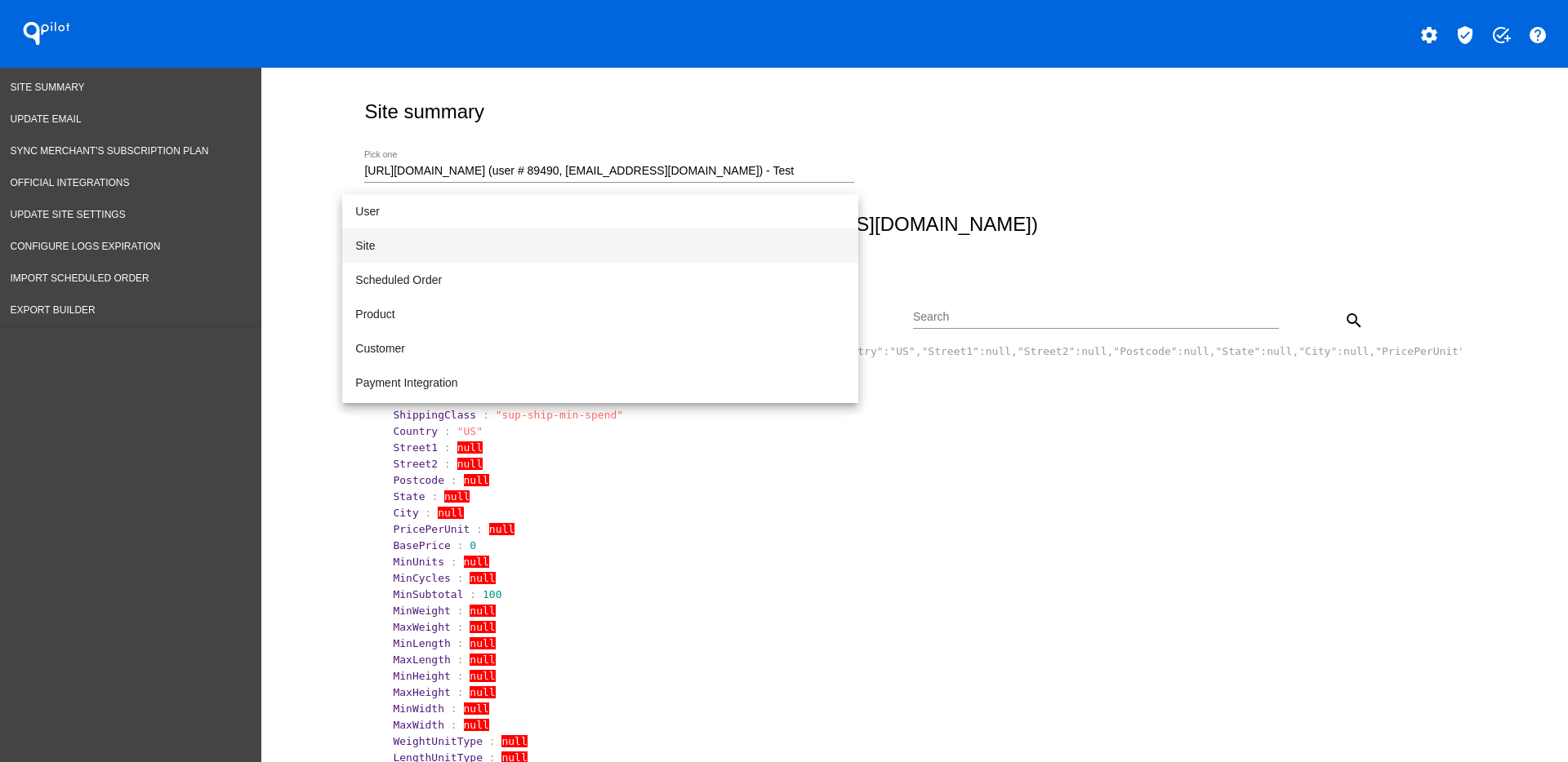
click at [460, 230] on span "Site" at bounding box center [600, 246] width 490 height 35
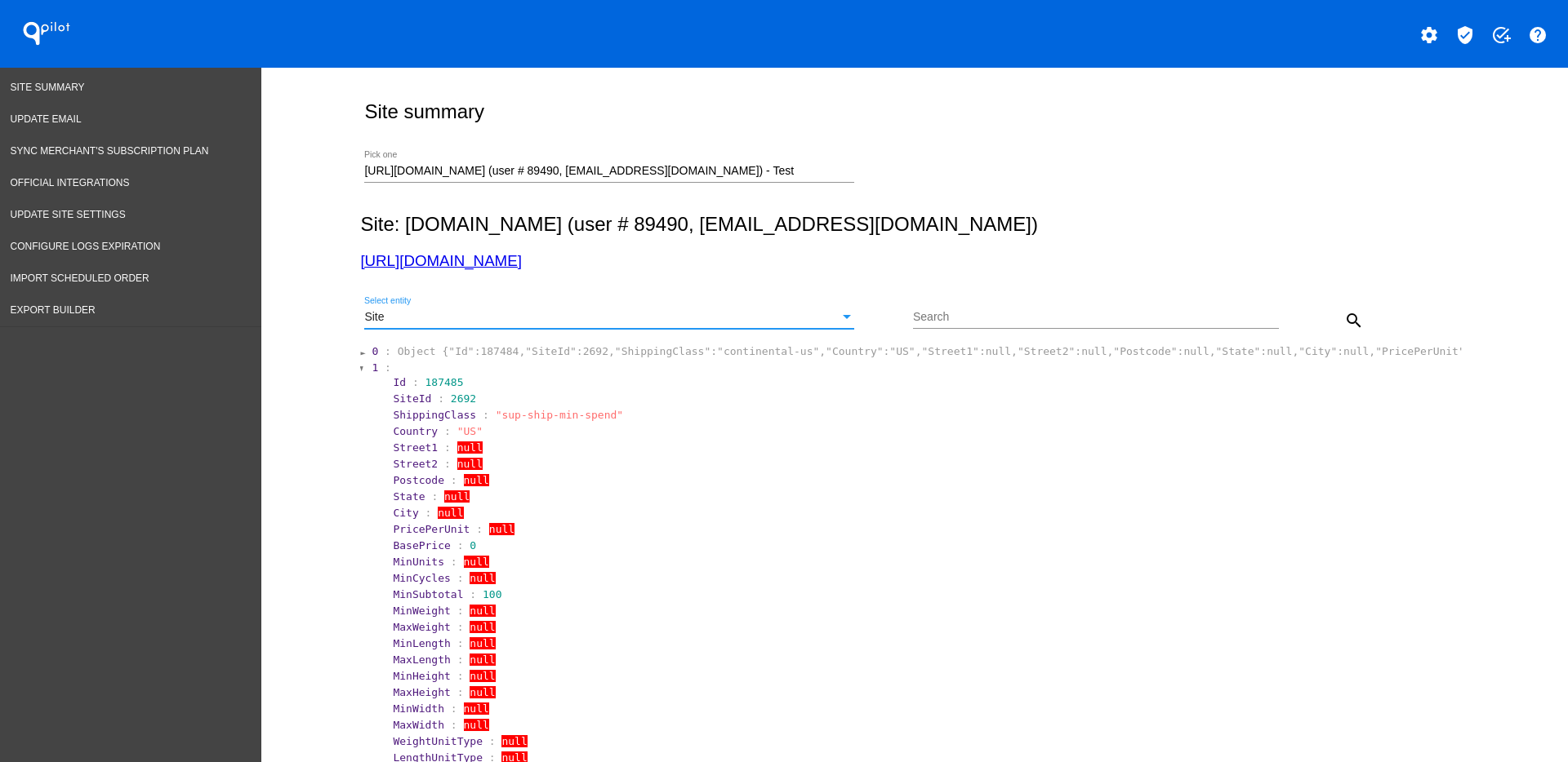
click at [1347, 309] on button "search" at bounding box center [1354, 320] width 33 height 33
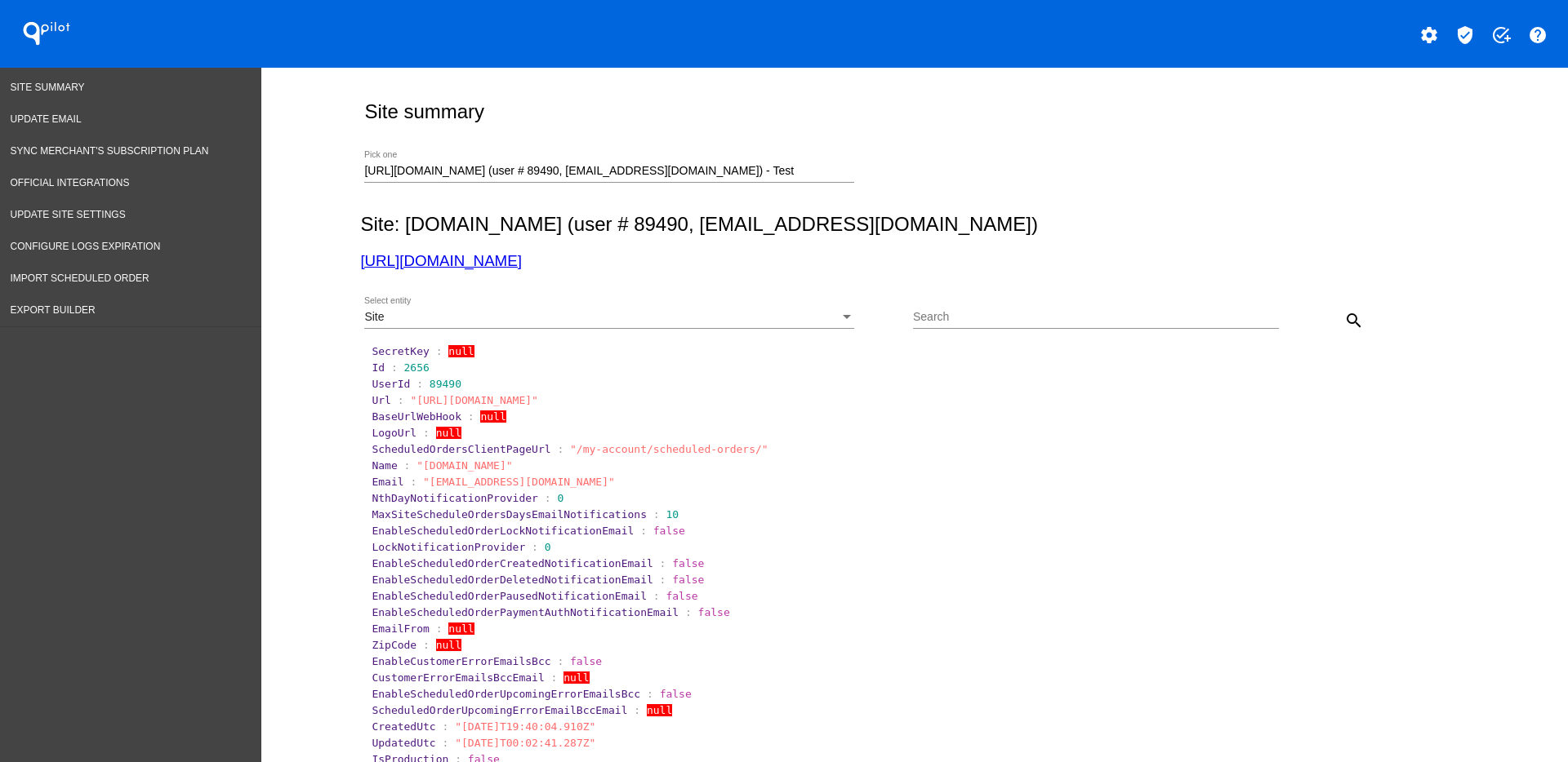
click at [500, 389] on section "UserId : 89490" at bounding box center [915, 383] width 1087 height 12
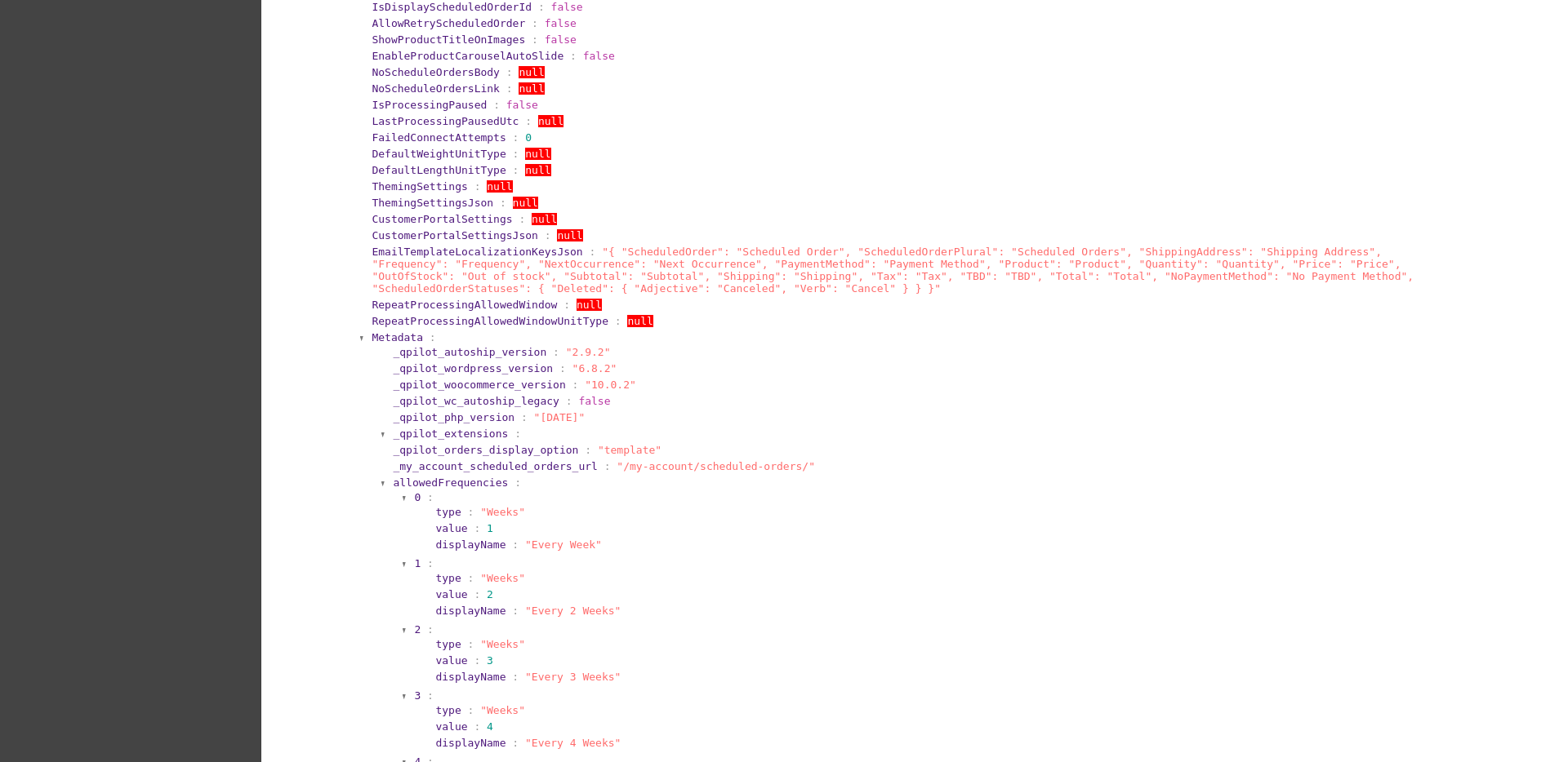
scroll to position [919, 0]
click at [392, 341] on section "_qpilot_autoship_version : "2.9.2" _qpilot_wordpress_version : "6.8.2" _qpilot_…" at bounding box center [921, 746] width 1078 height 809
click at [388, 335] on span "Metadata" at bounding box center [397, 334] width 51 height 12
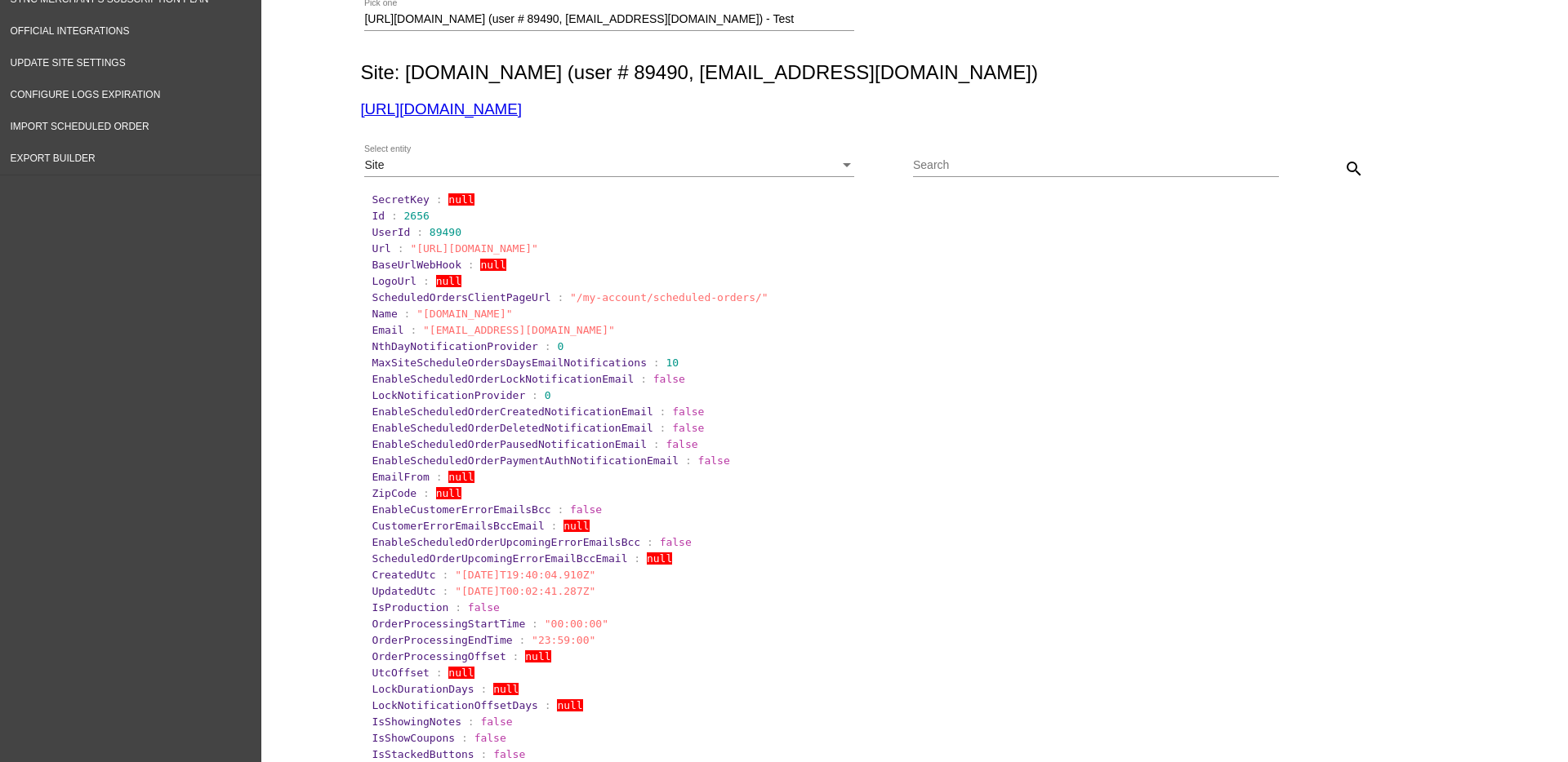
scroll to position [0, 0]
